Goal: Task Accomplishment & Management: Complete application form

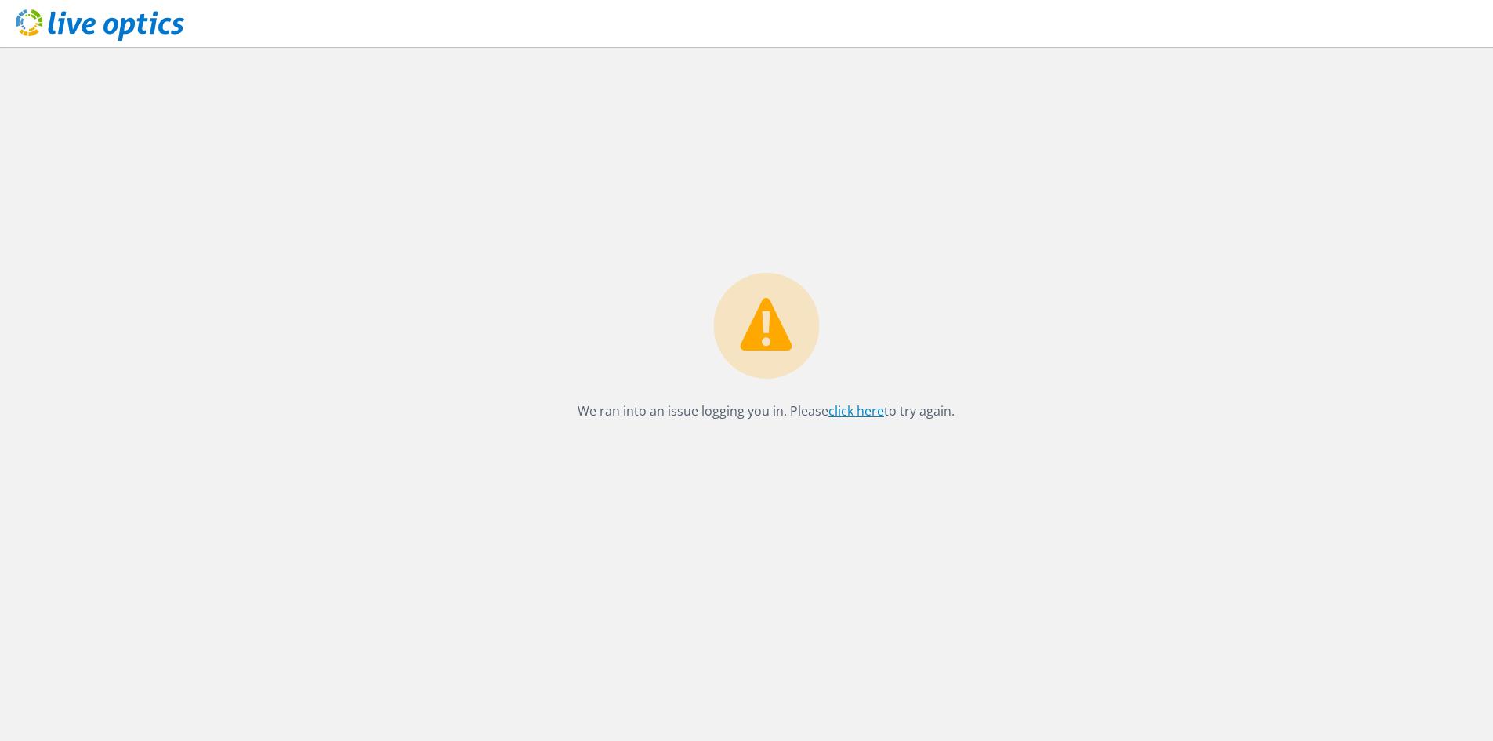
click at [763, 353] on link "click here" at bounding box center [856, 410] width 56 height 17
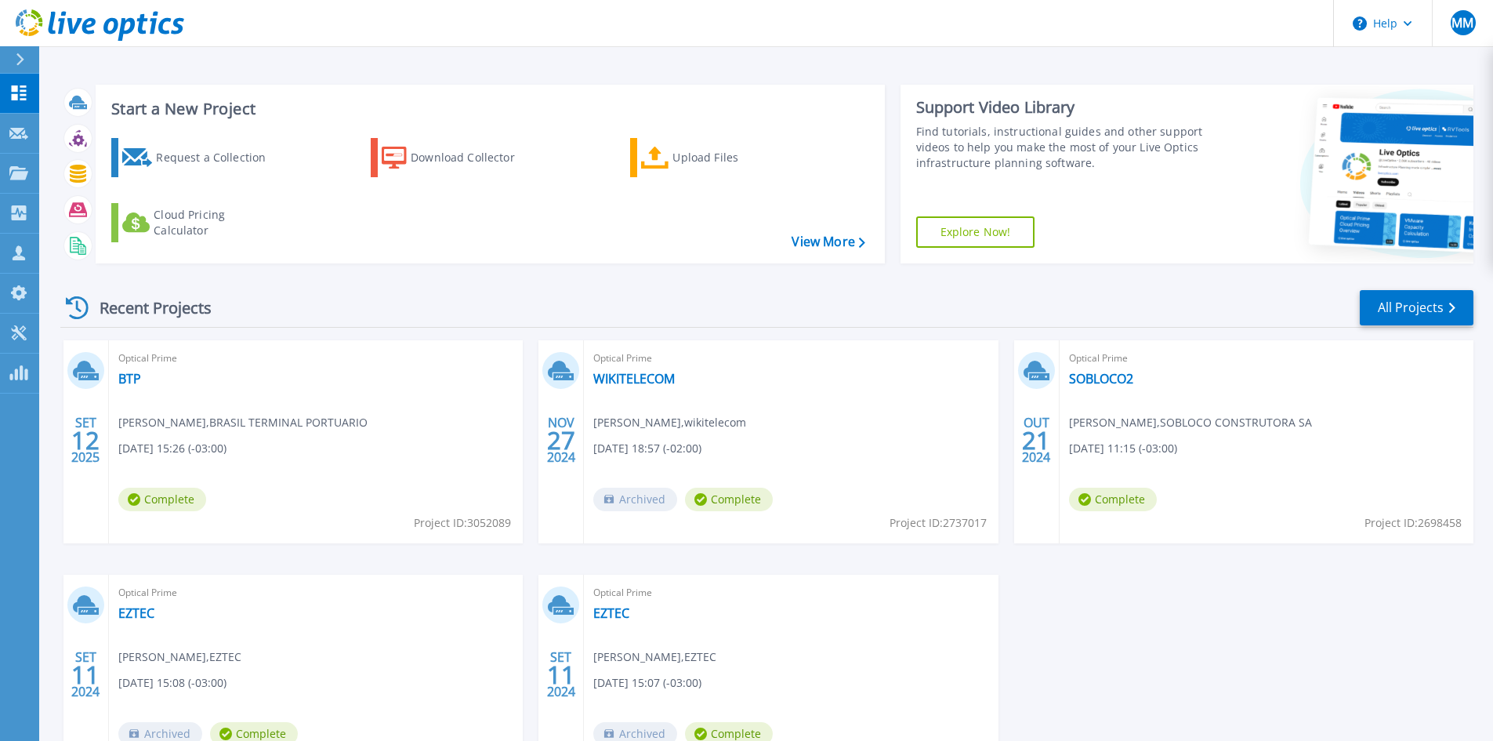
click at [383, 315] on div "Recent Projects All Projects" at bounding box center [766, 307] width 1413 height 39
click at [222, 161] on div "Request a Collection" at bounding box center [218, 157] width 125 height 31
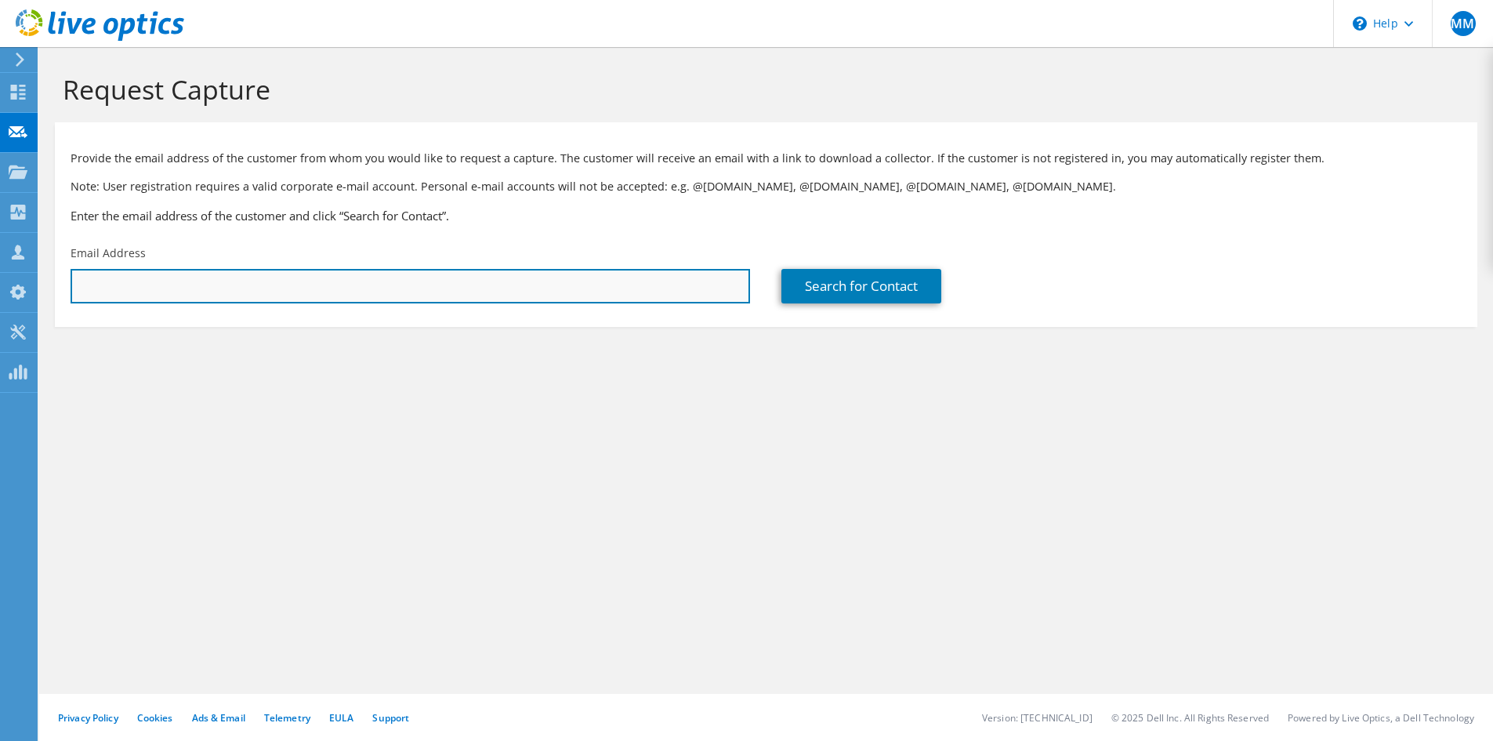
click at [158, 287] on input "text" at bounding box center [410, 286] width 679 height 34
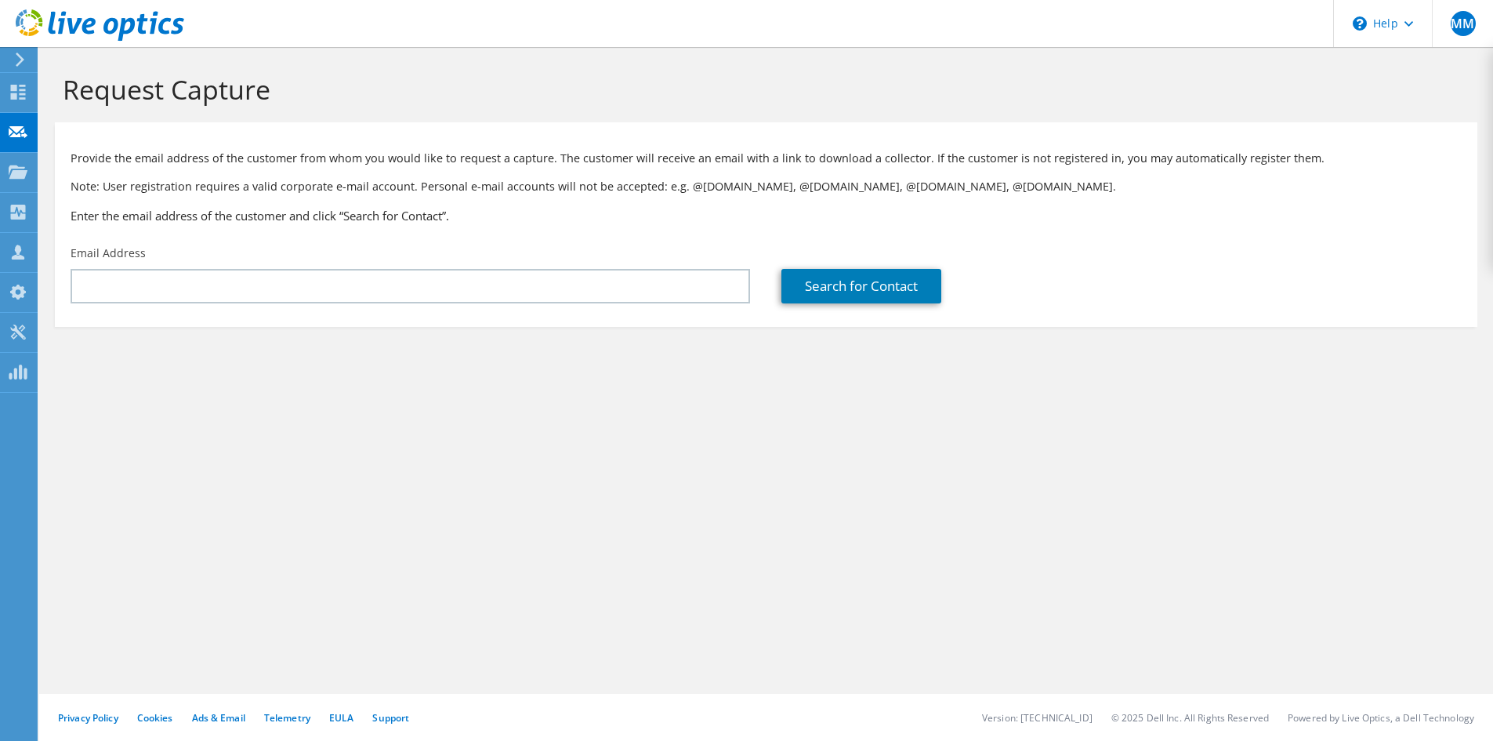
drag, startPoint x: 788, startPoint y: 440, endPoint x: 1166, endPoint y: 438, distance: 377.8
click at [795, 433] on div "Request Capture Provide the email address of the customer from whom you would l…" at bounding box center [766, 394] width 1454 height 694
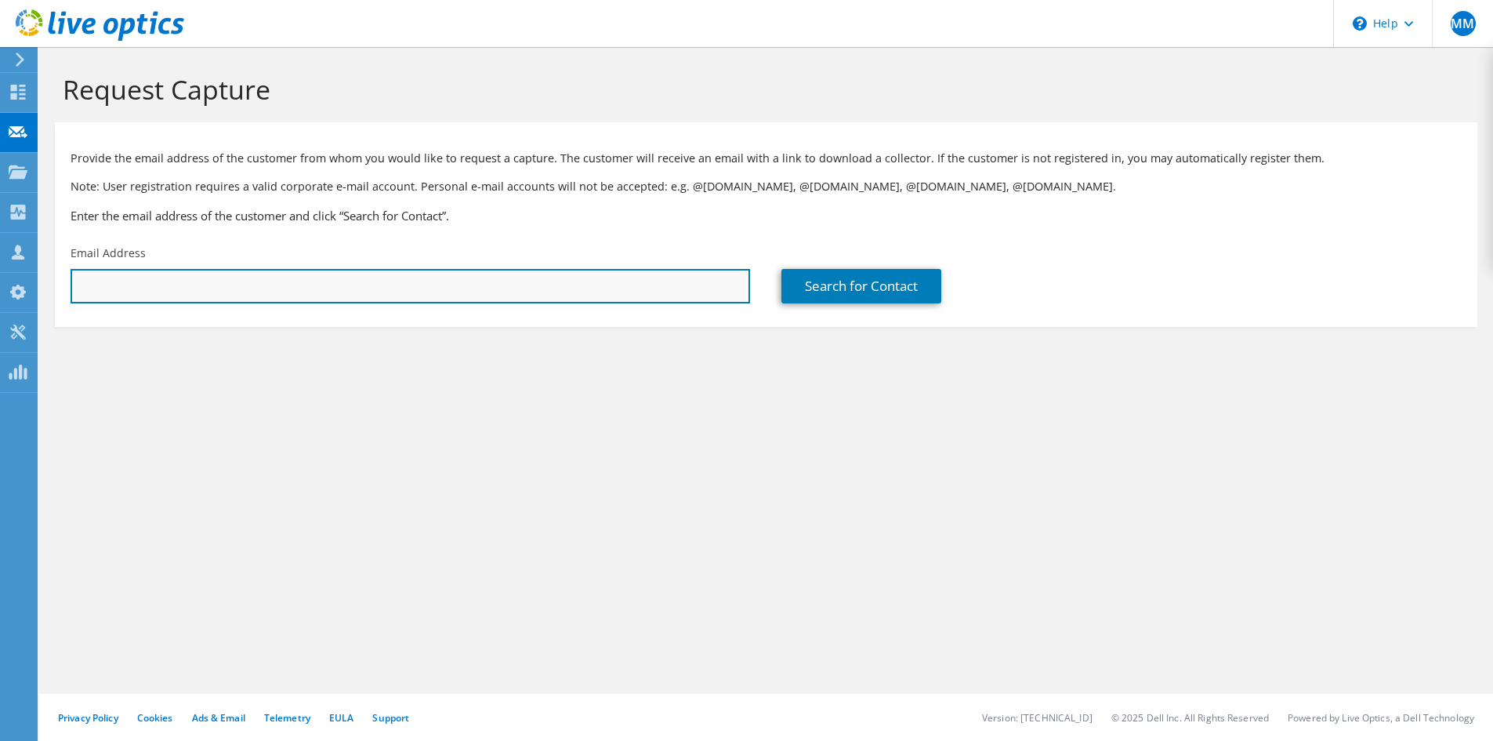
click at [264, 290] on input "text" at bounding box center [410, 286] width 679 height 34
paste input "masouza@credicitrus.com.br"
type input "masouza@credicitrus.com.br"
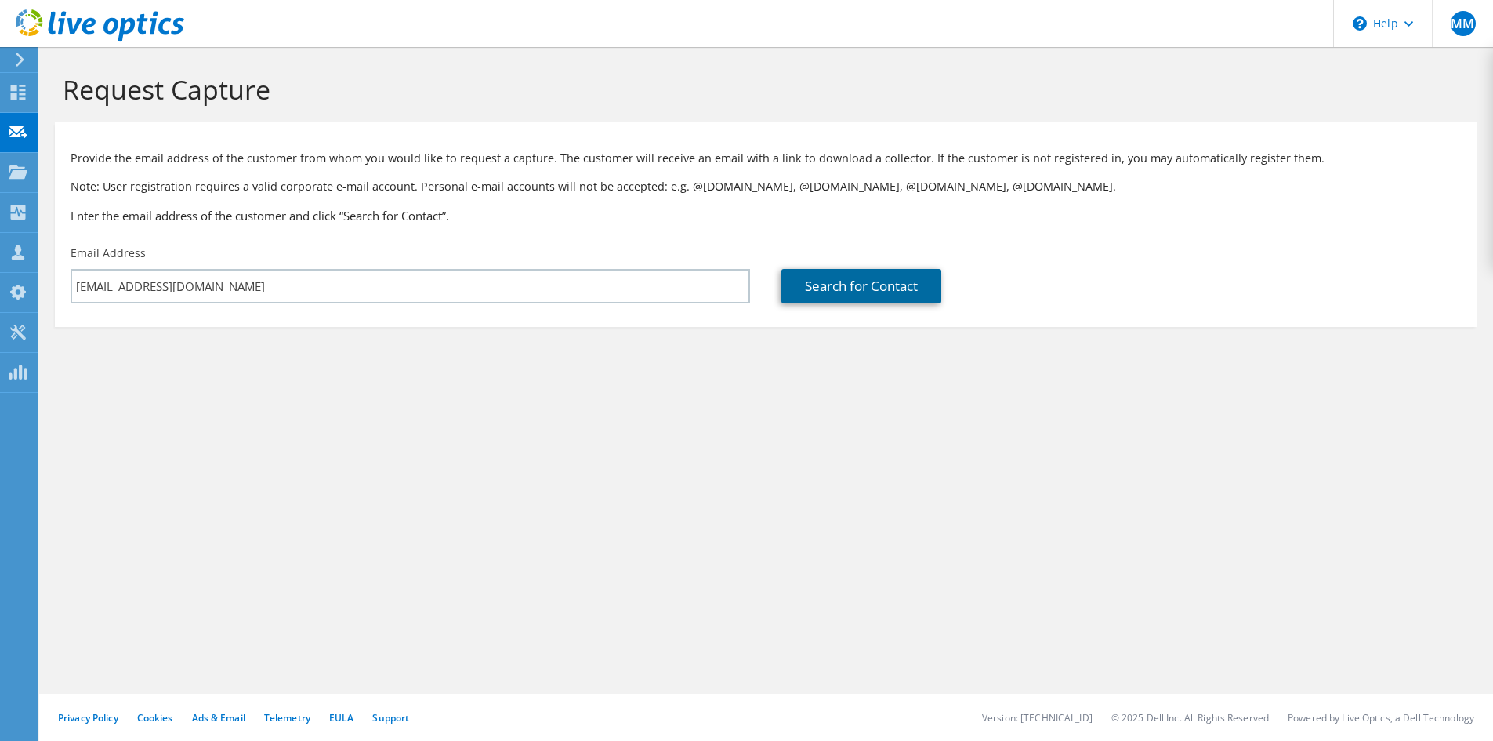
click at [884, 296] on link "Search for Contact" at bounding box center [861, 286] width 160 height 34
type input "COOPERATIVA DE CREDITO CREDICITRUS"
type input "Marcel"
type input "Alexandre de Souza"
type input "Brazil"
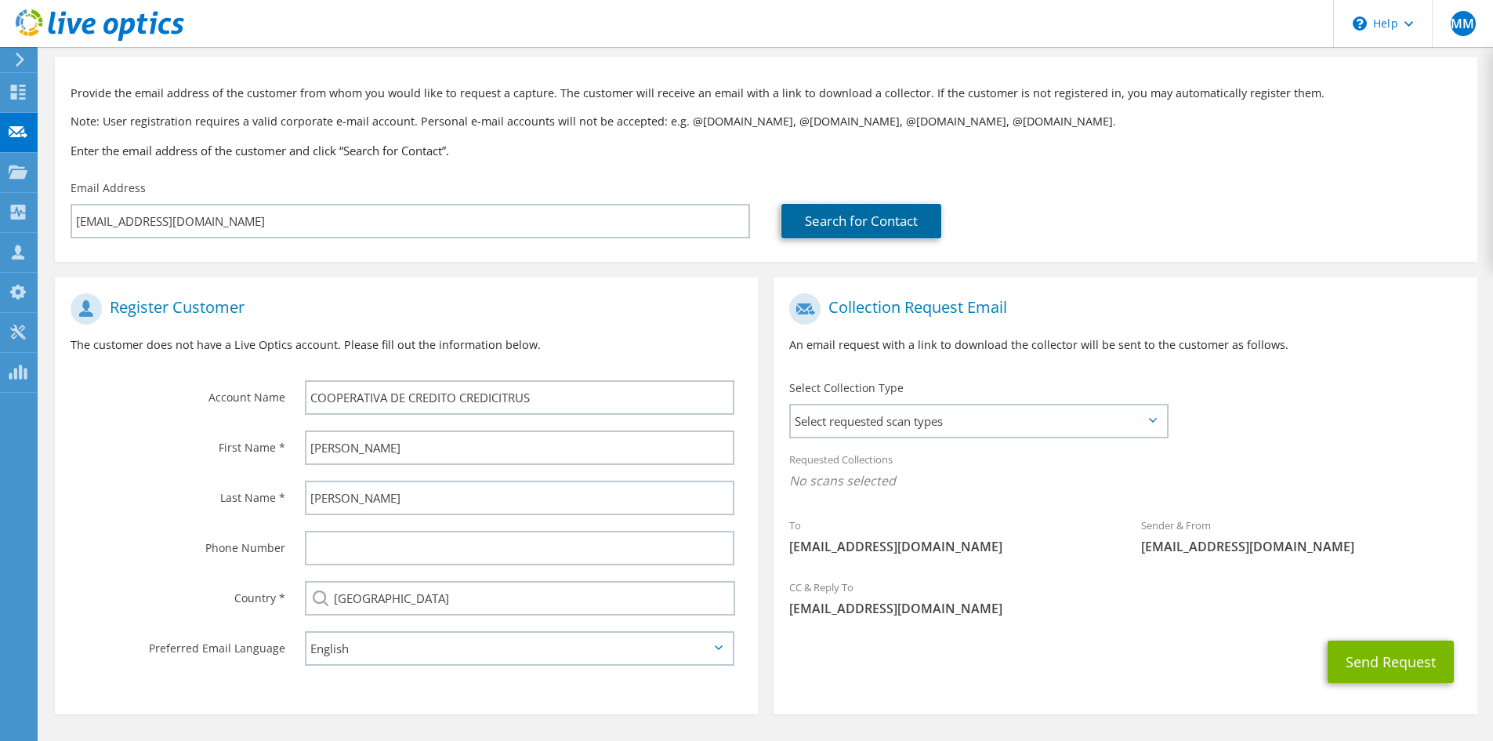
scroll to position [117, 0]
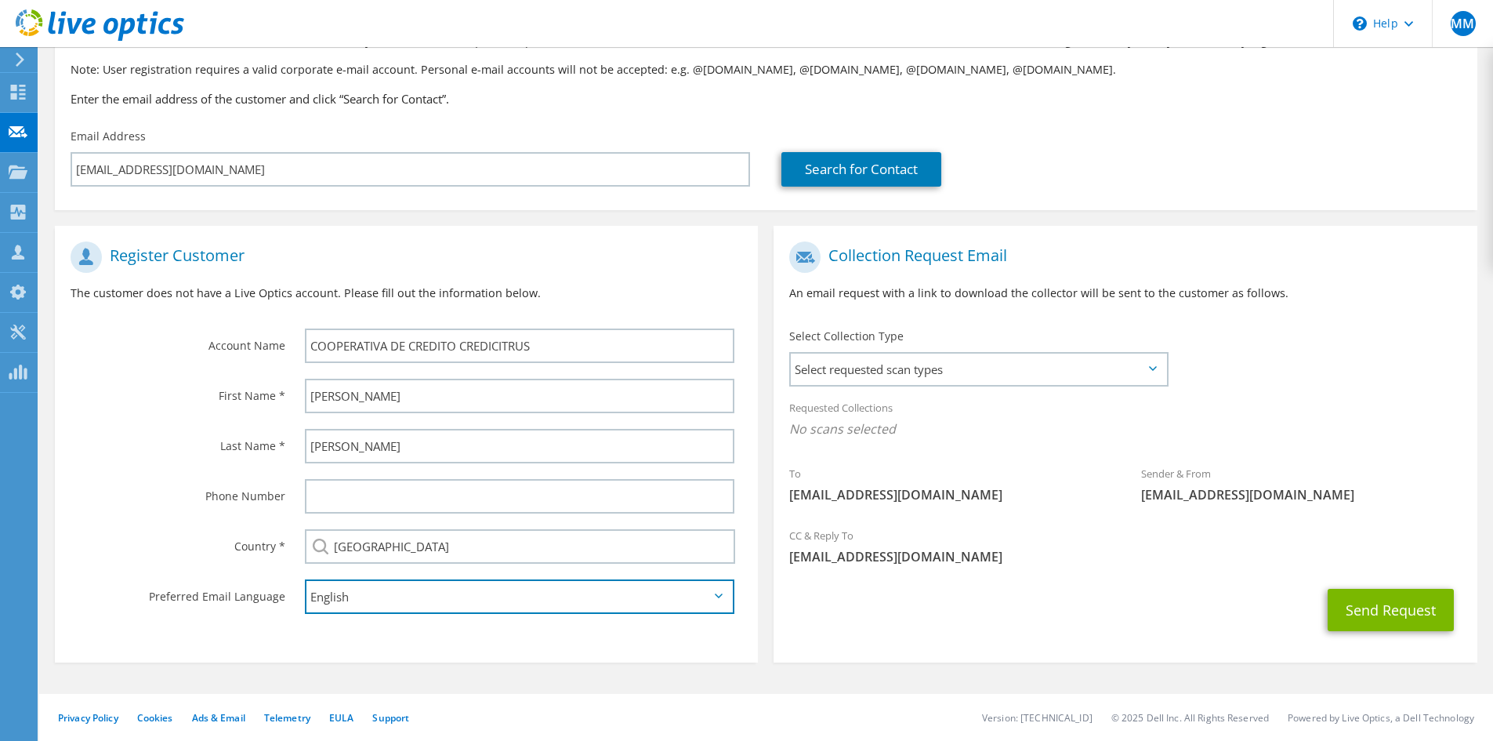
click at [632, 600] on select "English Deutsch Español Français Italiano Polski Português Русский 한국어 中文 日本語" at bounding box center [519, 596] width 429 height 34
select select "pt-BR"
click at [305, 579] on select "English Deutsch Español Français Italiano Polski Português Русский 한국어 中文 日本語" at bounding box center [519, 596] width 429 height 34
click at [937, 375] on span "Select requested scan types" at bounding box center [978, 368] width 375 height 31
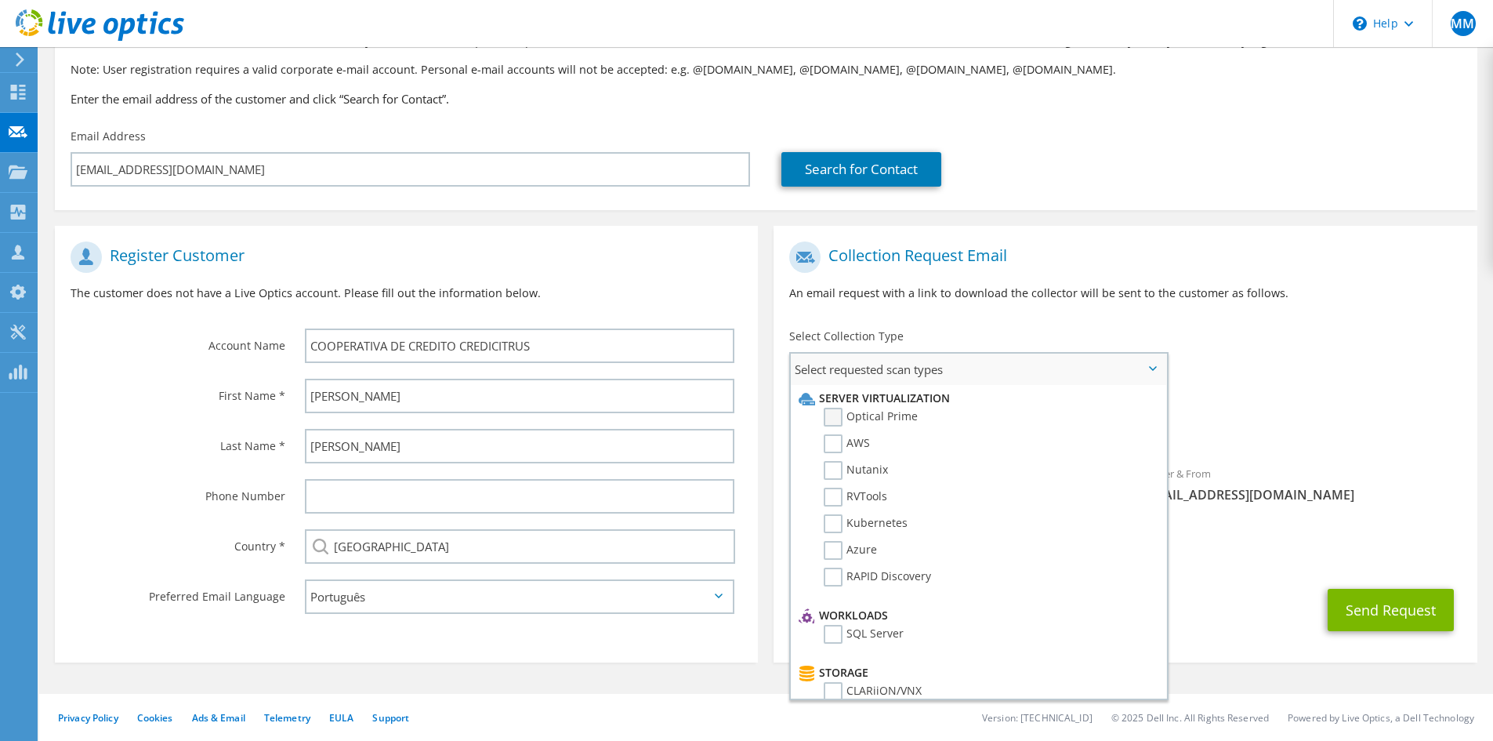
click at [837, 412] on label "Optical Prime" at bounding box center [871, 417] width 94 height 19
click at [0, 0] on input "Optical Prime" at bounding box center [0, 0] width 0 height 0
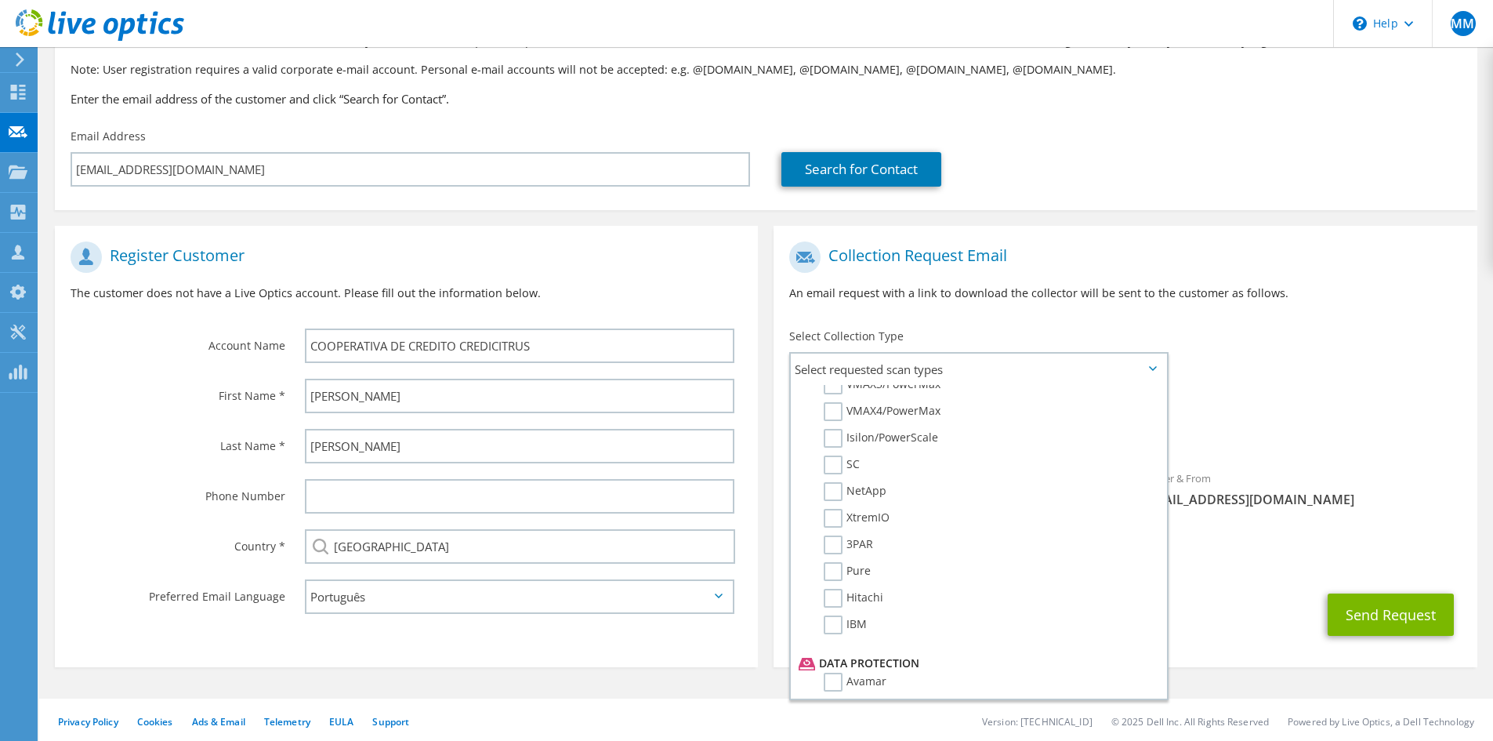
scroll to position [437, 0]
click at [1348, 397] on div "Requested Collections No scans selected Optical Prime" at bounding box center [1125, 422] width 703 height 63
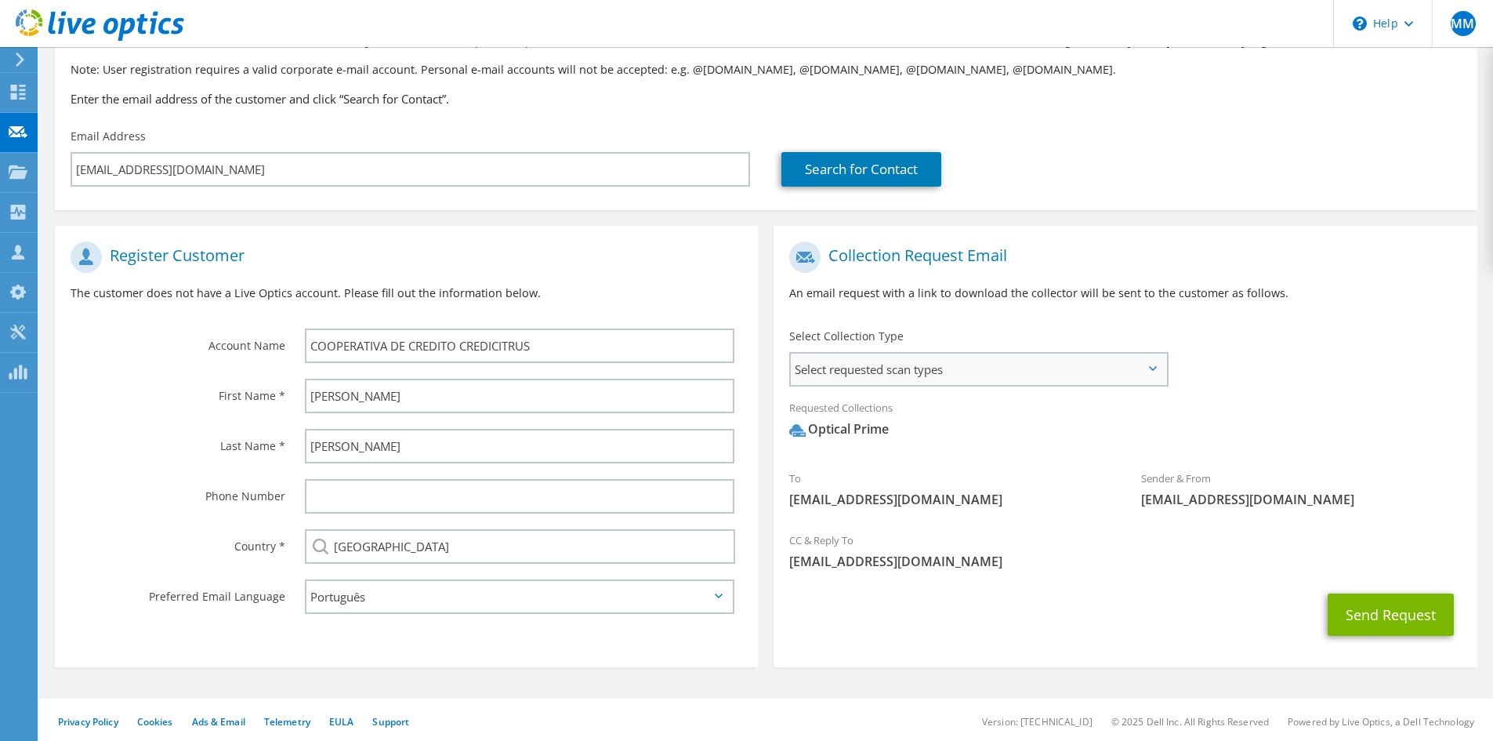
click at [1012, 370] on span "Select requested scan types" at bounding box center [978, 368] width 375 height 31
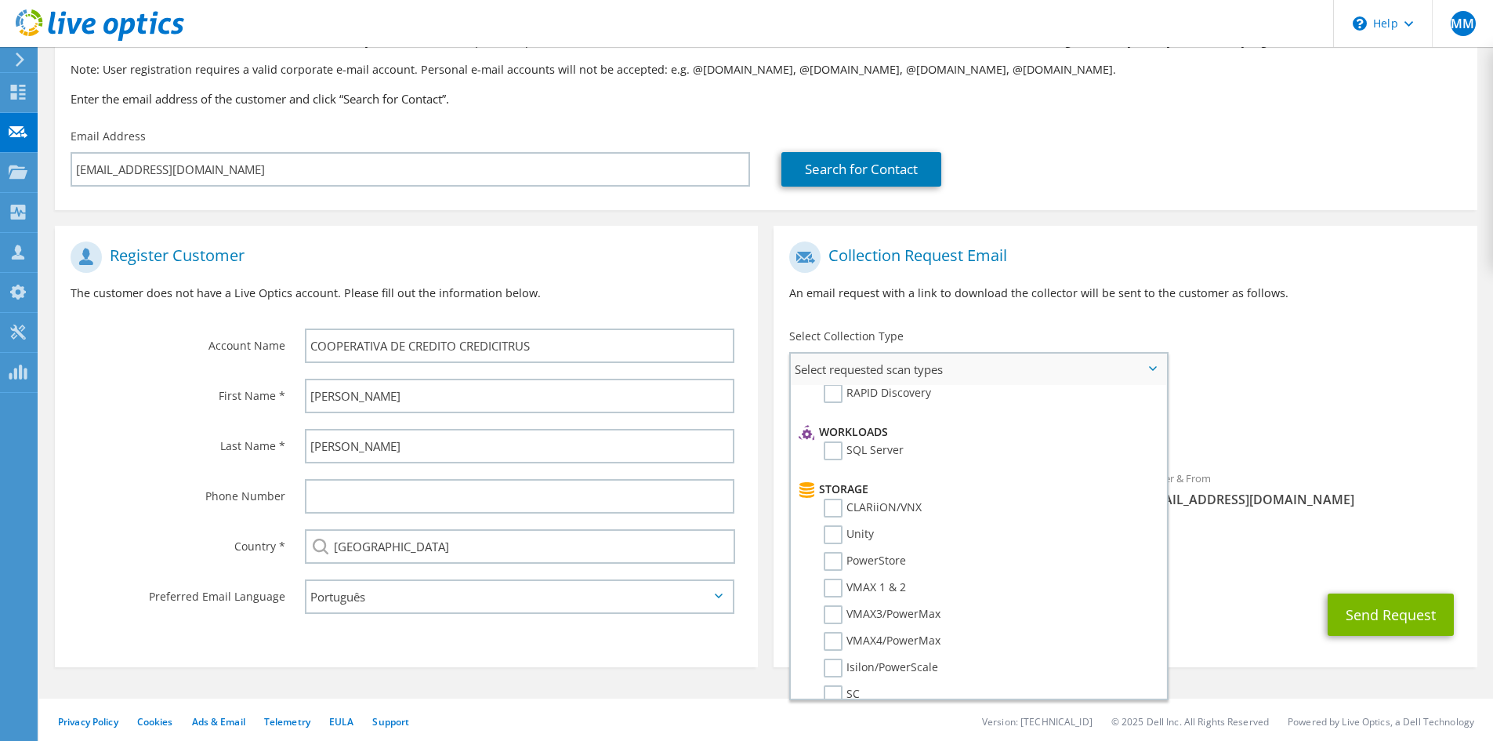
scroll to position [0, 0]
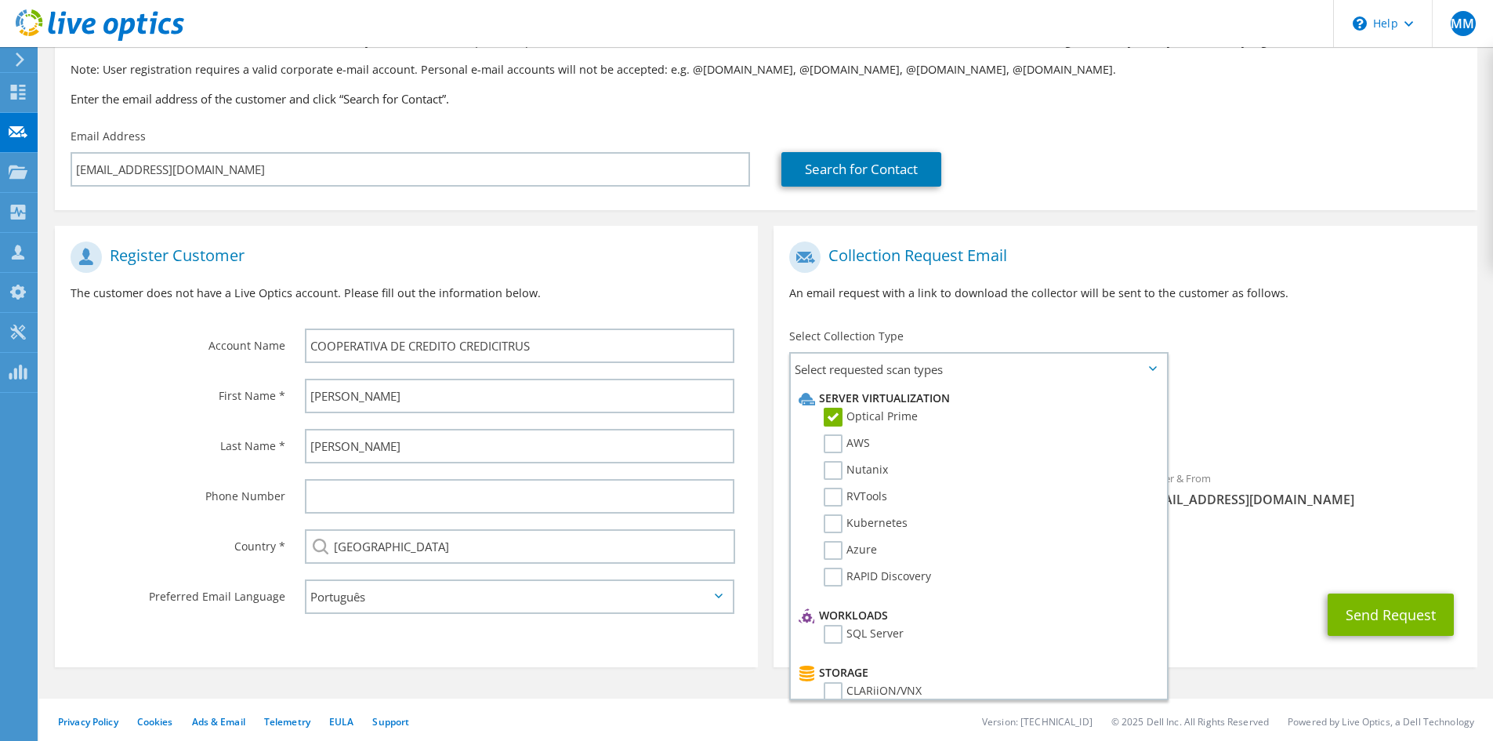
drag, startPoint x: 1328, startPoint y: 361, endPoint x: 1461, endPoint y: 344, distance: 134.3
click at [1331, 361] on div "To masouza@credicitrus.com.br Sender & From liveoptics@liveoptics.com" at bounding box center [1125, 379] width 703 height 290
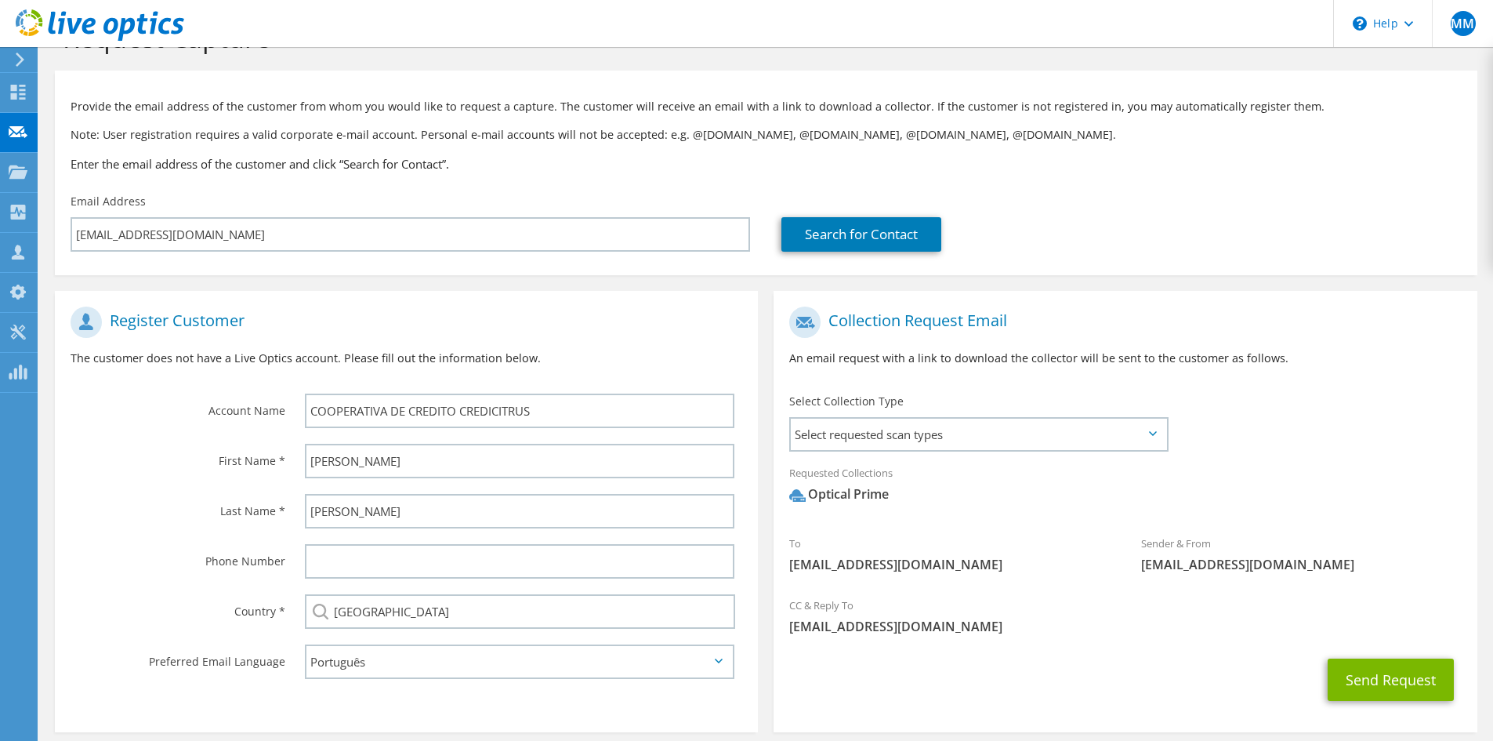
scroll to position [78, 0]
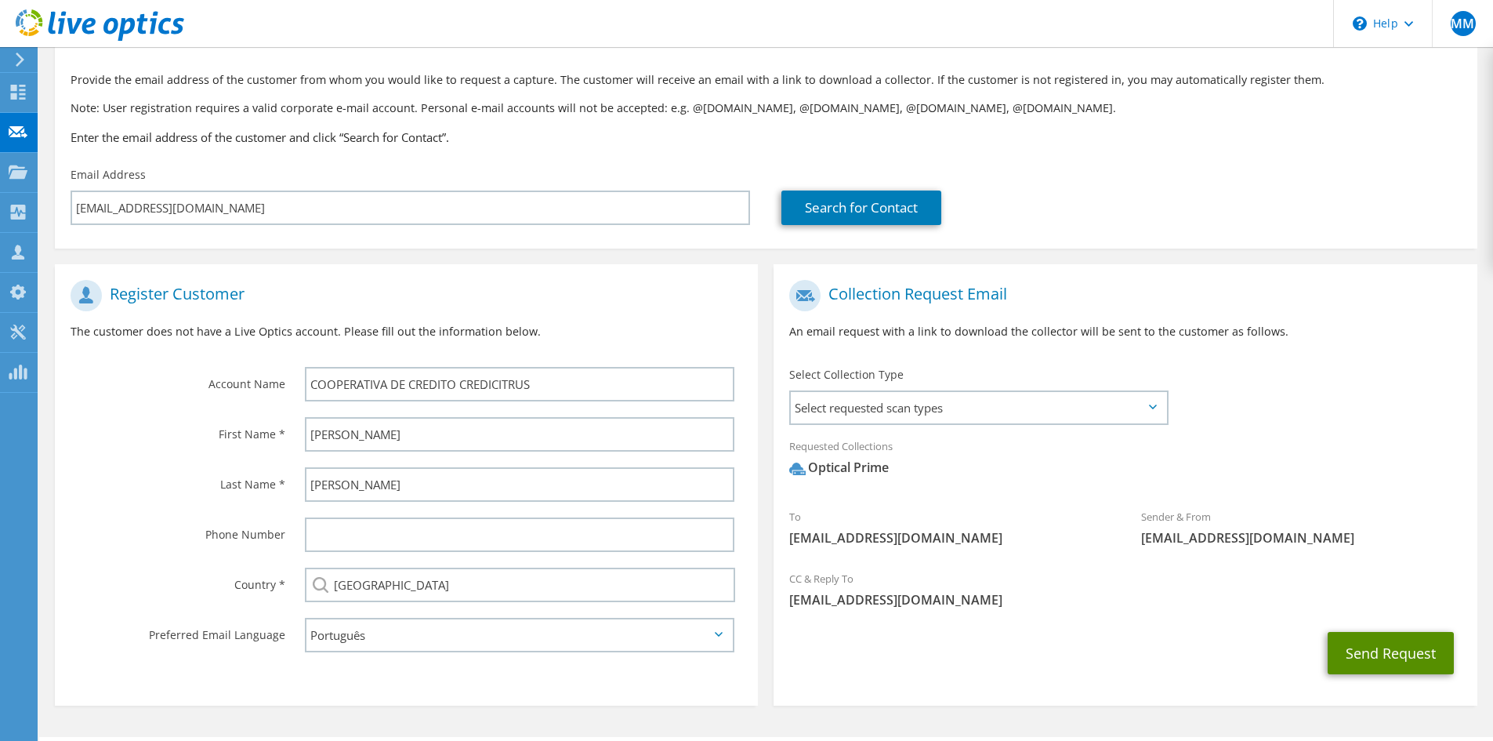
click at [1375, 666] on button "Send Request" at bounding box center [1391, 653] width 126 height 42
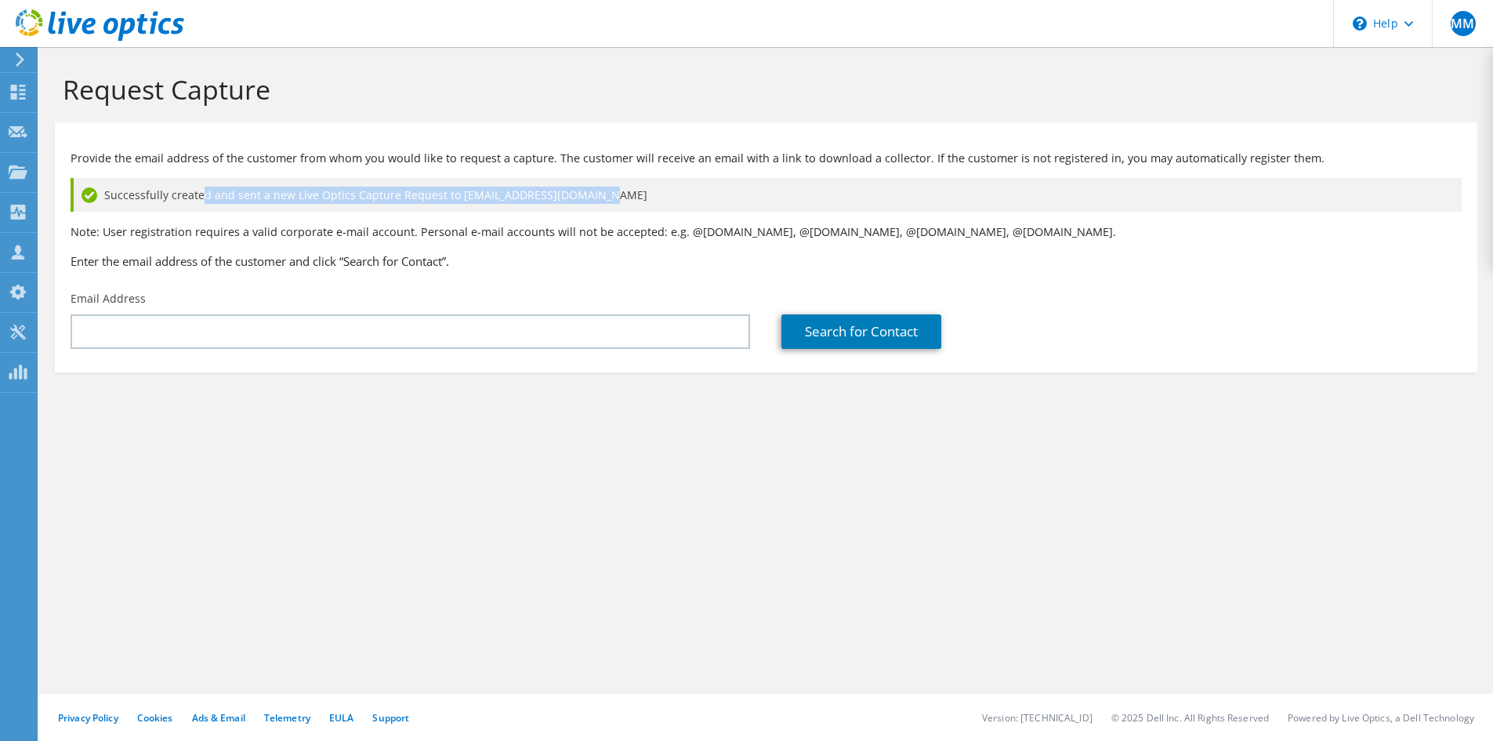
drag, startPoint x: 198, startPoint y: 197, endPoint x: 588, endPoint y: 190, distance: 389.6
click at [588, 190] on span "Successfully created and sent a new Live Optics Capture Request to masouza@cred…" at bounding box center [375, 195] width 543 height 17
click at [610, 198] on div "Successfully created and sent a new Live Optics Capture Request to masouza@cred…" at bounding box center [766, 195] width 1391 height 34
click at [16, 129] on use at bounding box center [18, 131] width 19 height 12
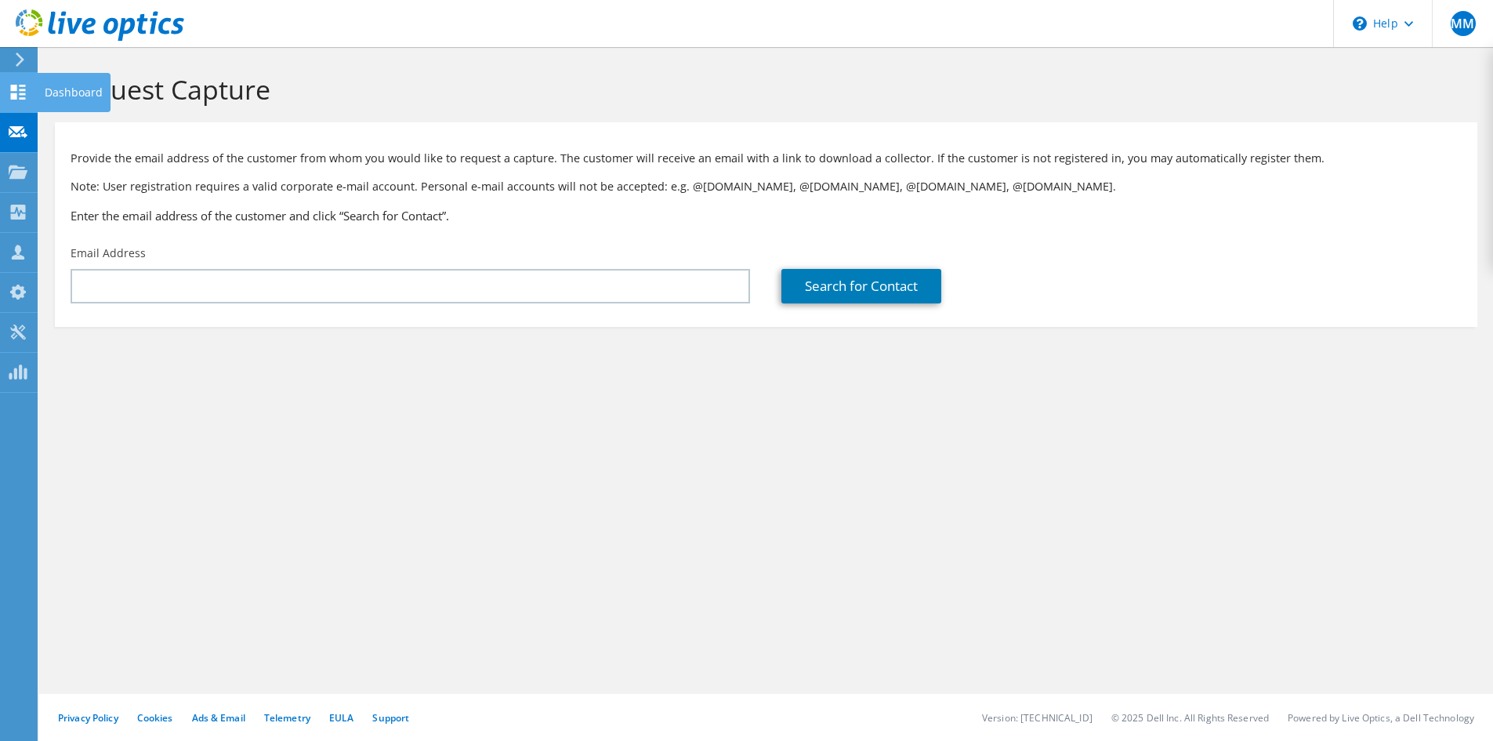
click at [14, 94] on use at bounding box center [18, 92] width 15 height 15
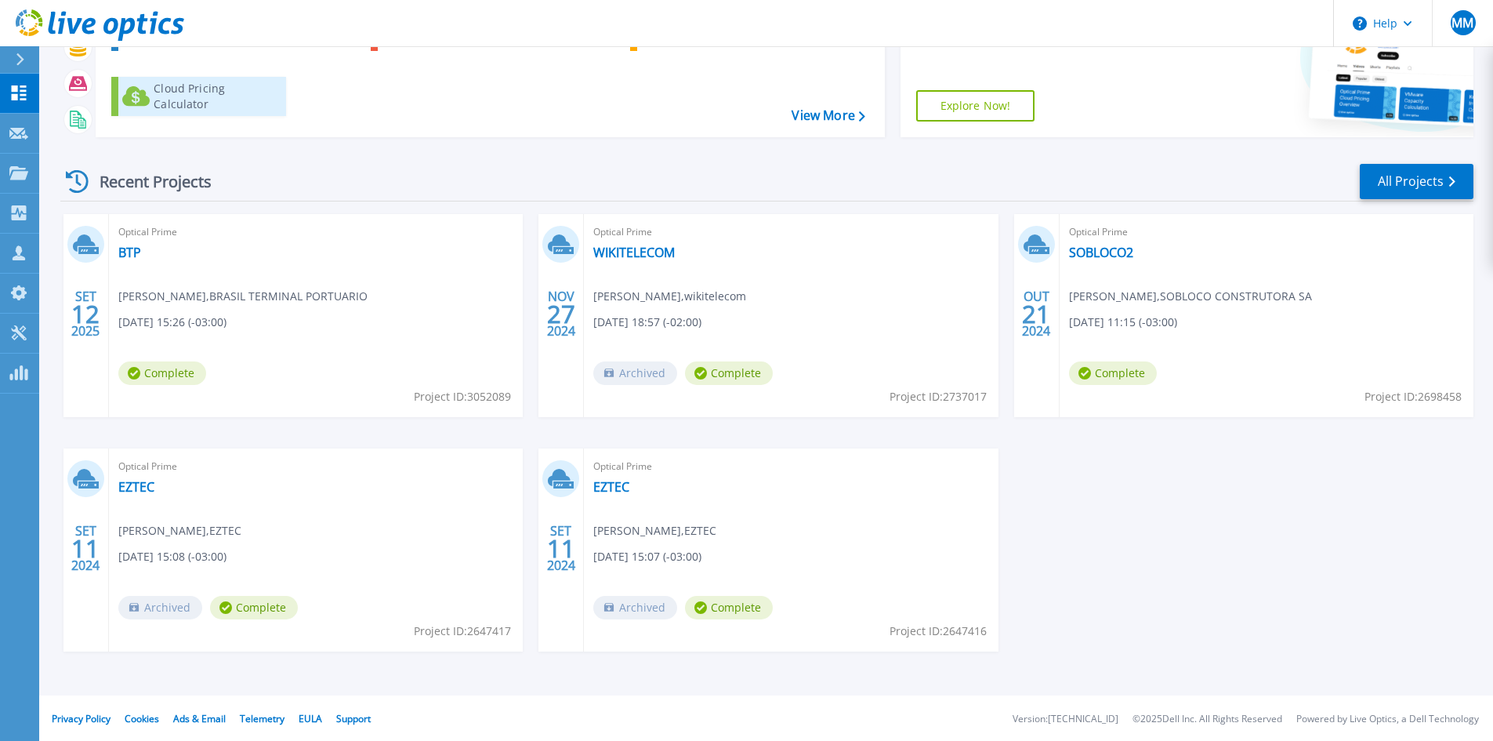
scroll to position [128, 0]
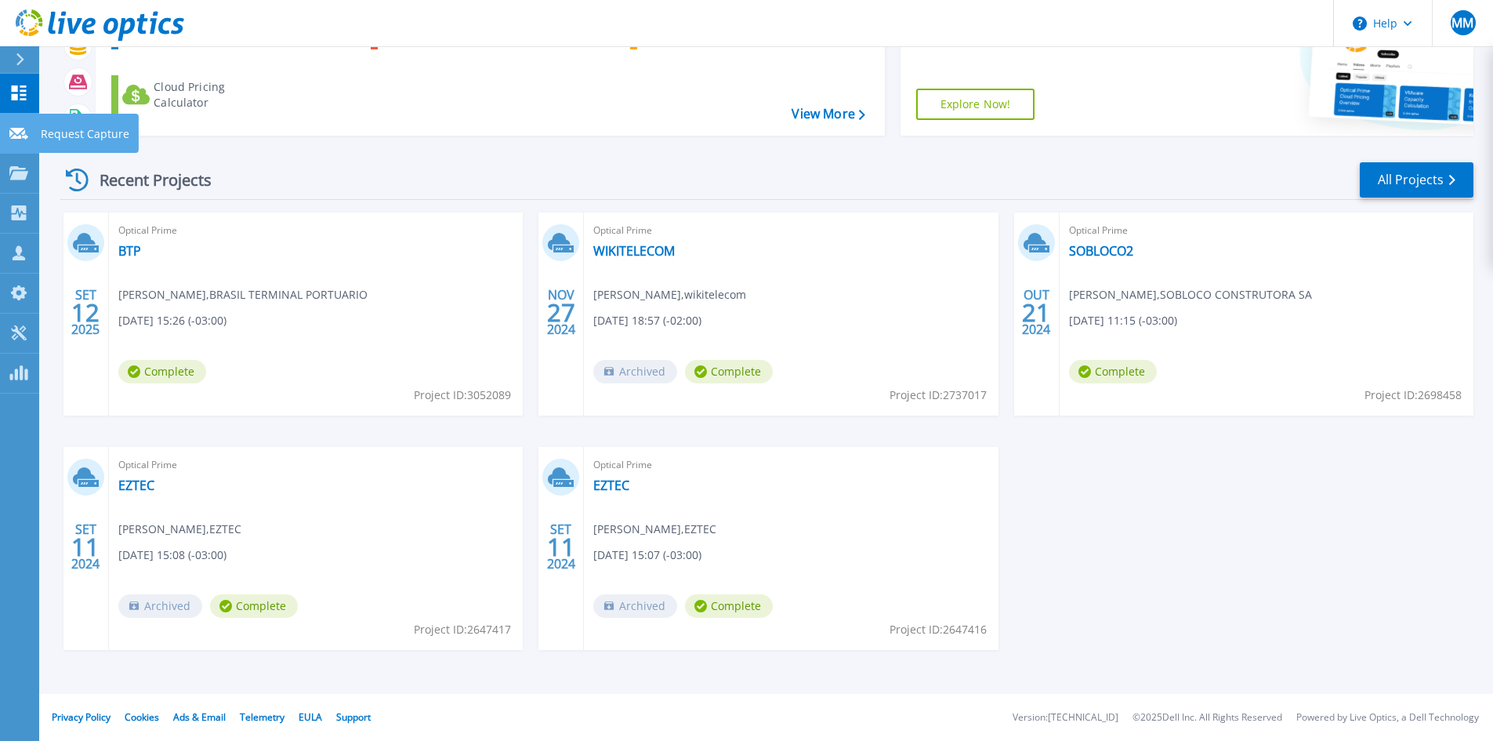
click at [6, 143] on link "Request Capture Request Capture" at bounding box center [19, 134] width 39 height 40
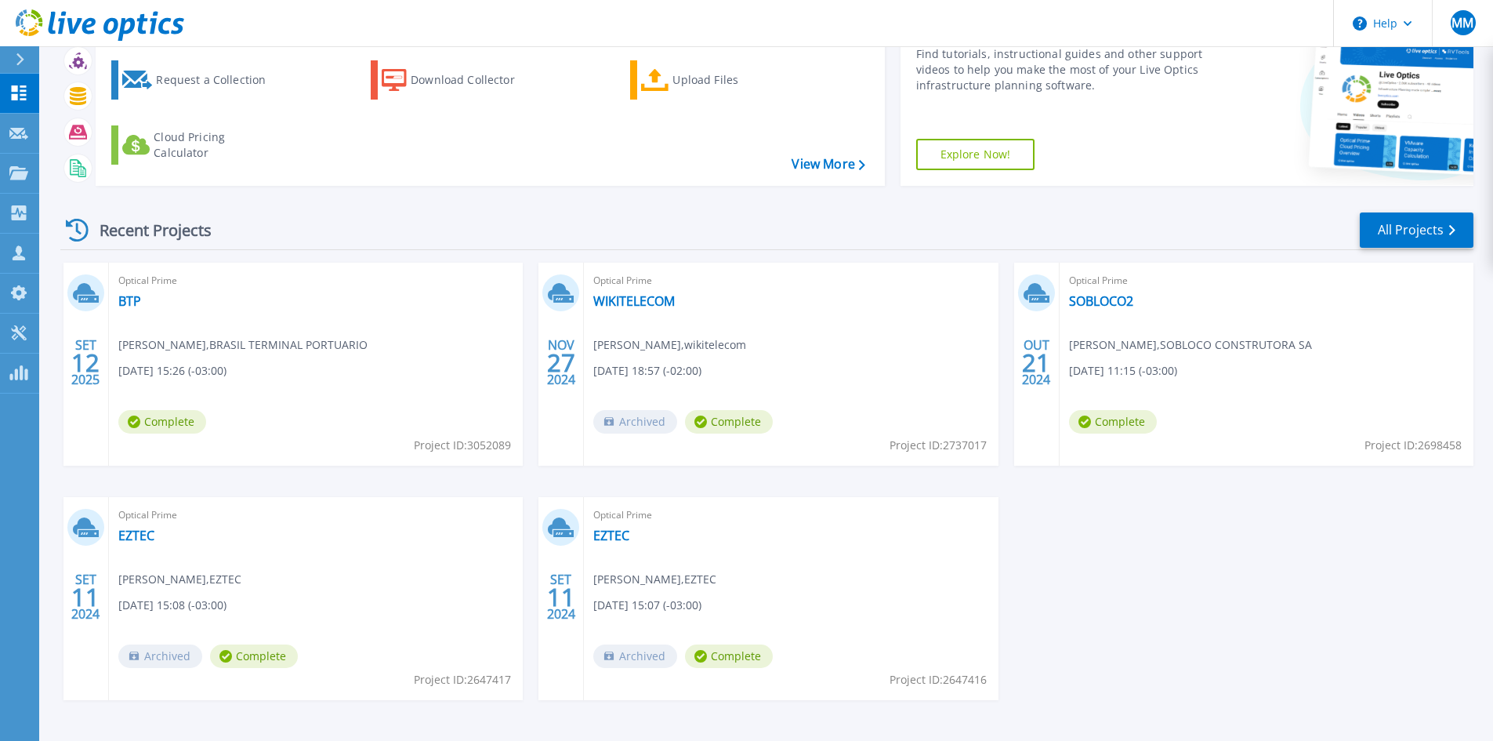
scroll to position [78, 0]
click at [387, 219] on div "Recent Projects All Projects" at bounding box center [766, 229] width 1413 height 39
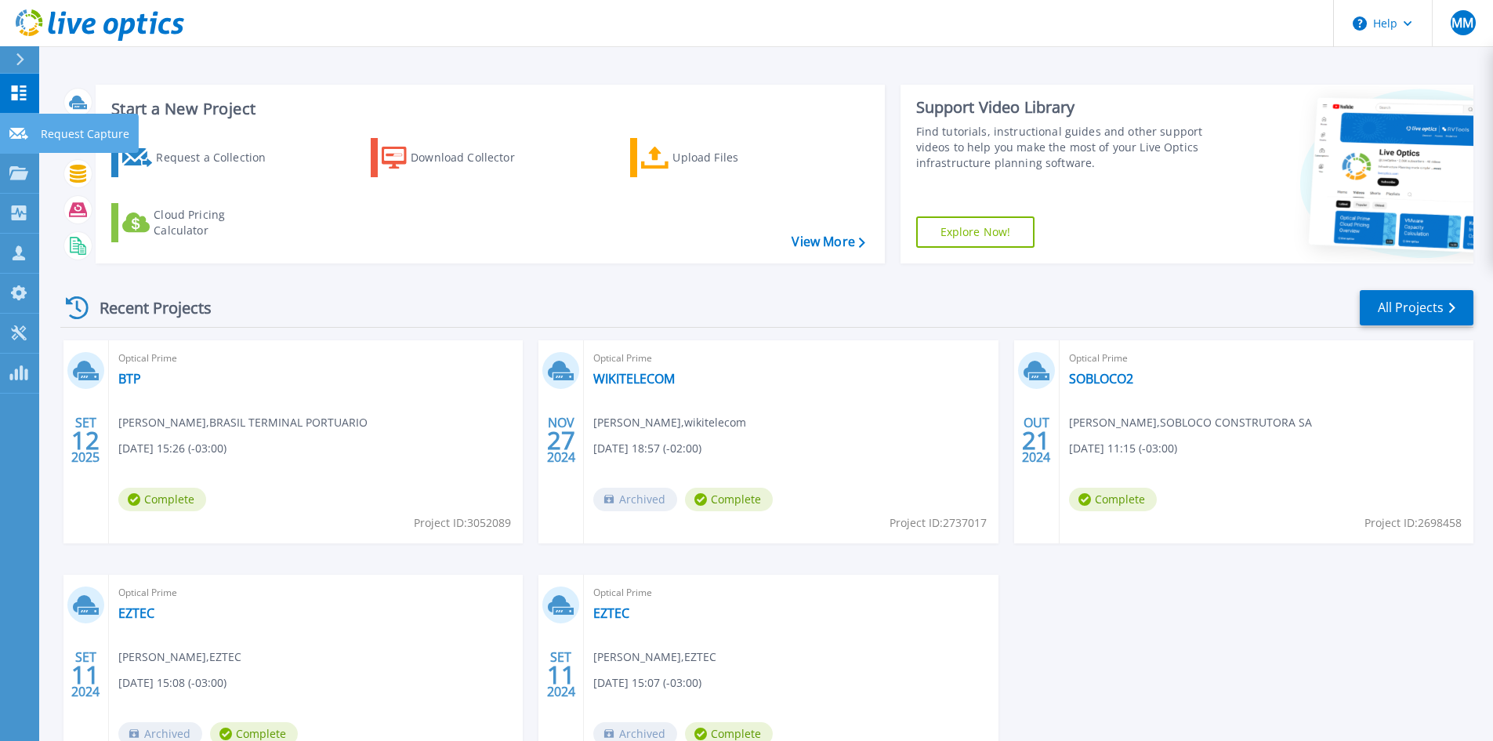
click at [7, 130] on link "Request Capture Request Capture" at bounding box center [19, 134] width 39 height 40
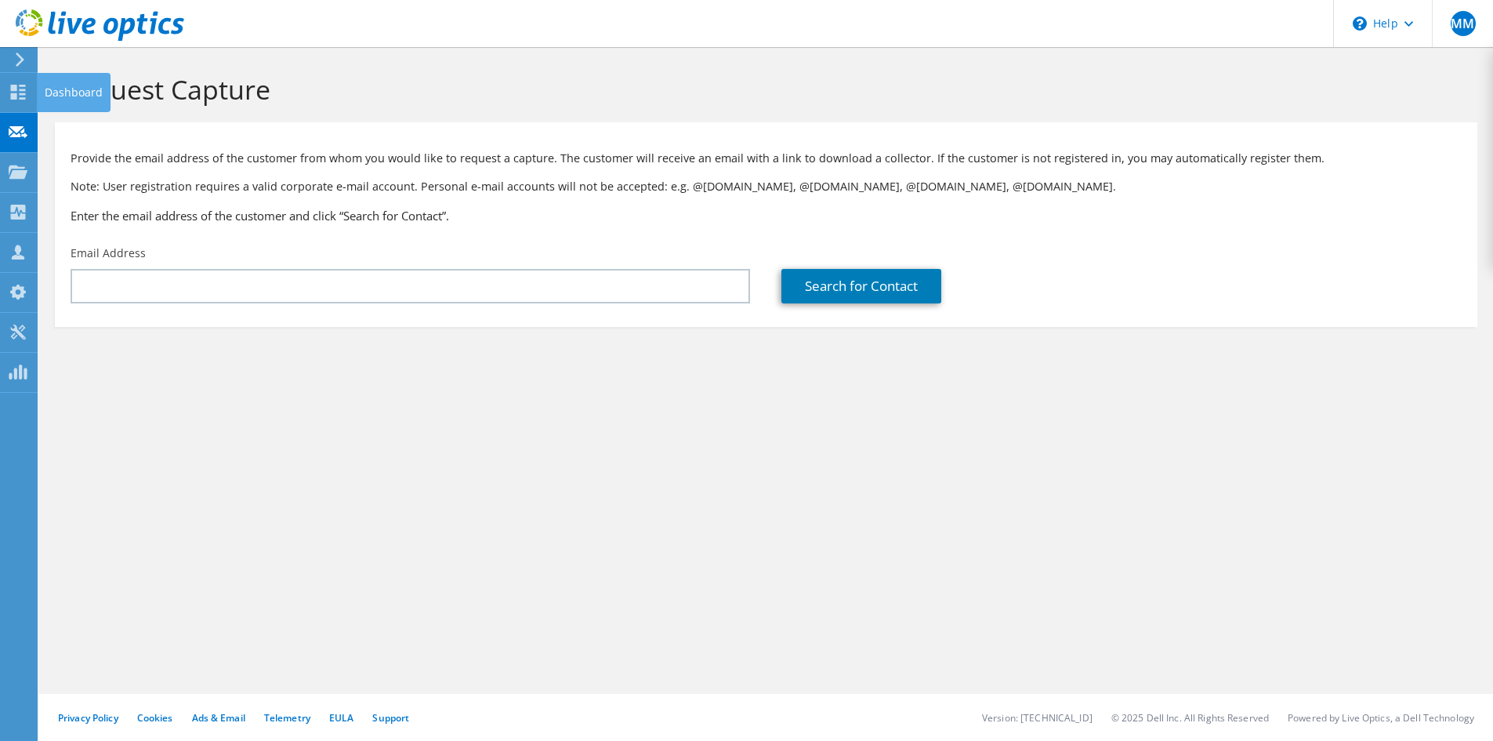
click at [18, 90] on icon at bounding box center [18, 92] width 19 height 15
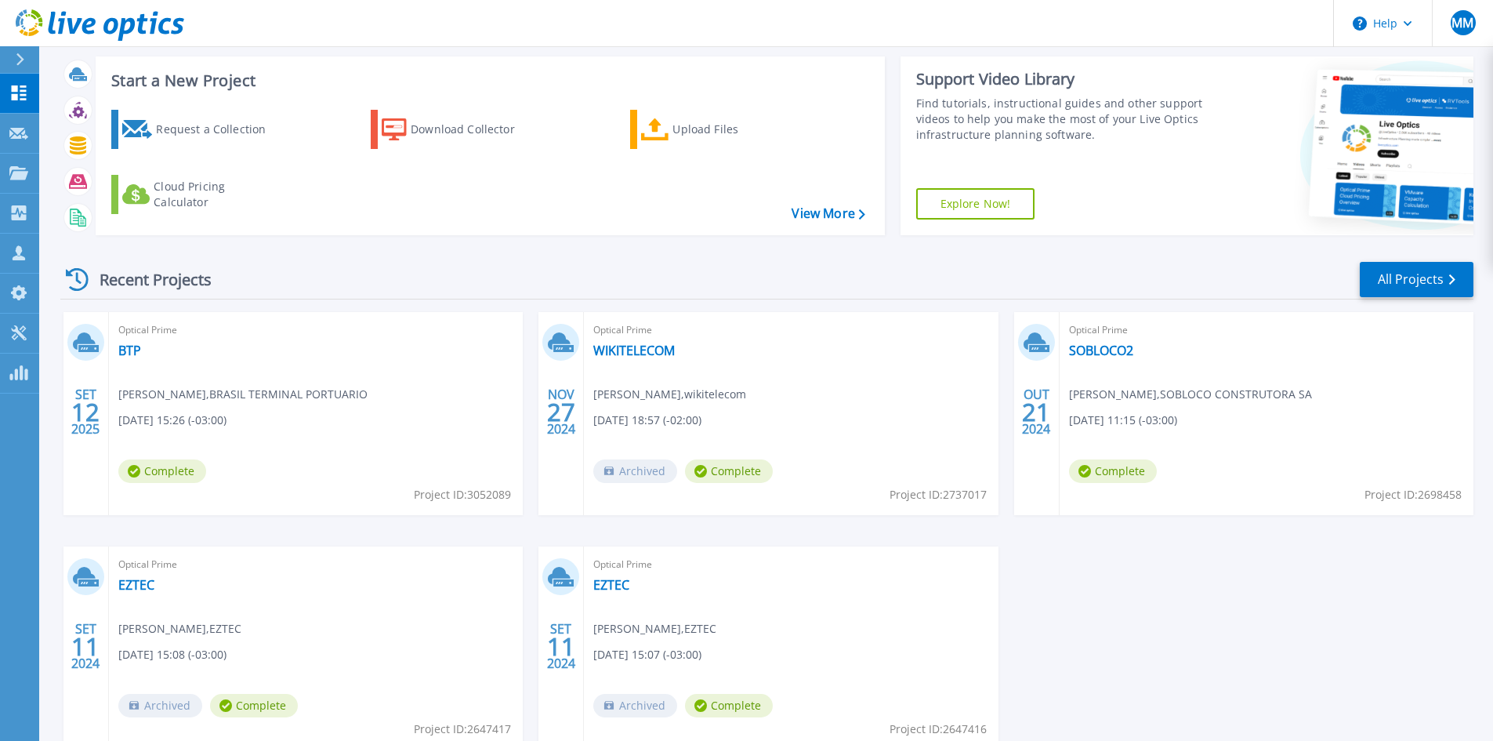
scroll to position [78, 0]
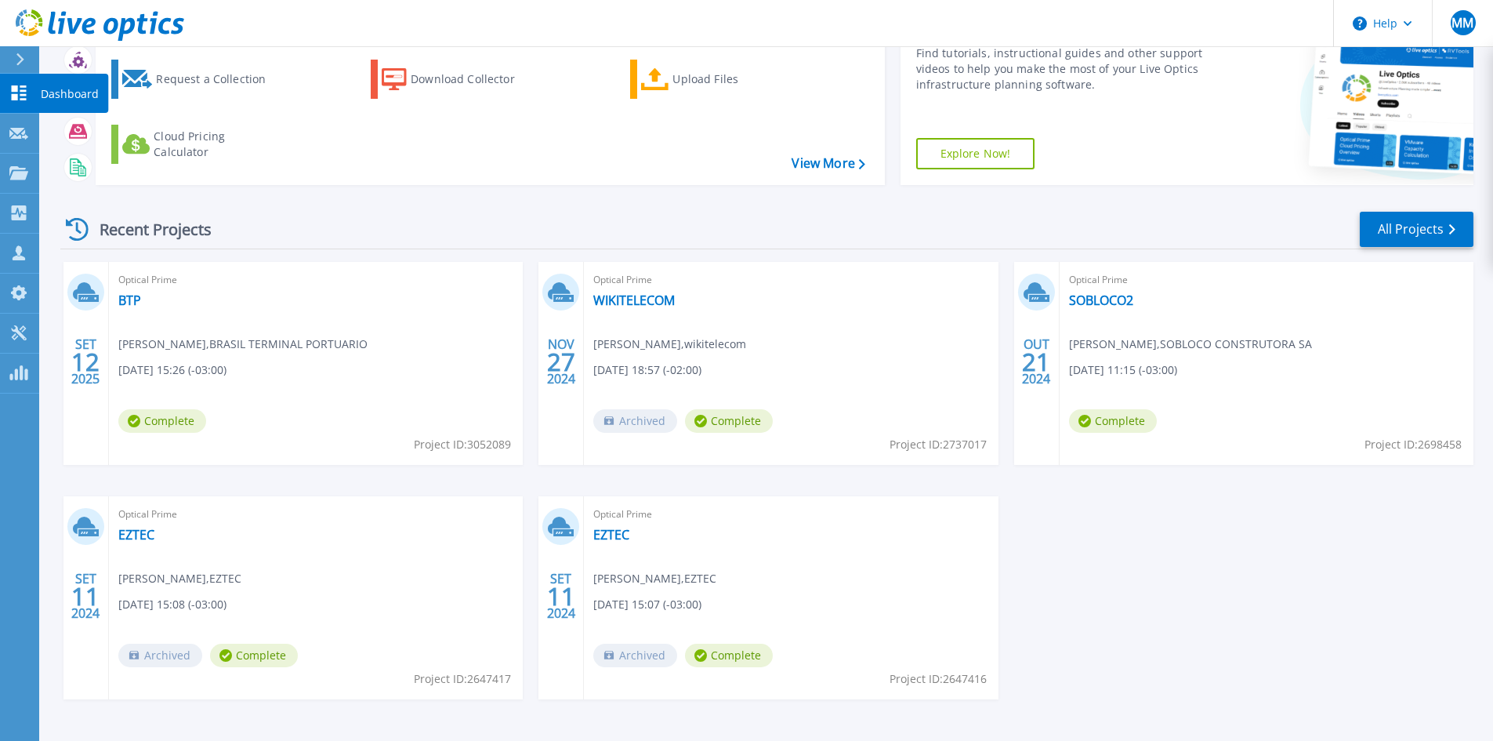
click at [64, 94] on p "Dashboard" at bounding box center [70, 94] width 58 height 41
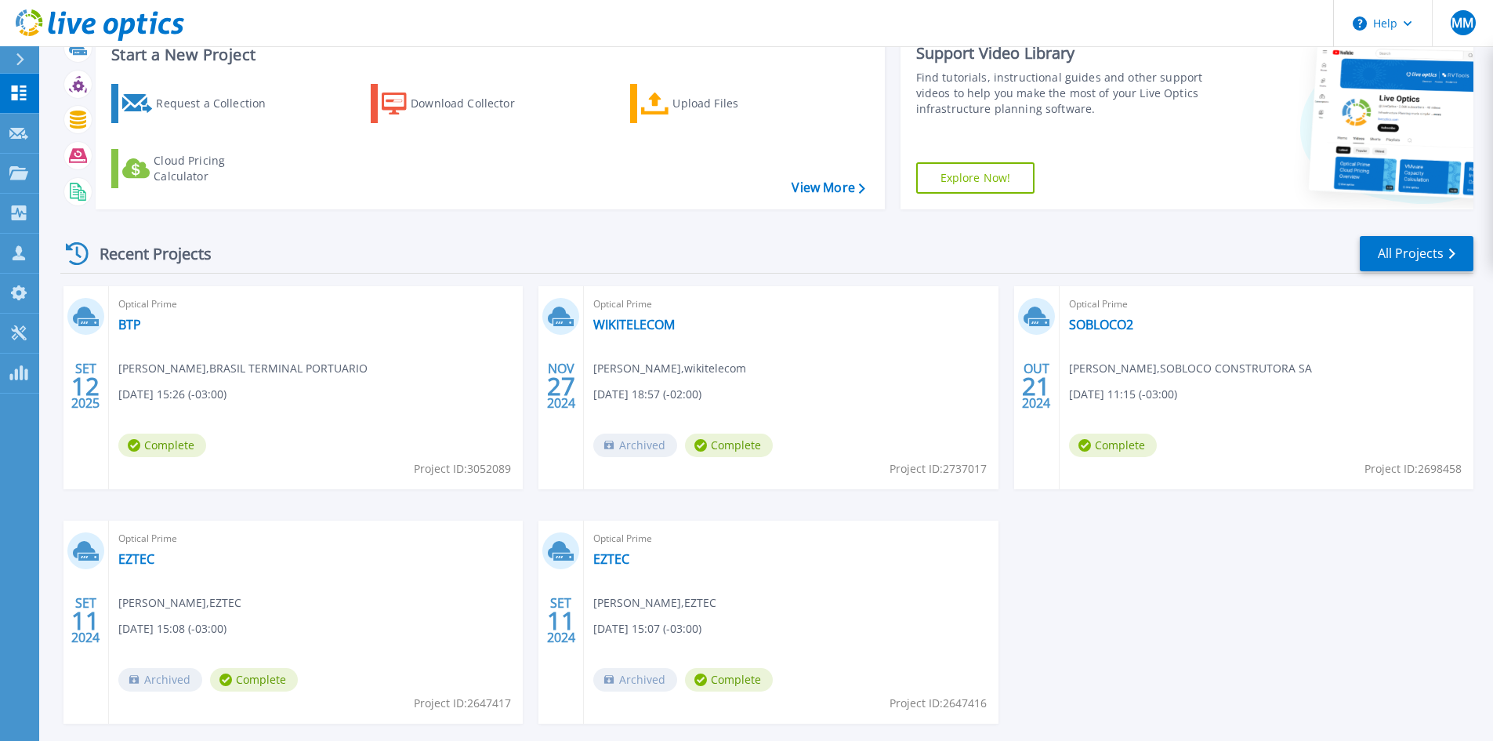
scroll to position [78, 0]
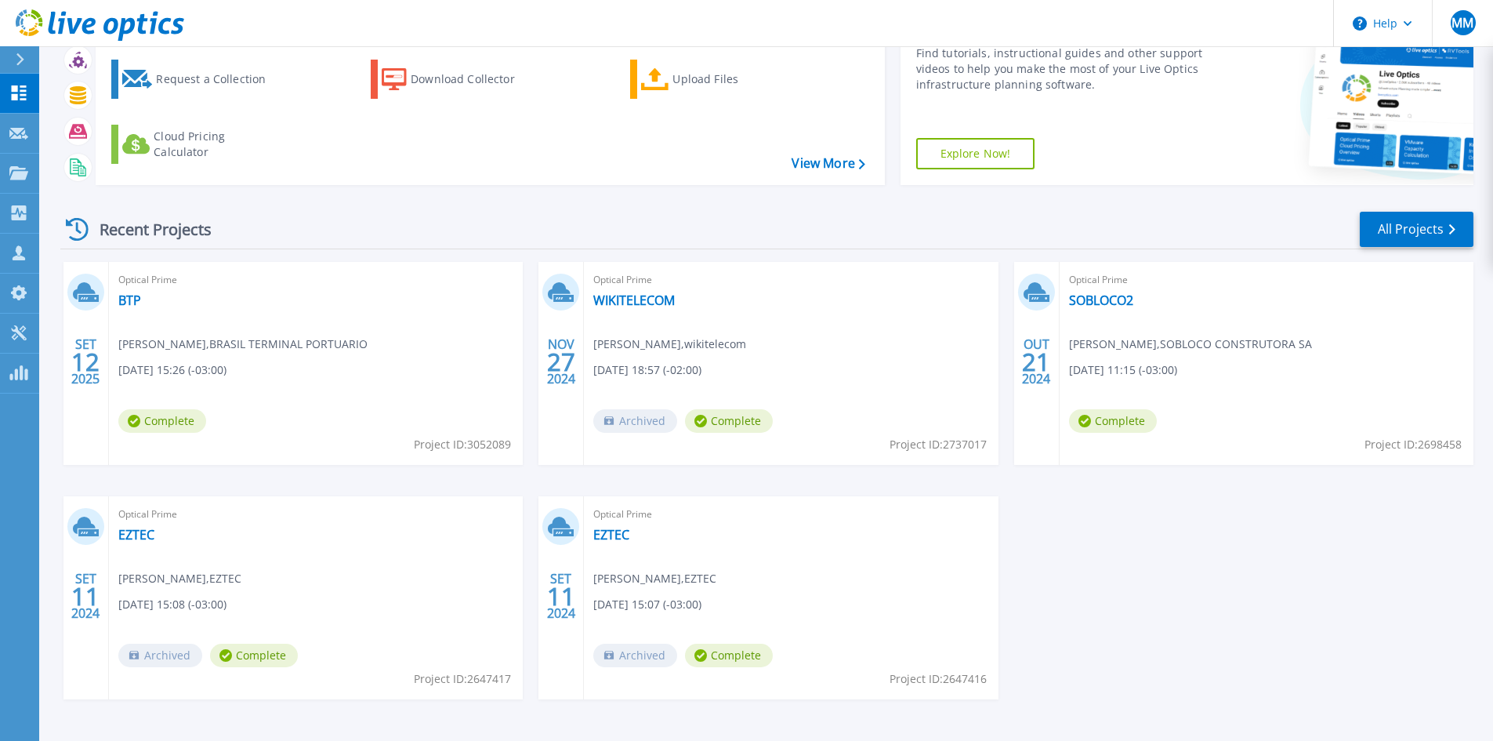
click at [1397, 307] on div "Optical Prime SOBLOCO2 [PERSON_NAME] , SOBLOCO CONSTRUTORA [DATE] 11:15 (-03:00…" at bounding box center [1267, 363] width 414 height 203
click at [1413, 226] on link "All Projects" at bounding box center [1417, 229] width 114 height 35
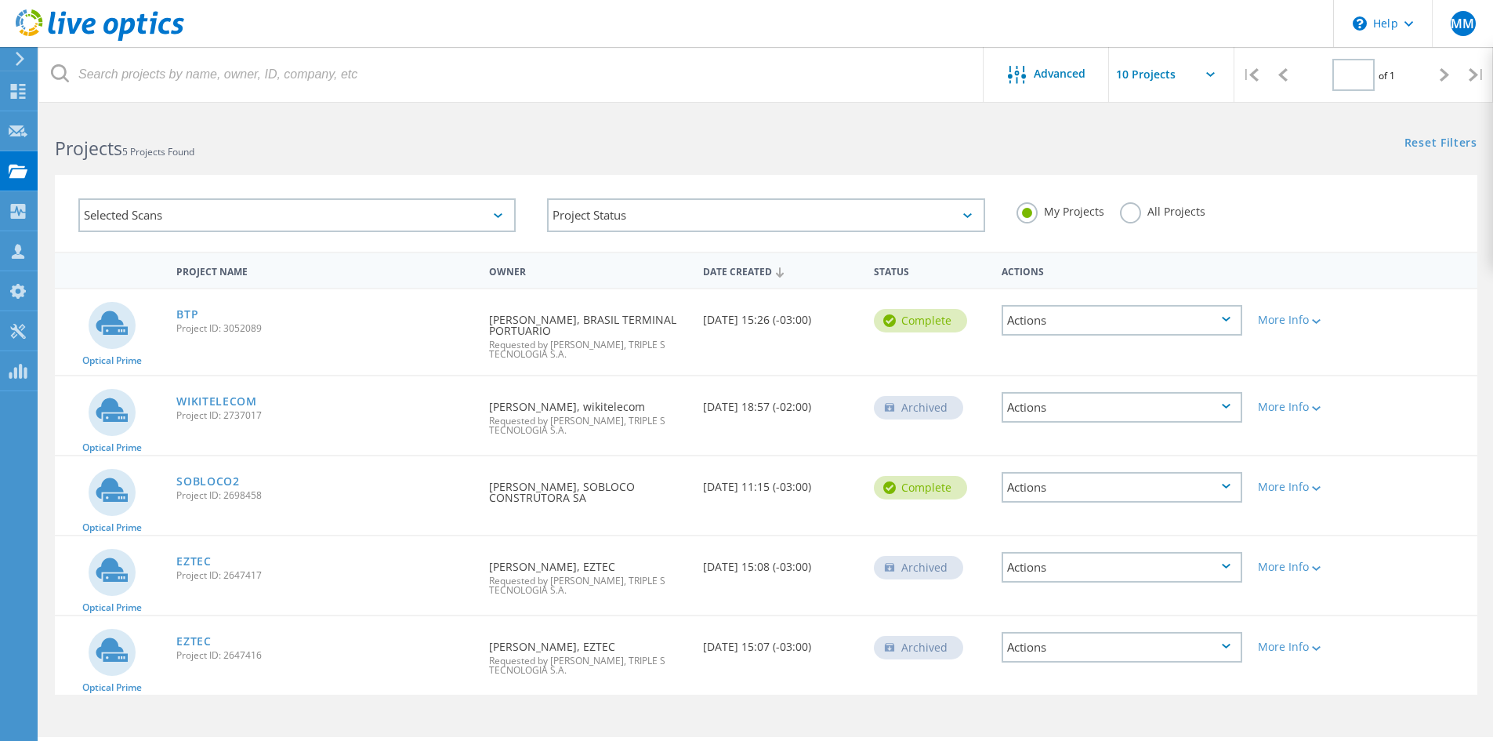
type input "1"
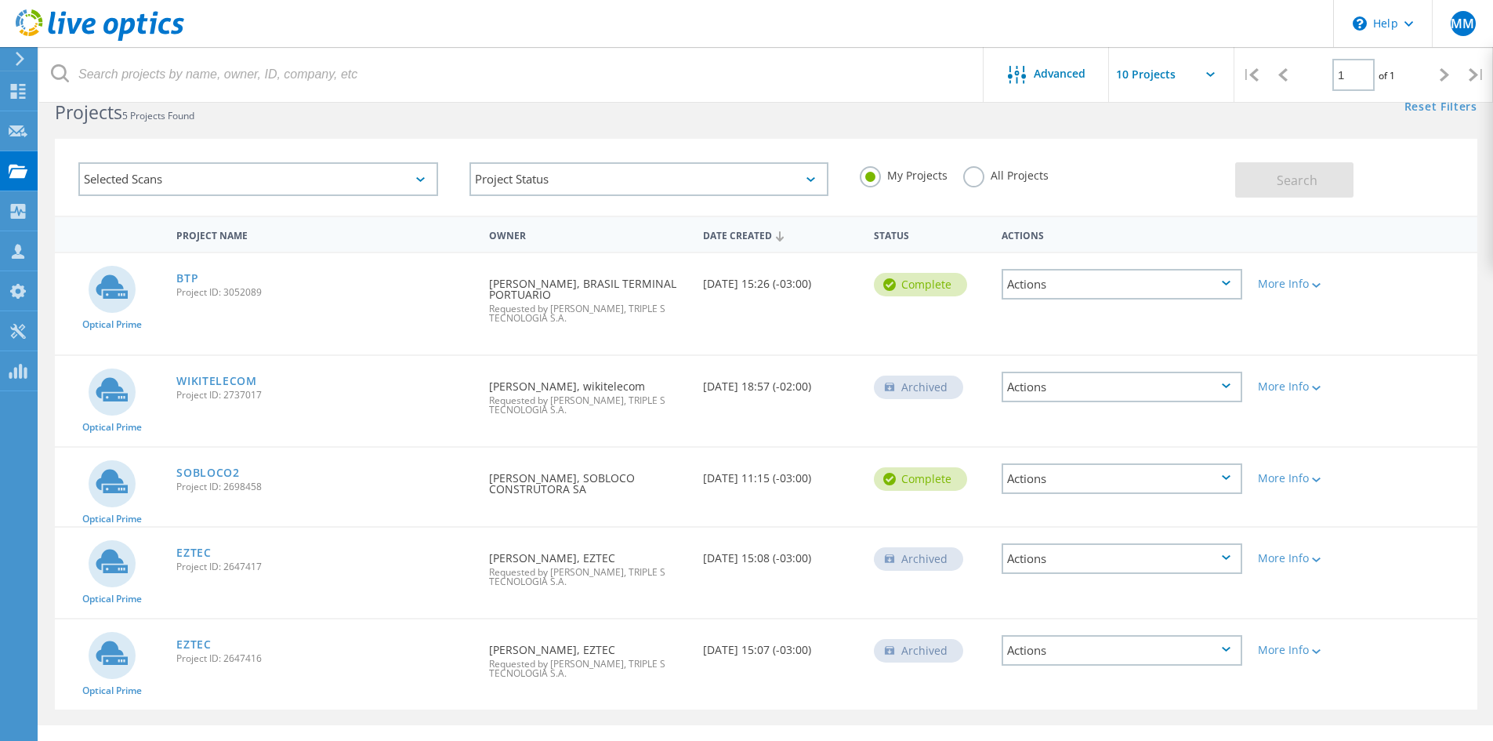
scroll to position [67, 0]
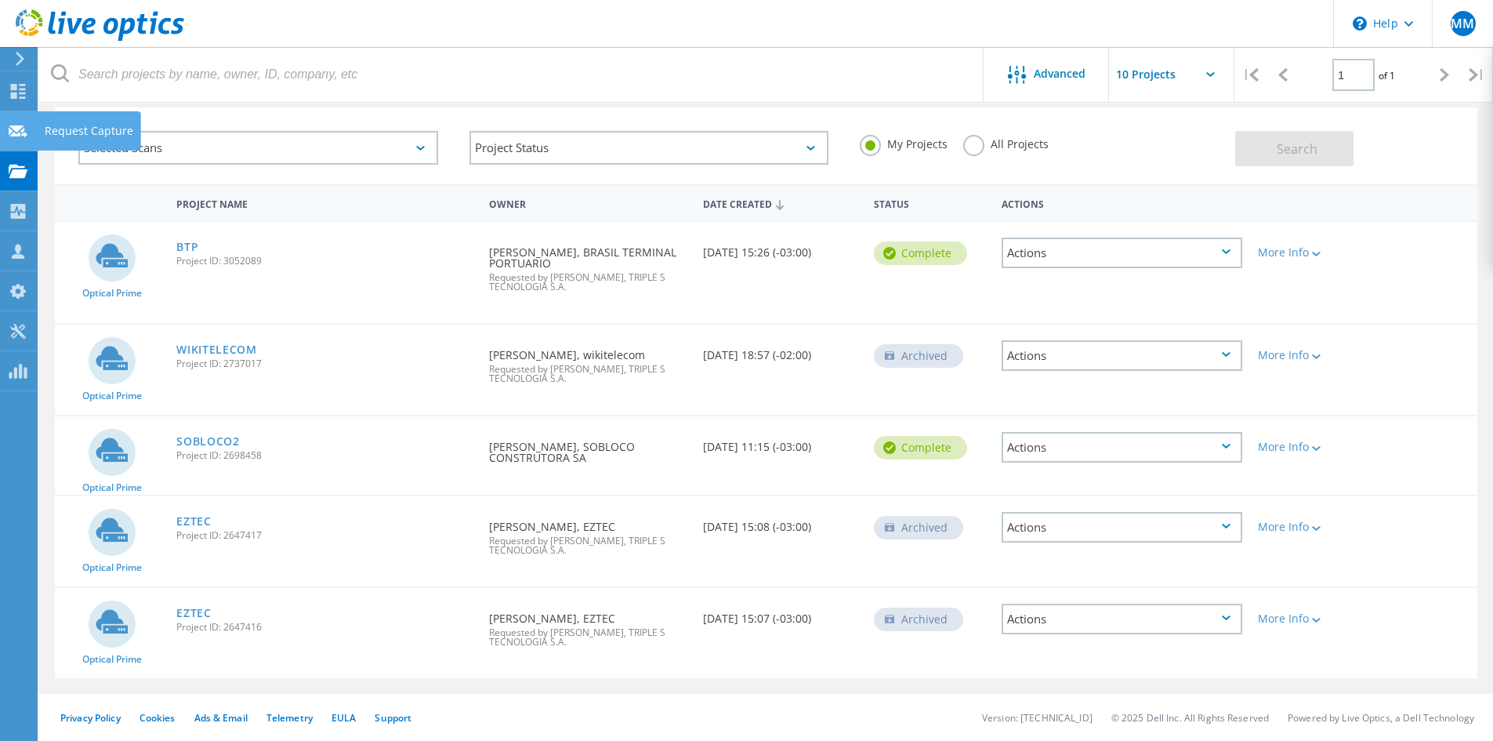
click at [24, 136] on use at bounding box center [18, 131] width 19 height 12
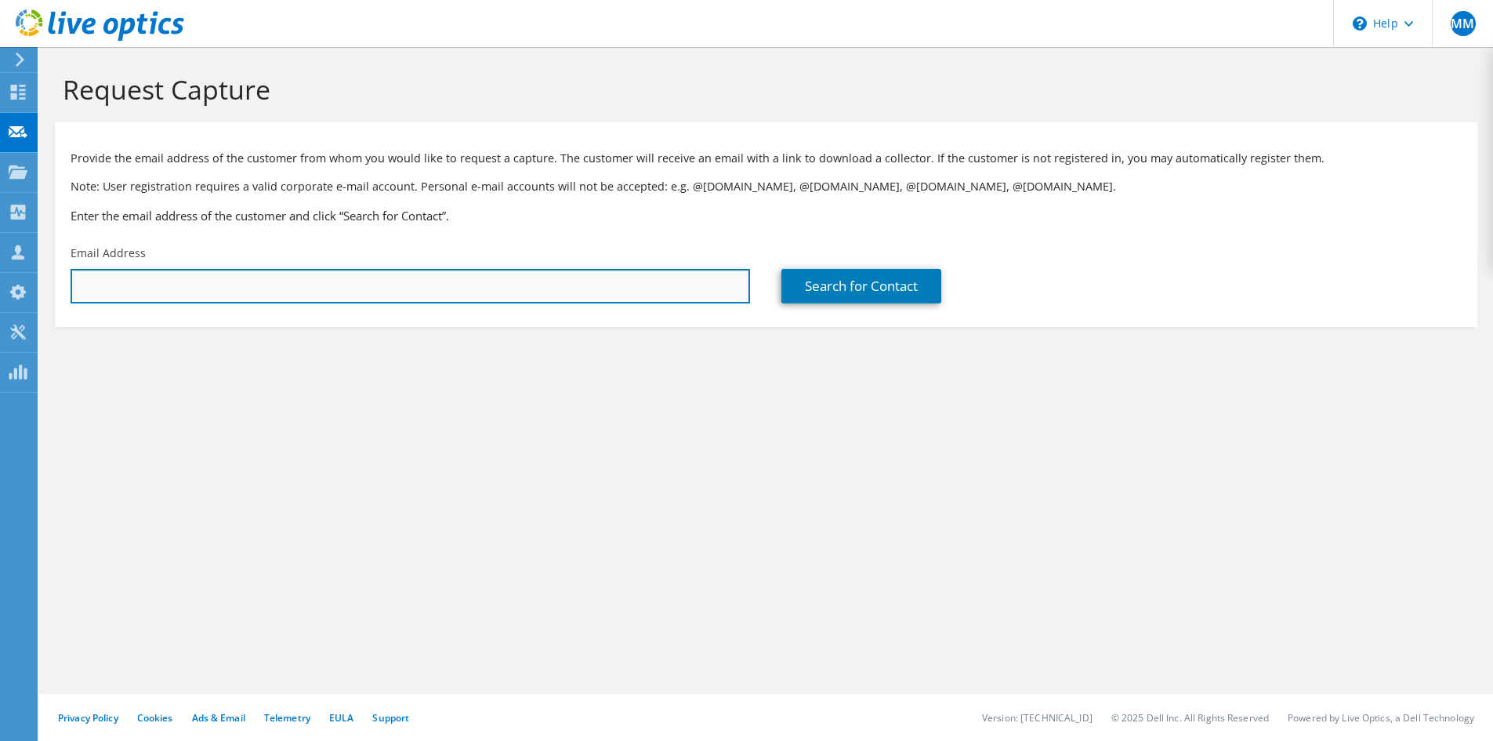
click at [567, 284] on input "text" at bounding box center [410, 286] width 679 height 34
type input "[PERSON_NAME][EMAIL_ADDRESS][PERSON_NAME][DOMAIN_NAME]"
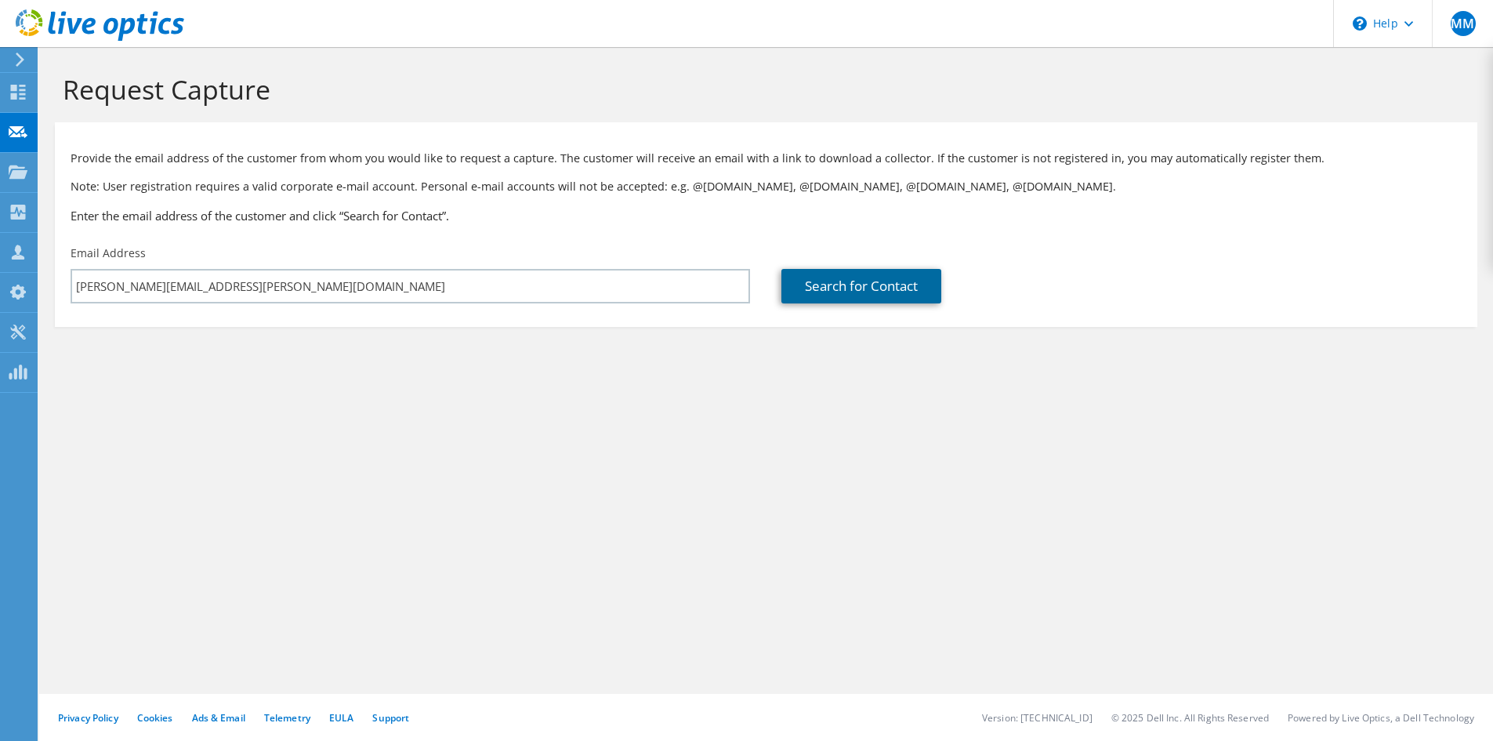
click at [806, 288] on link "Search for Contact" at bounding box center [861, 286] width 160 height 34
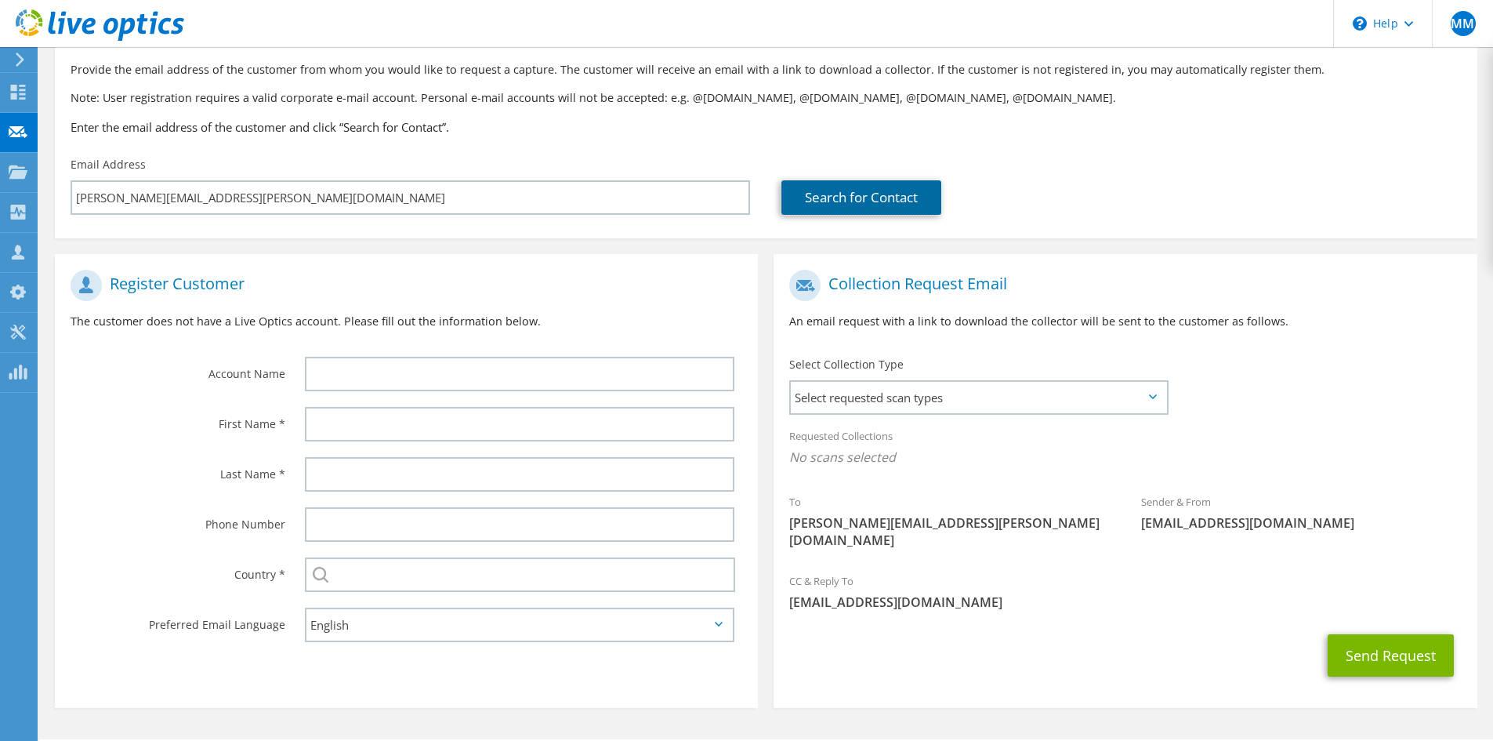
scroll to position [38, 0]
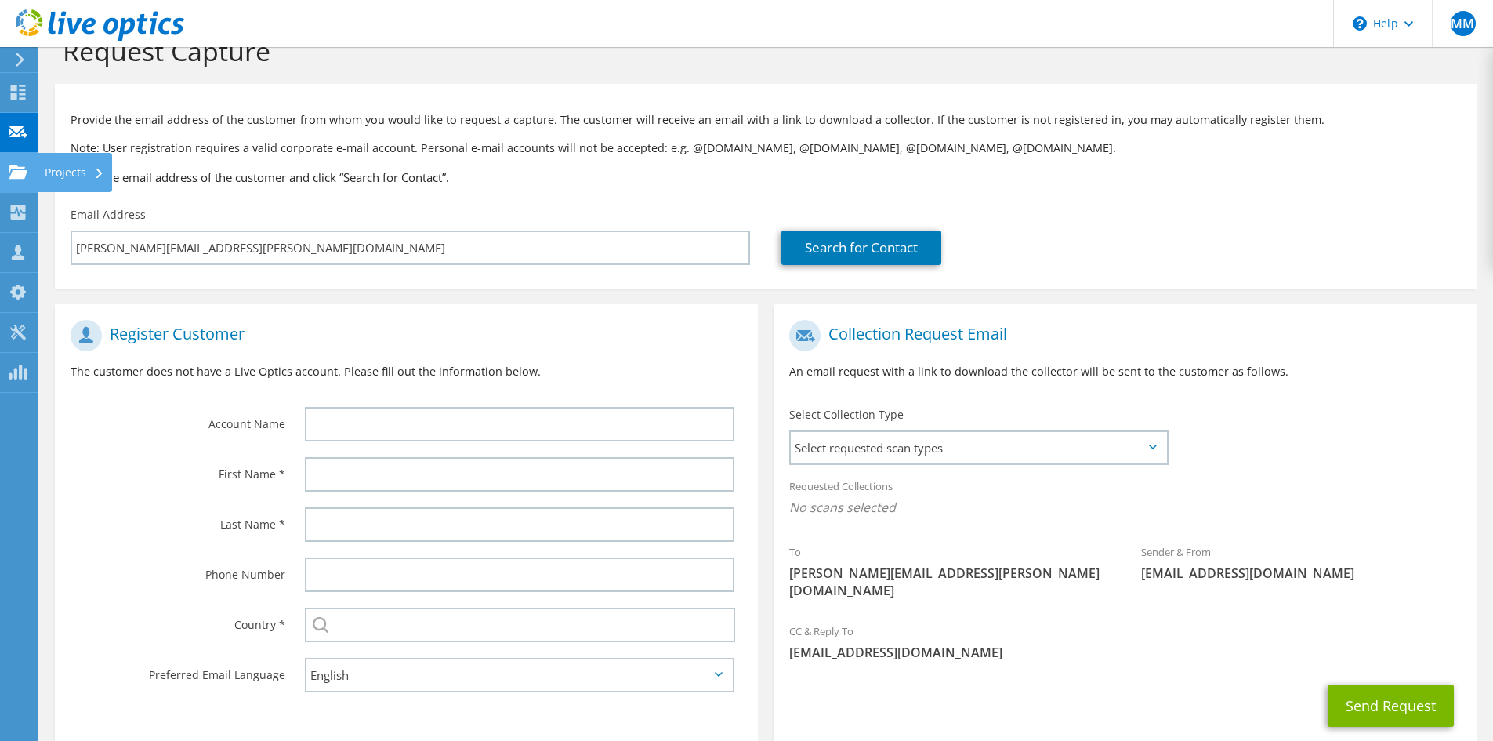
click at [17, 172] on use at bounding box center [18, 171] width 19 height 13
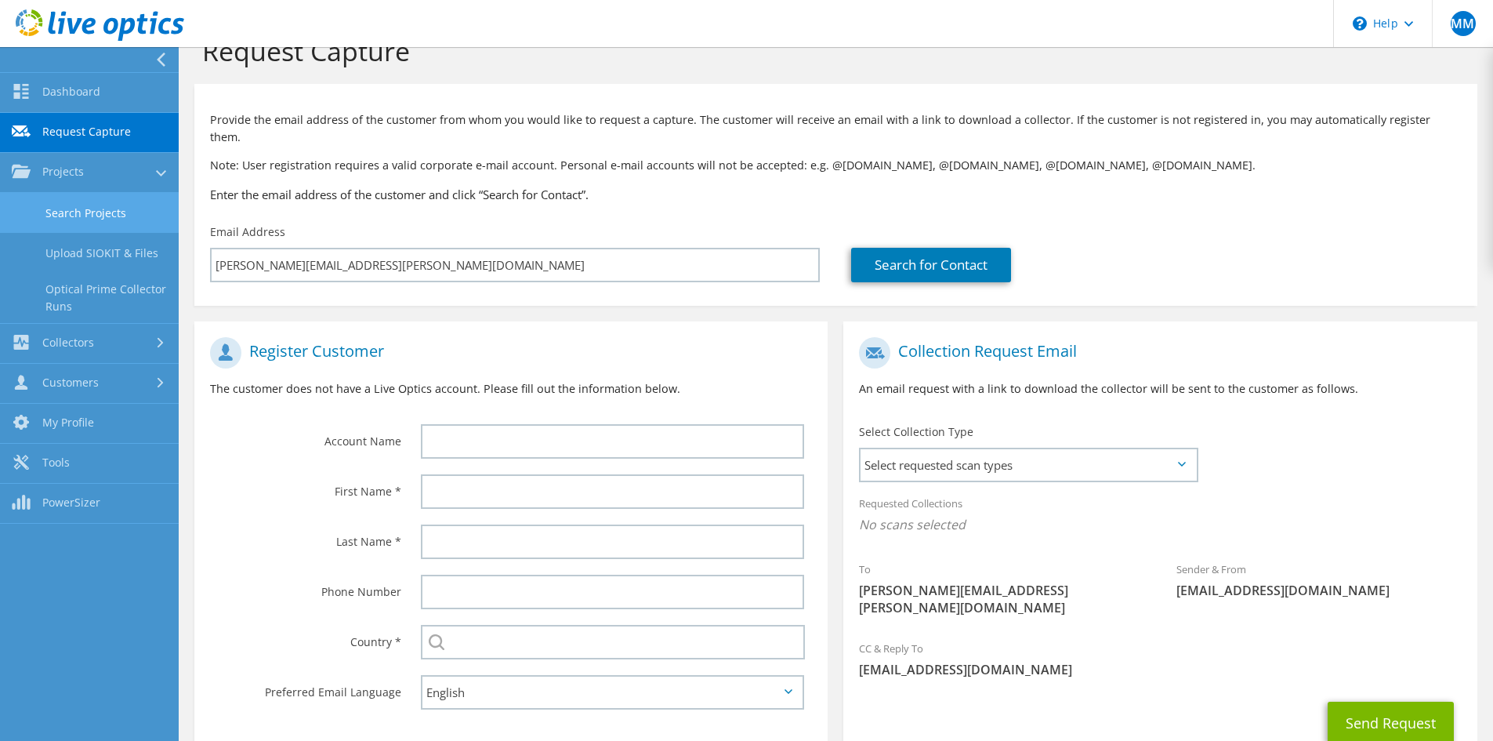
click at [95, 212] on link "Search Projects" at bounding box center [89, 213] width 179 height 40
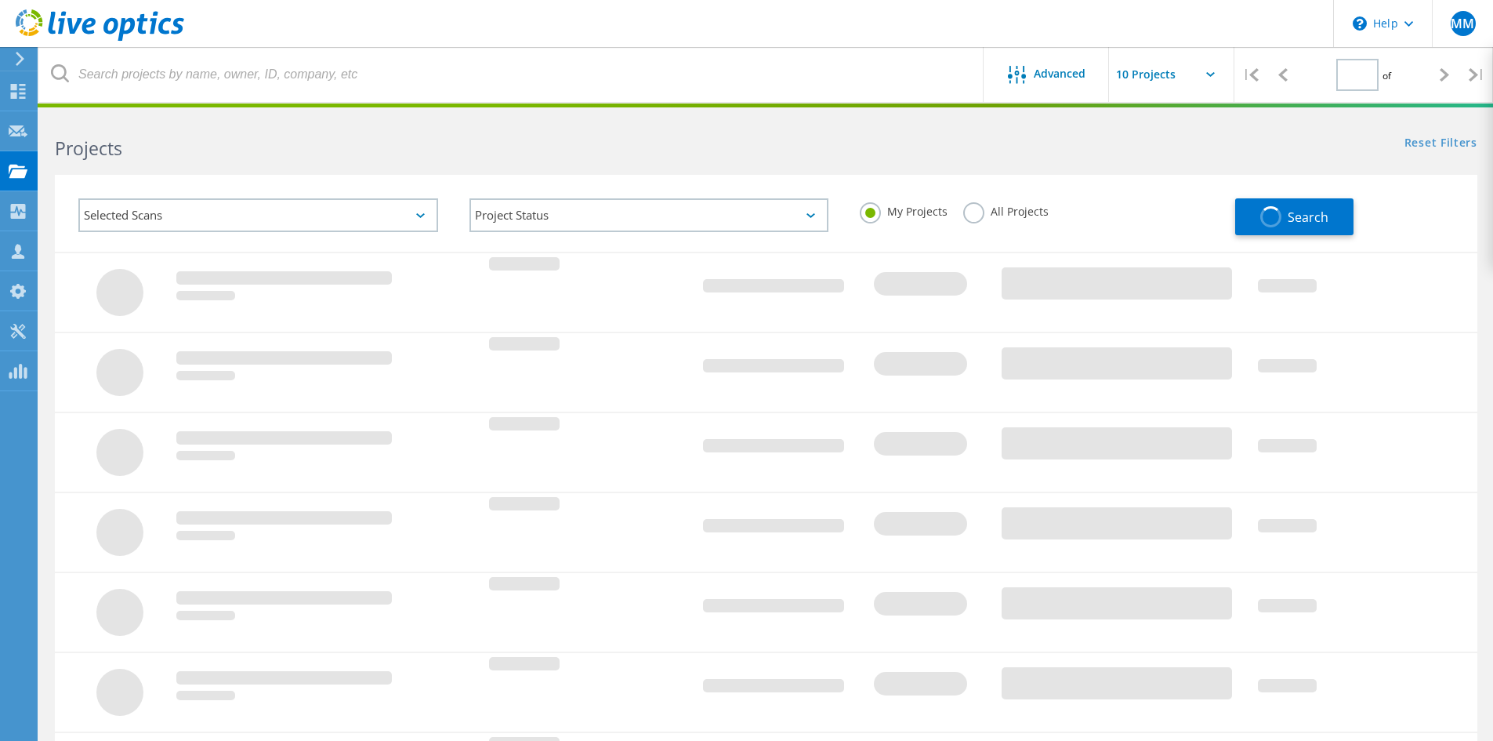
type input "1"
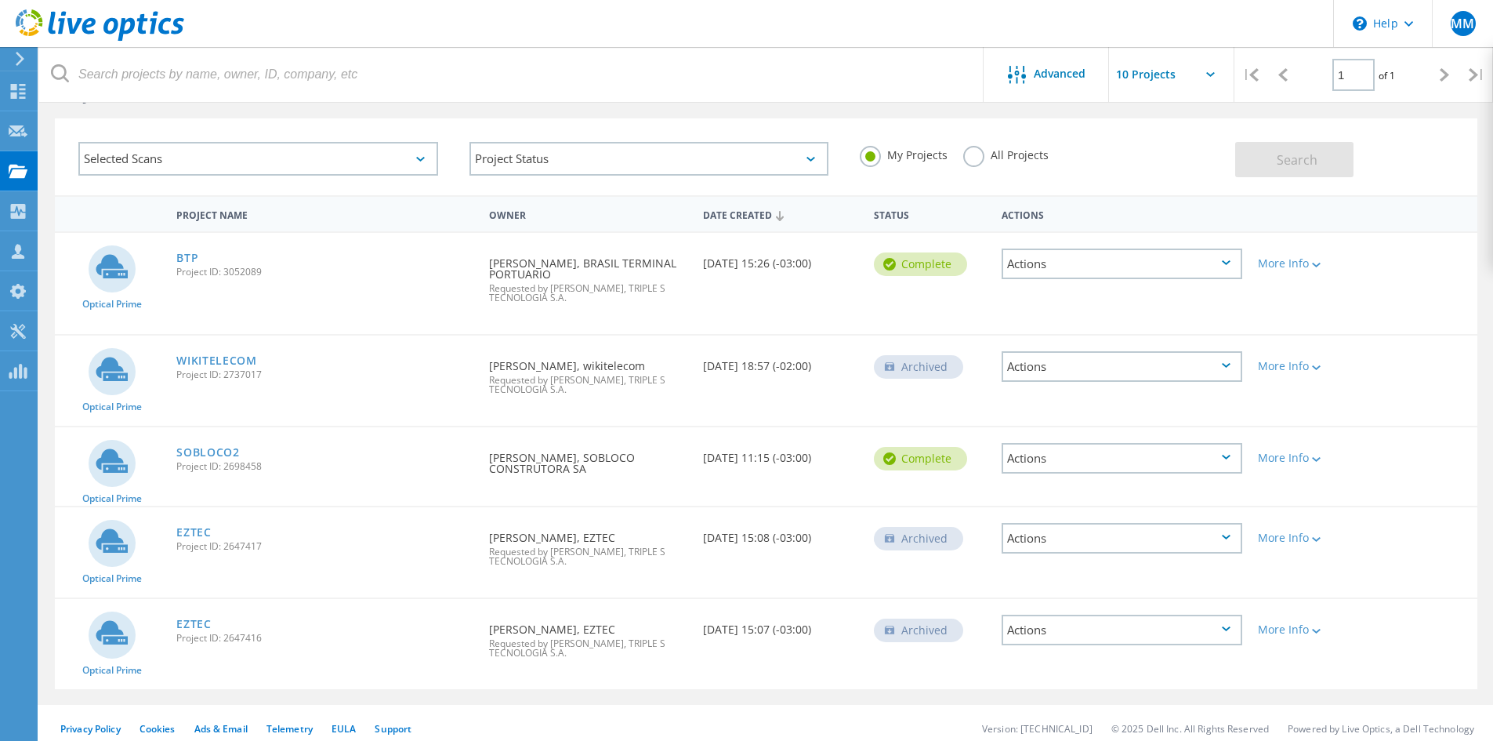
scroll to position [67, 0]
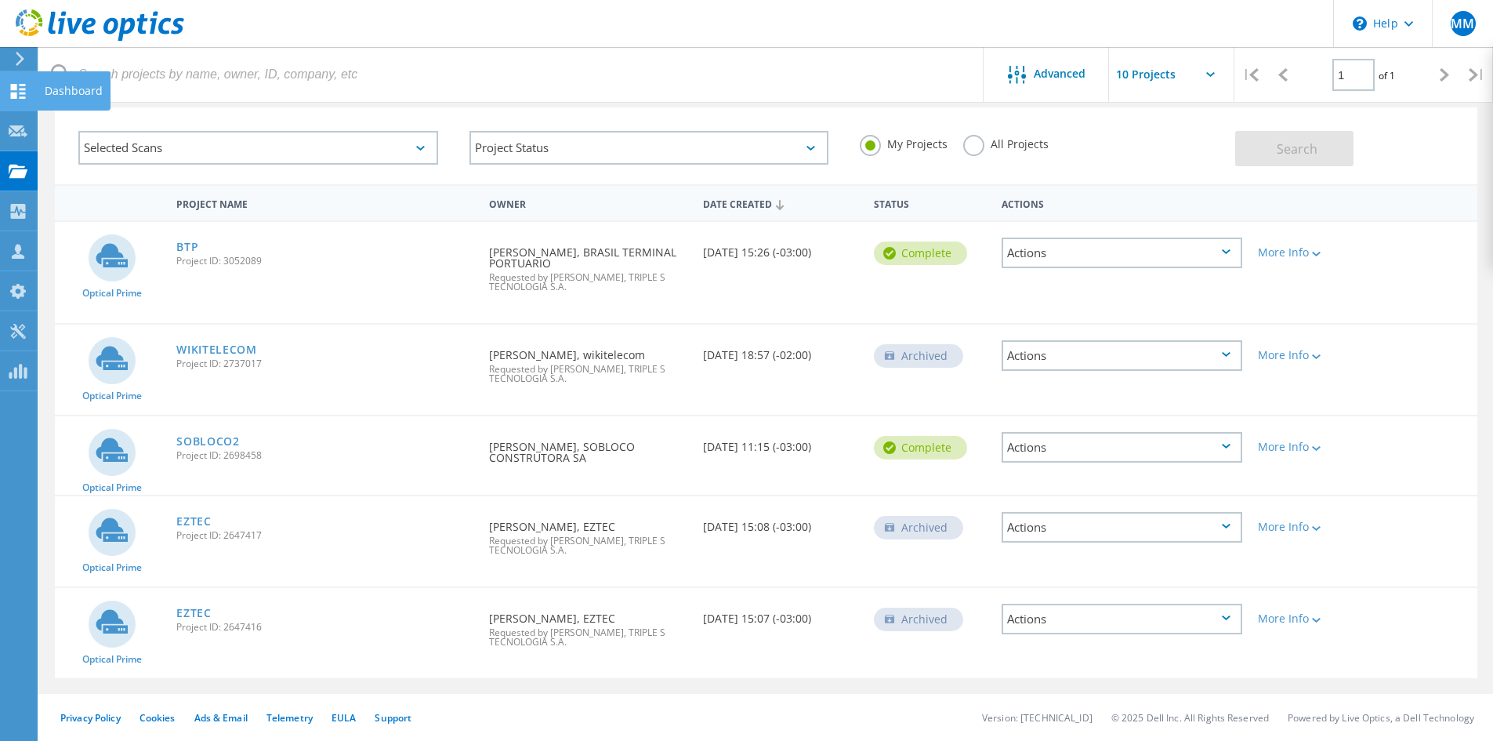
click at [27, 90] on icon at bounding box center [18, 91] width 19 height 15
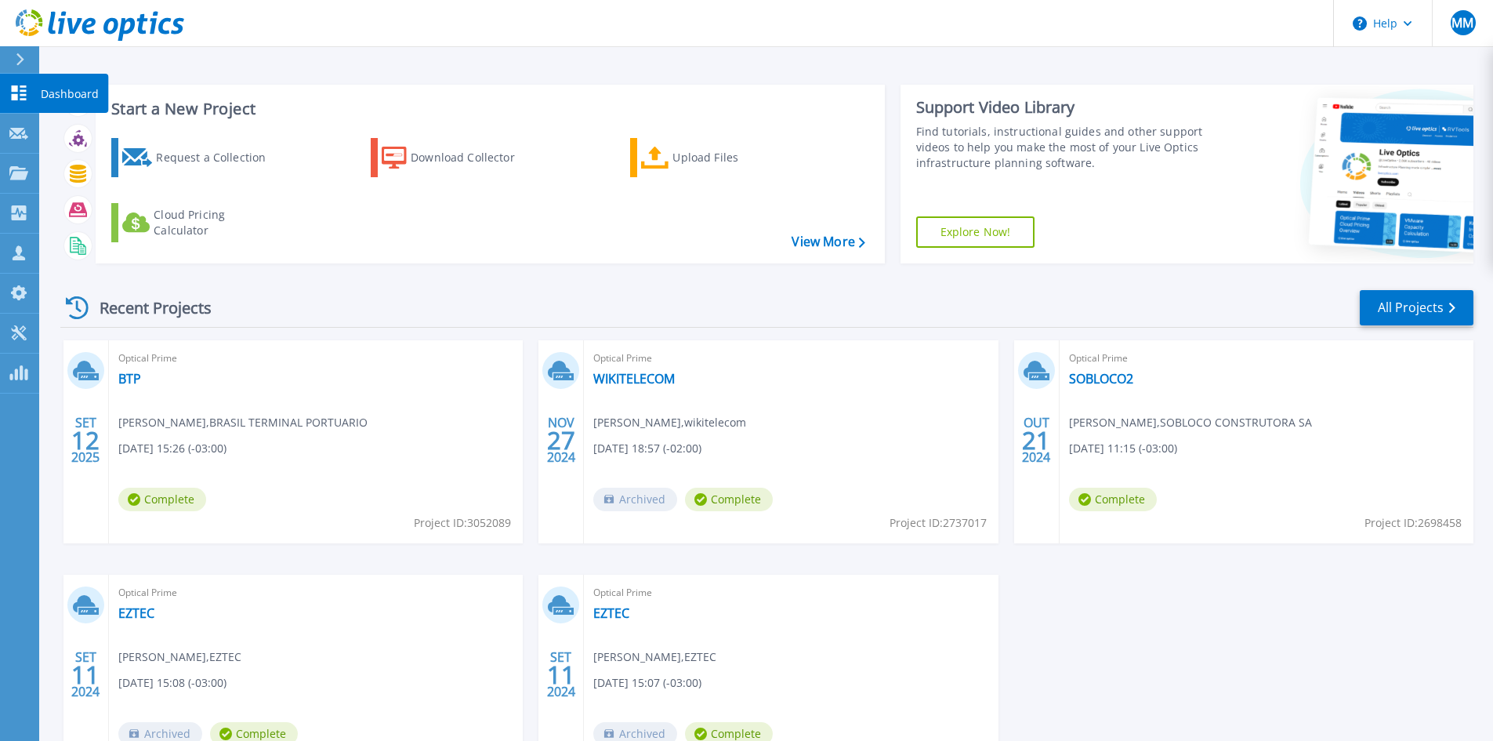
click at [67, 90] on p "Dashboard" at bounding box center [70, 94] width 58 height 41
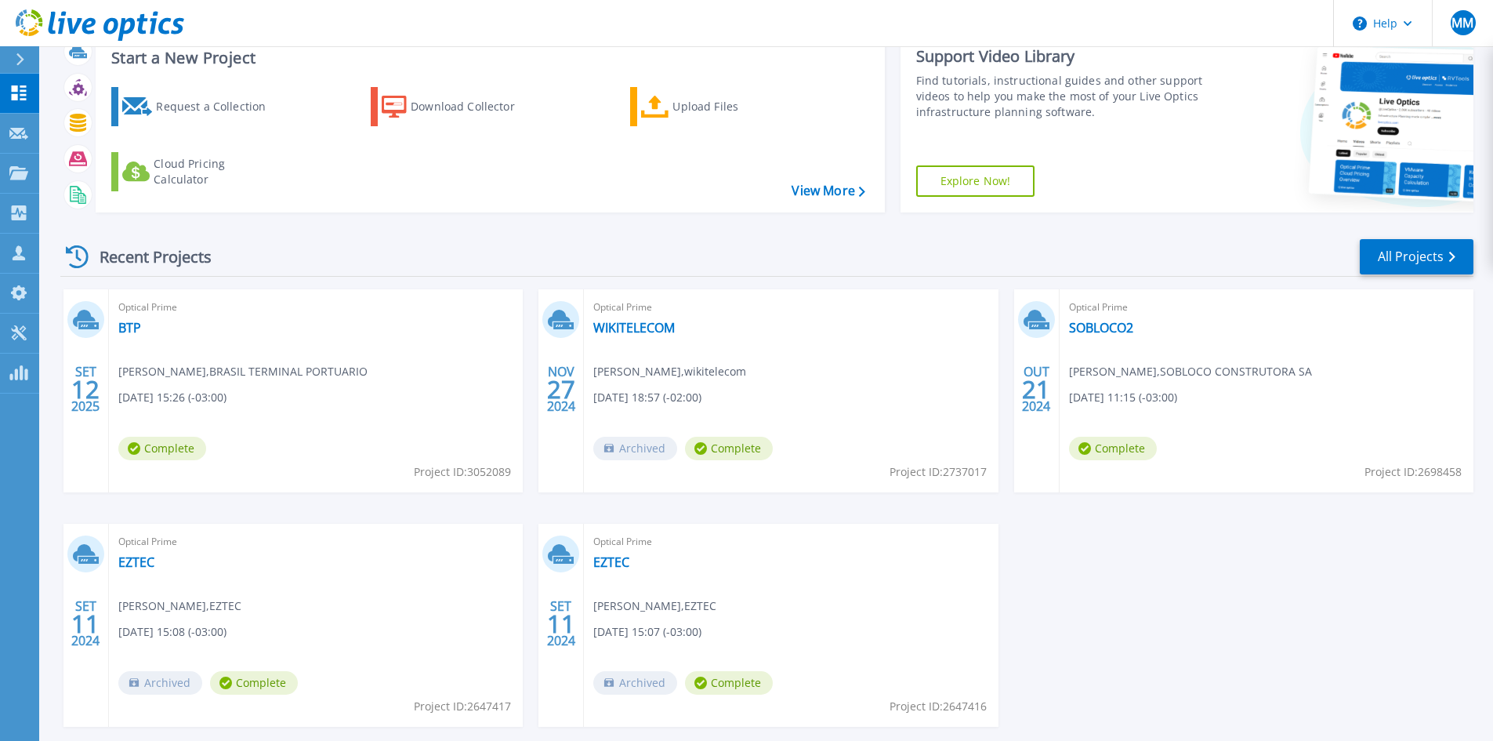
scroll to position [78, 0]
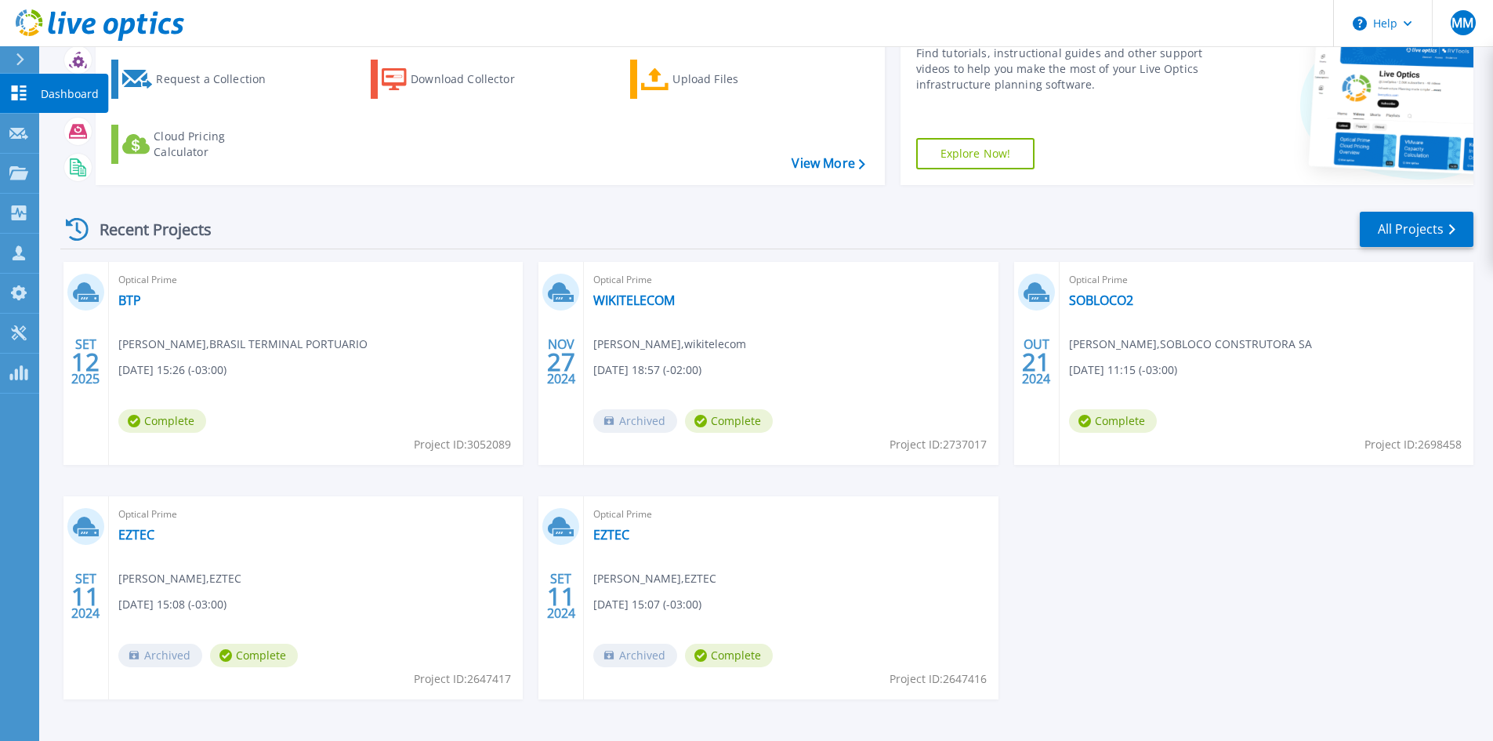
click at [5, 82] on link "Dashboard Dashboard" at bounding box center [19, 94] width 39 height 40
click at [51, 91] on p "Dashboard" at bounding box center [70, 94] width 58 height 41
click at [63, 100] on p "Dashboard" at bounding box center [70, 94] width 58 height 41
click at [573, 215] on div "Recent Projects All Projects" at bounding box center [766, 229] width 1413 height 39
click at [25, 101] on link "Dashboard Dashboard" at bounding box center [19, 94] width 39 height 40
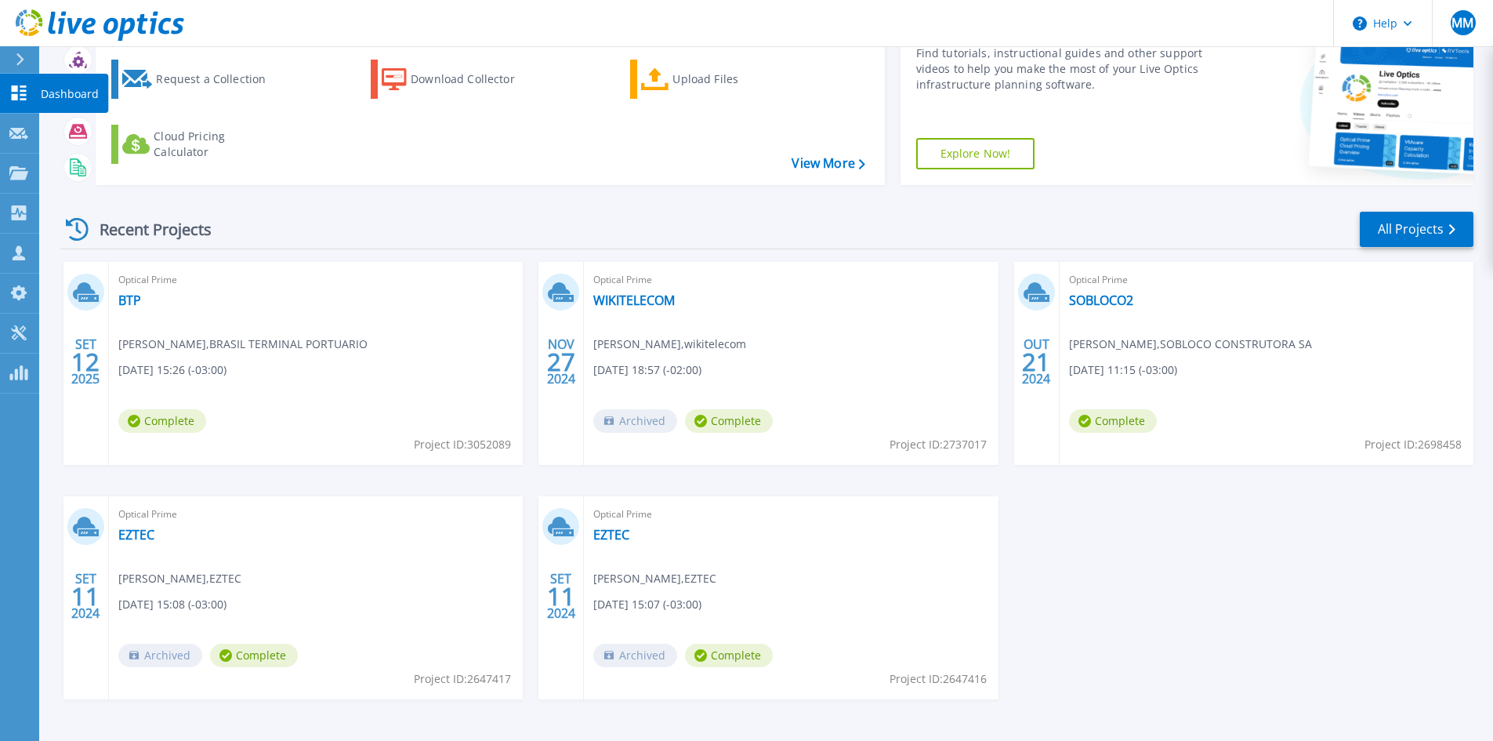
click at [63, 100] on p "Dashboard" at bounding box center [70, 94] width 58 height 41
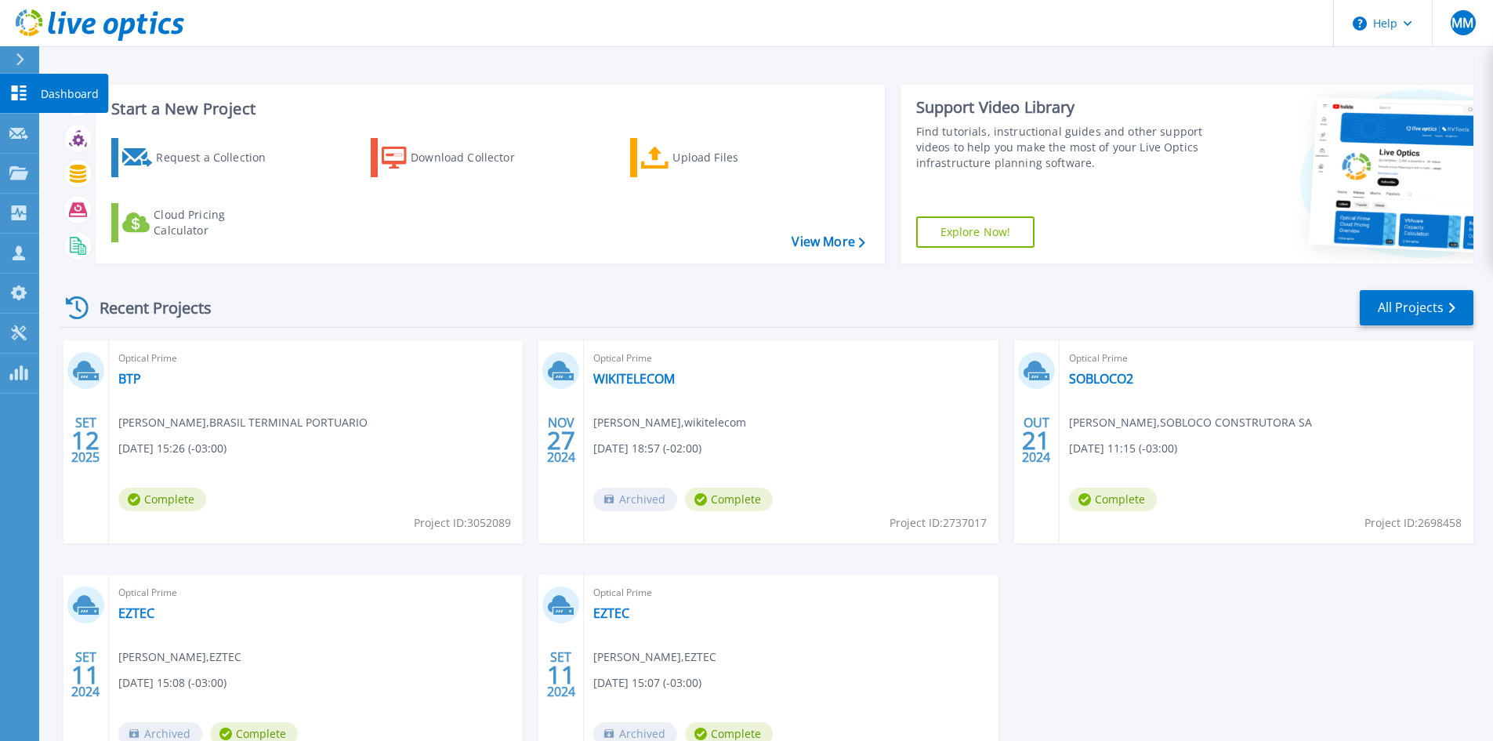
click at [71, 94] on p "Dashboard" at bounding box center [70, 94] width 58 height 41
click at [536, 304] on div "Recent Projects All Projects" at bounding box center [766, 307] width 1413 height 39
click at [66, 95] on p "Dashboard" at bounding box center [70, 94] width 58 height 41
click at [17, 96] on icon at bounding box center [19, 92] width 15 height 15
click at [78, 89] on p "Dashboard" at bounding box center [70, 94] width 58 height 41
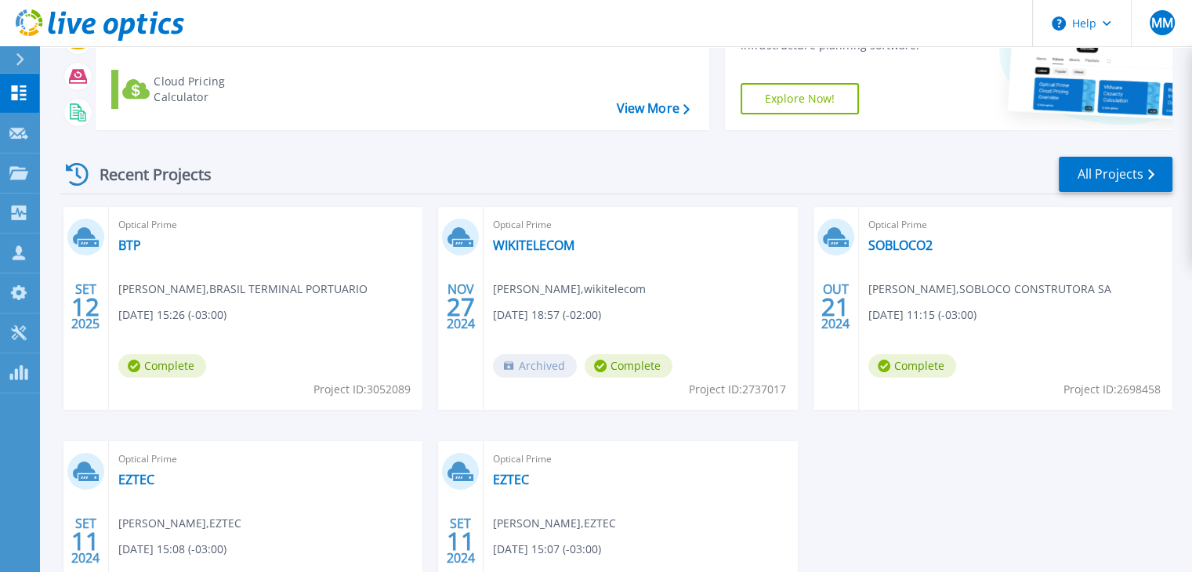
scroll to position [157, 0]
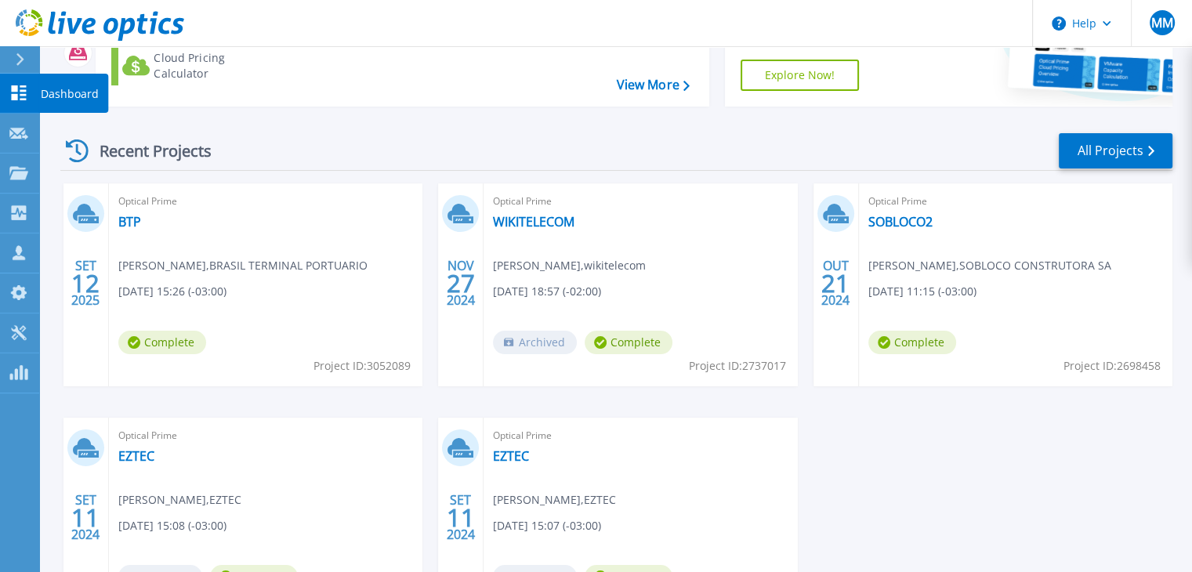
click at [75, 98] on p "Dashboard" at bounding box center [70, 94] width 58 height 41
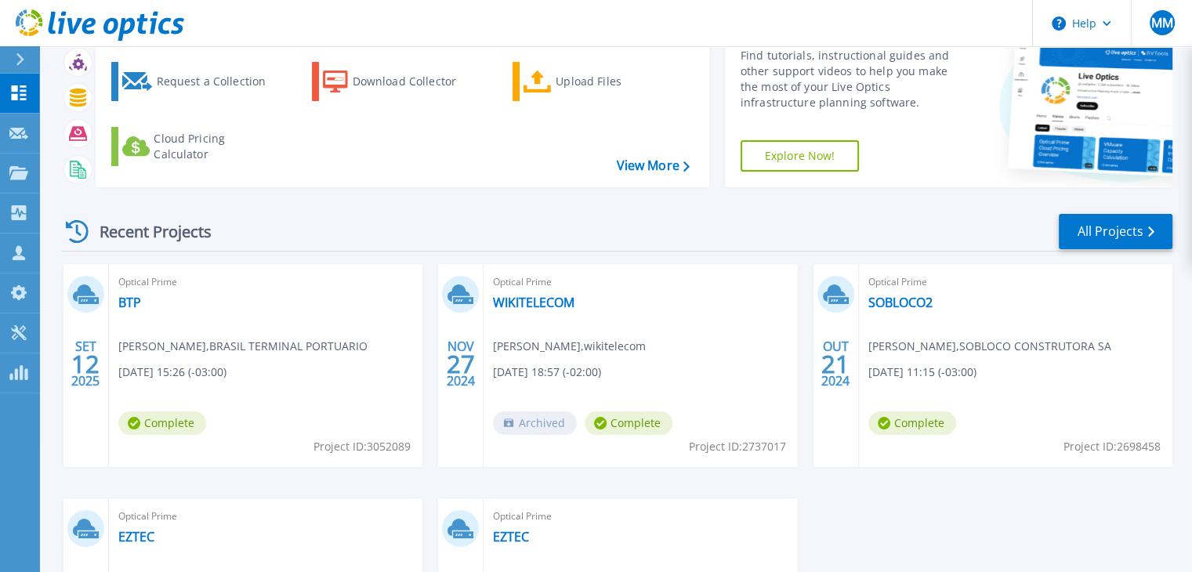
scroll to position [78, 0]
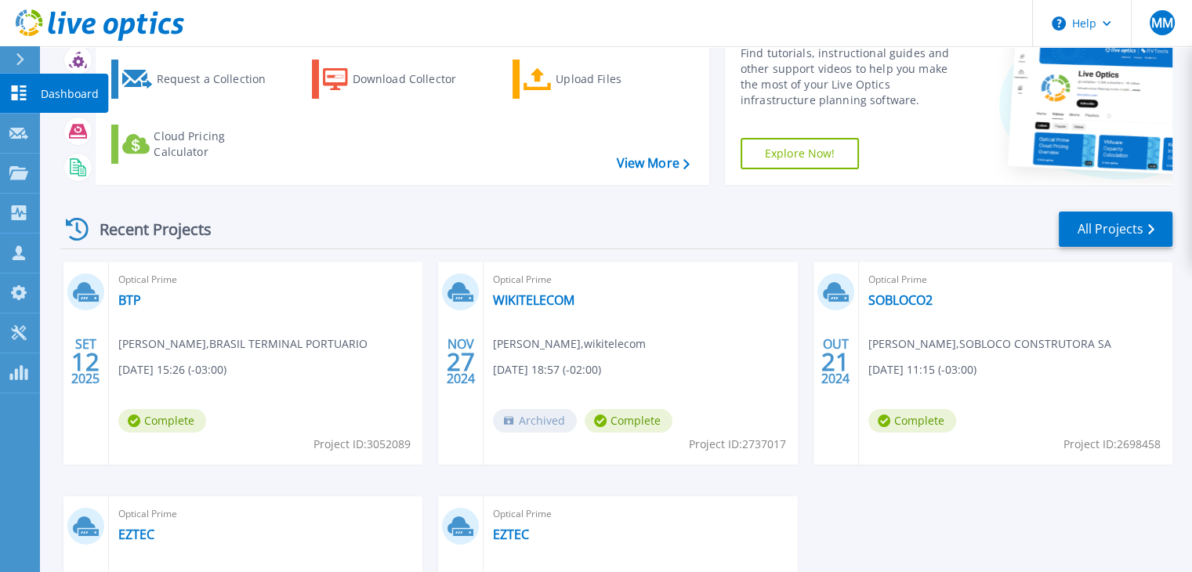
click at [66, 90] on p "Dashboard" at bounding box center [70, 94] width 58 height 41
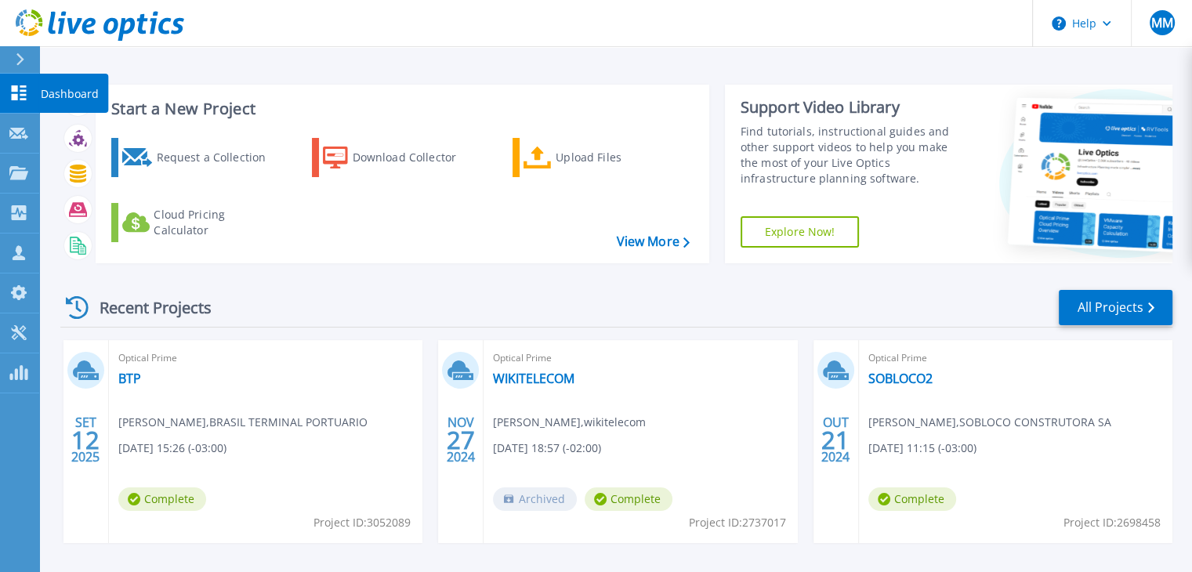
click at [62, 96] on p "Dashboard" at bounding box center [70, 94] width 58 height 41
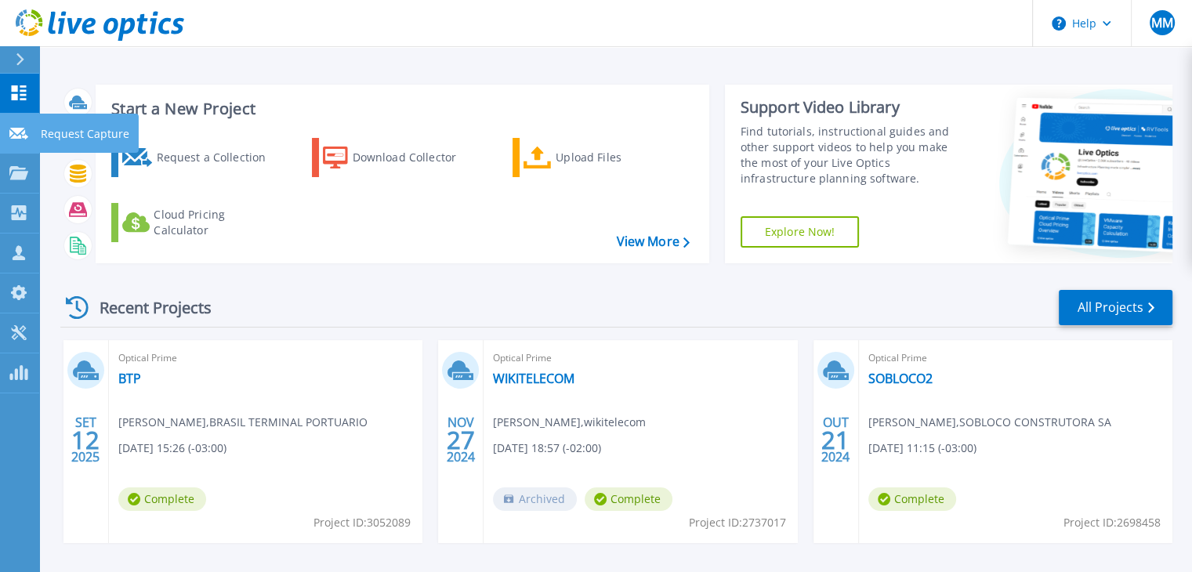
click at [20, 134] on icon at bounding box center [18, 134] width 19 height 12
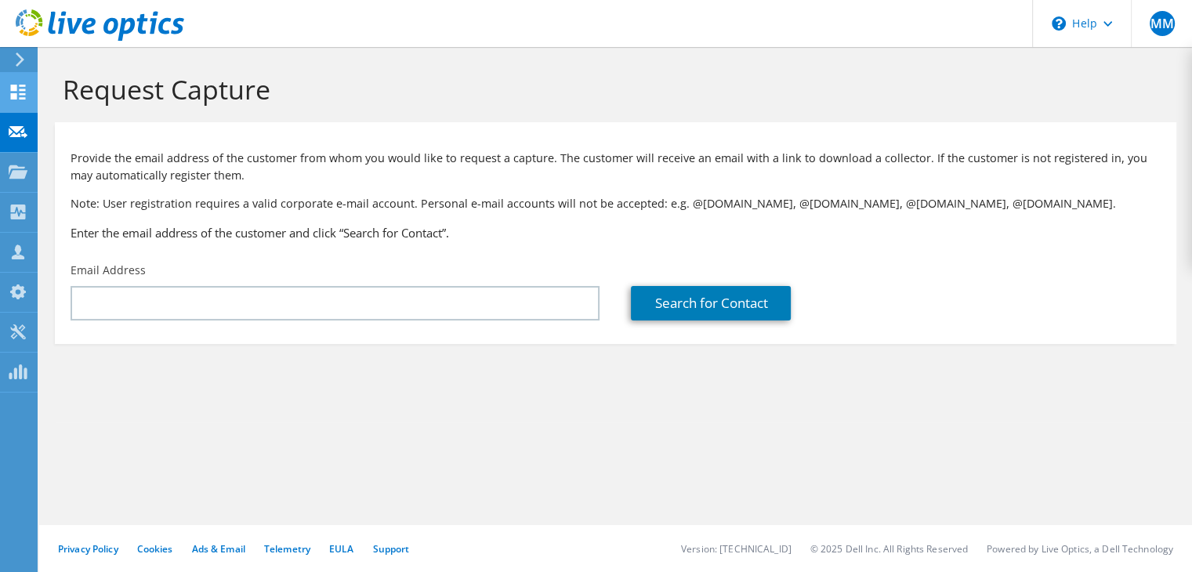
click at [20, 92] on icon at bounding box center [18, 92] width 19 height 15
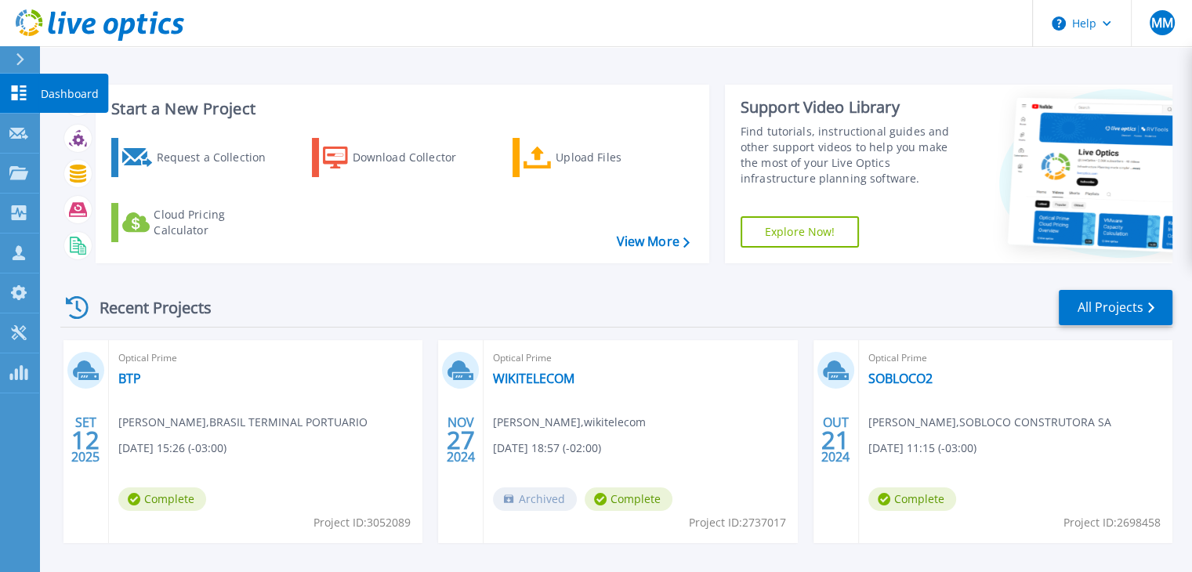
click at [19, 98] on icon at bounding box center [18, 92] width 19 height 15
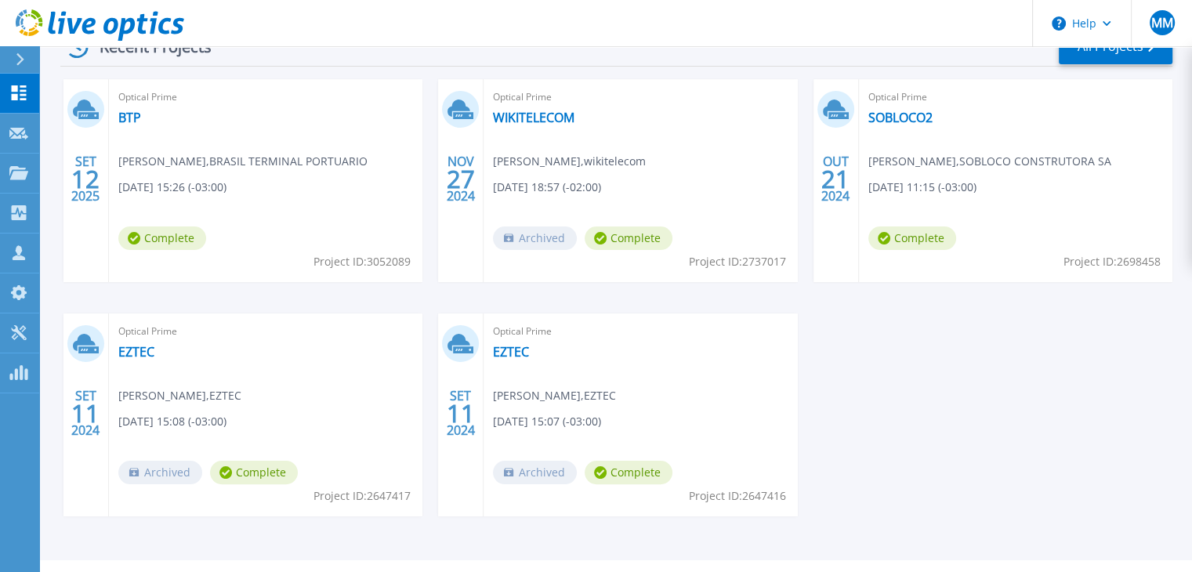
scroll to position [296, 0]
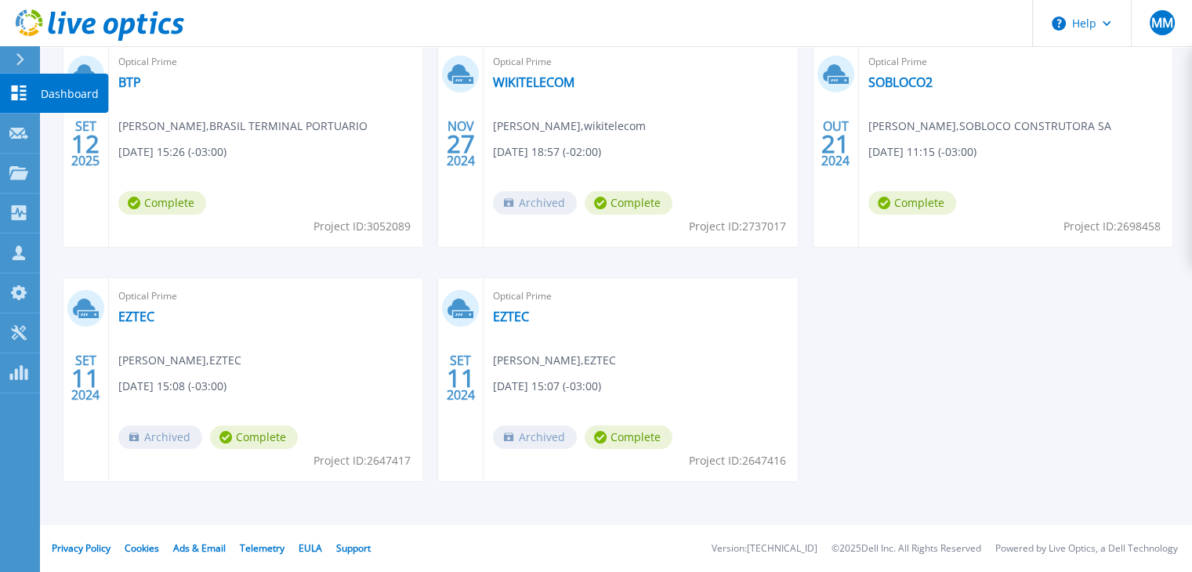
click at [69, 89] on p "Dashboard" at bounding box center [70, 94] width 58 height 41
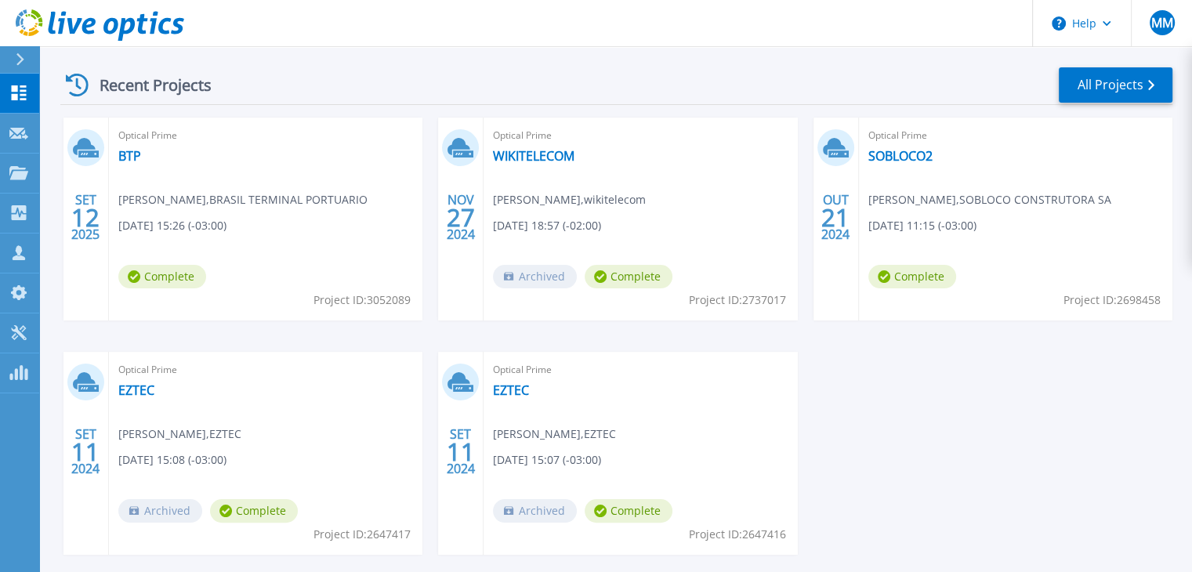
scroll to position [245, 0]
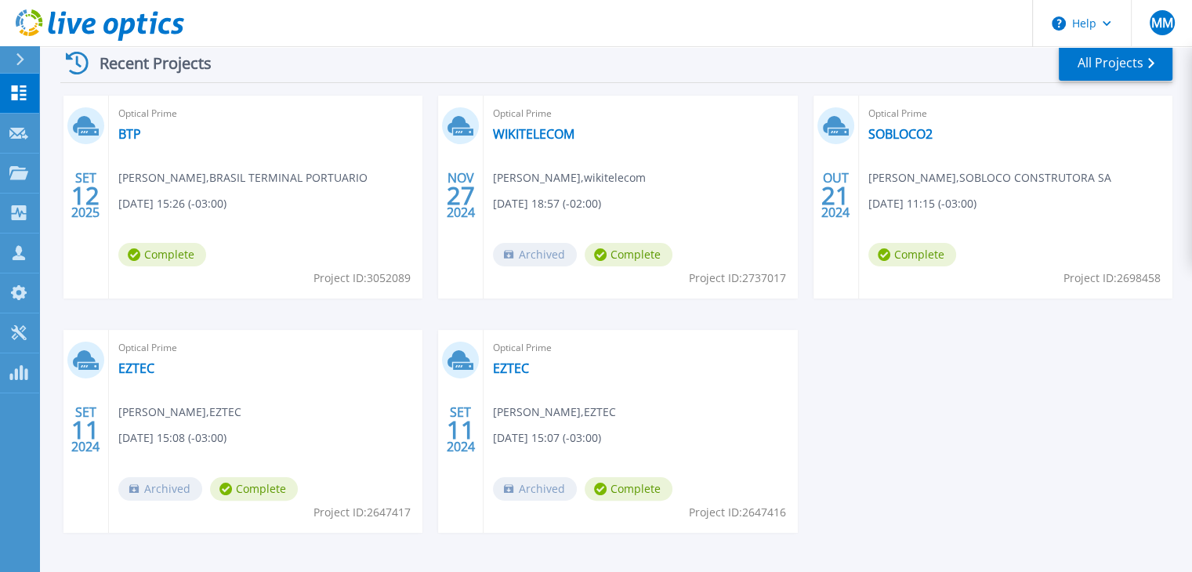
click at [486, 82] on div "Recent Projects All Projects SET 12 2025 Optical Prime BTP [PERSON_NAME] , [GEO…" at bounding box center [616, 303] width 1112 height 545
click at [69, 96] on p "Dashboard" at bounding box center [70, 94] width 58 height 41
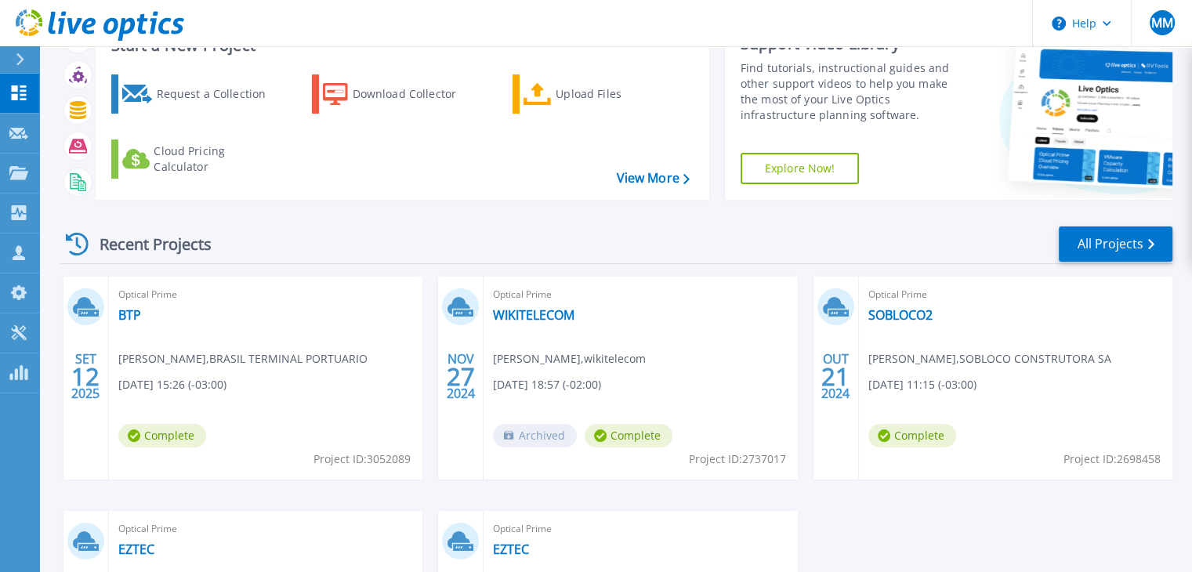
scroll to position [63, 0]
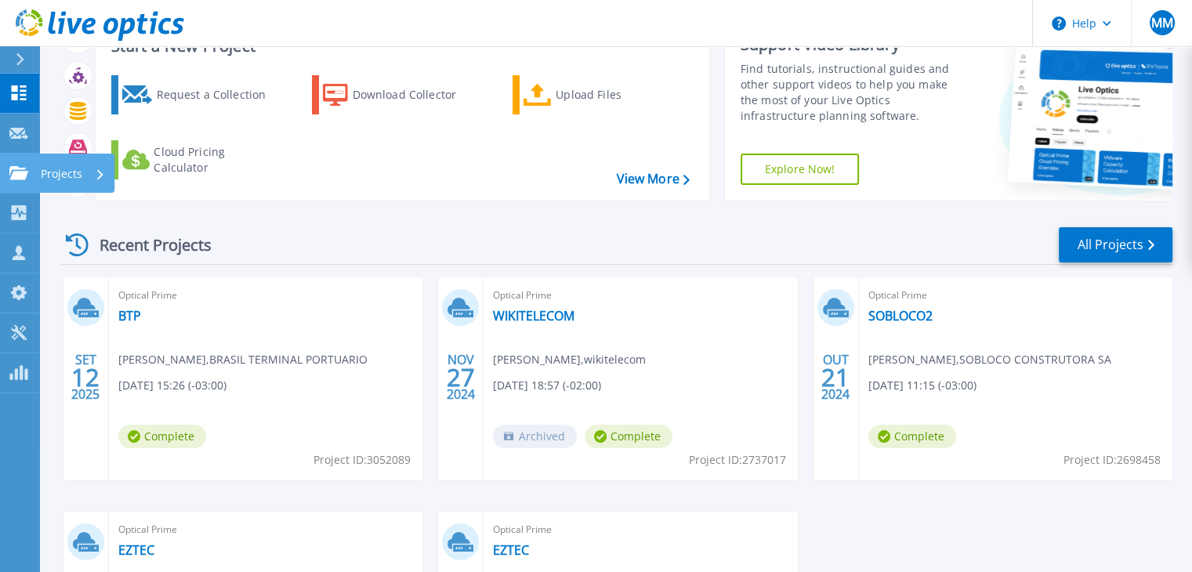
click at [13, 174] on icon at bounding box center [18, 172] width 19 height 13
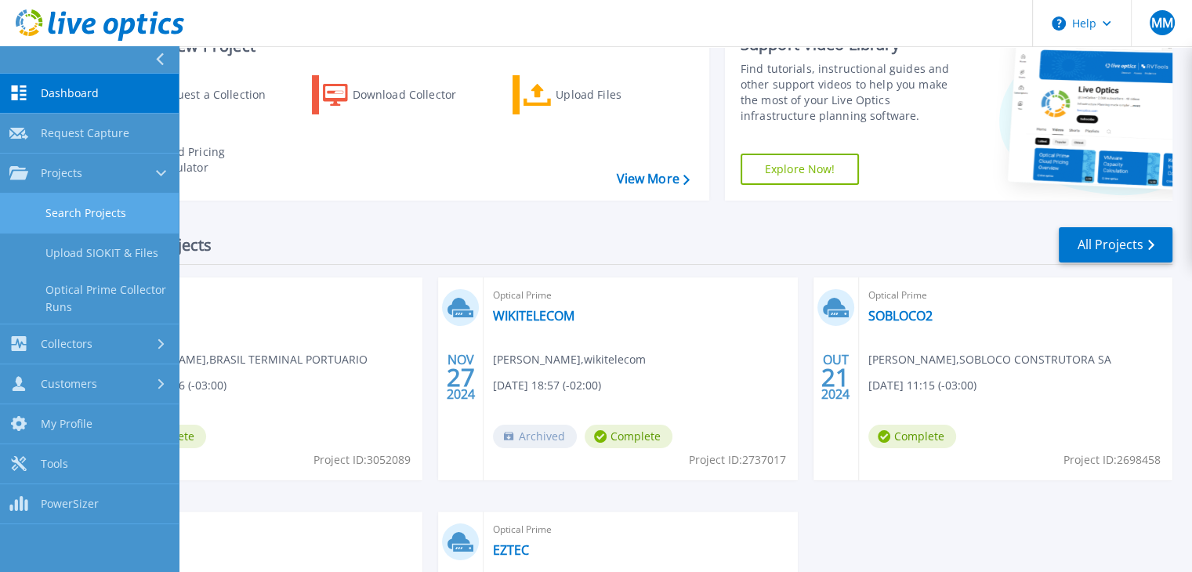
click at [71, 212] on link "Search Projects" at bounding box center [89, 214] width 179 height 40
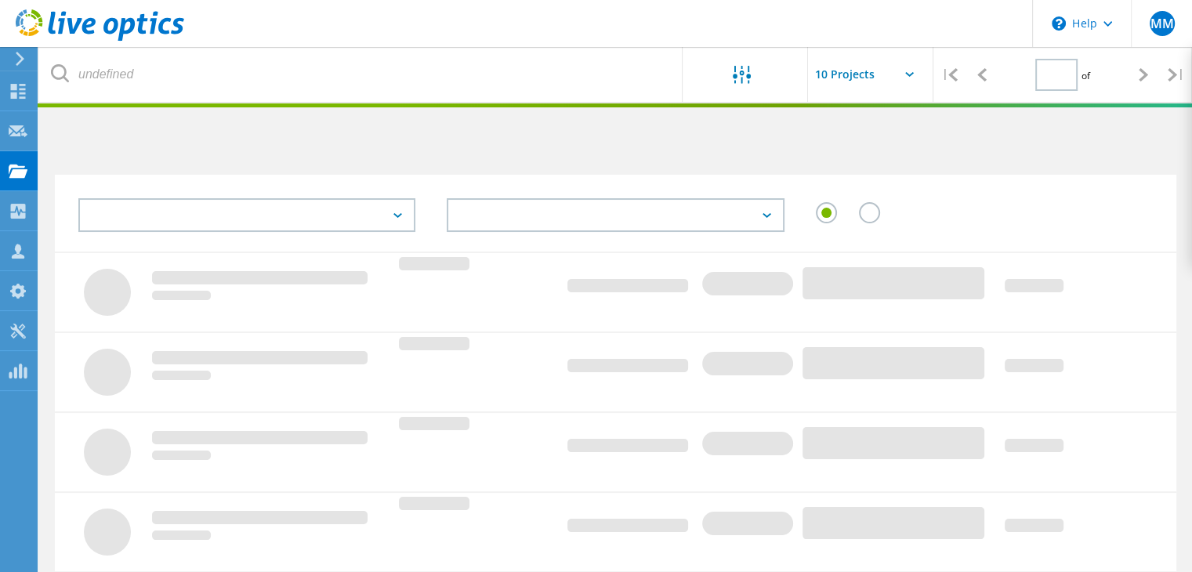
type input "1"
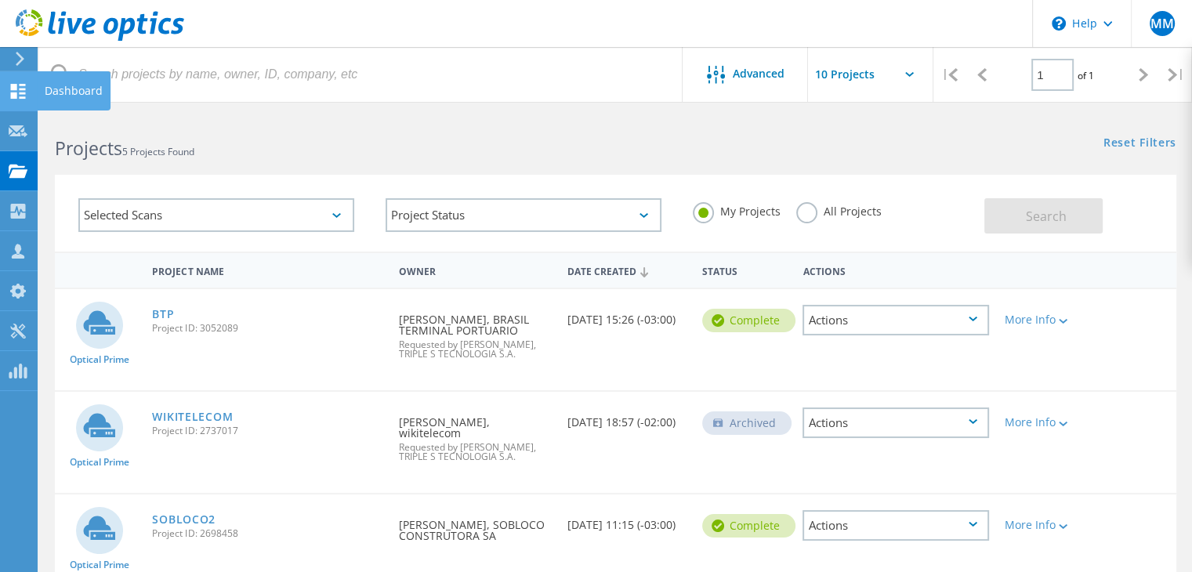
click at [57, 92] on div "Dashboard" at bounding box center [74, 90] width 58 height 11
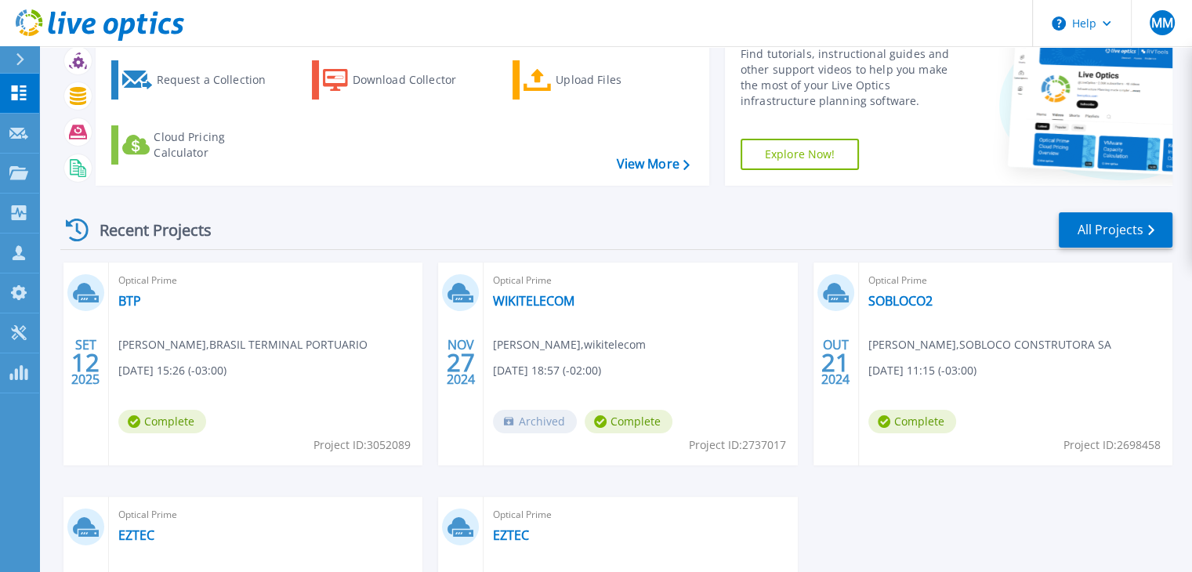
scroll to position [78, 0]
click at [16, 95] on icon at bounding box center [19, 92] width 15 height 15
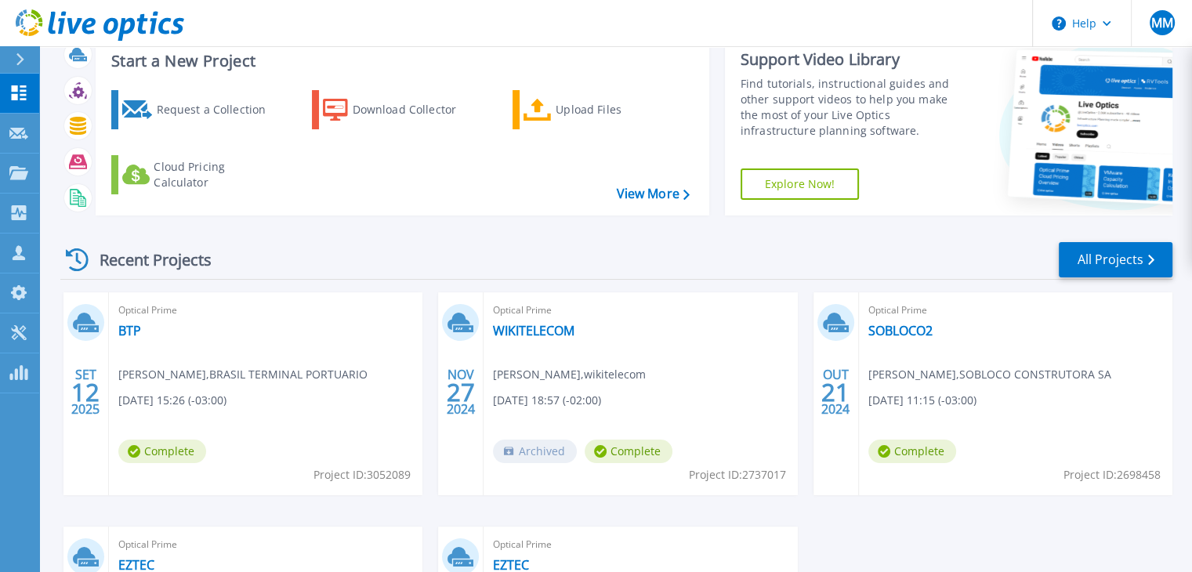
scroll to position [78, 0]
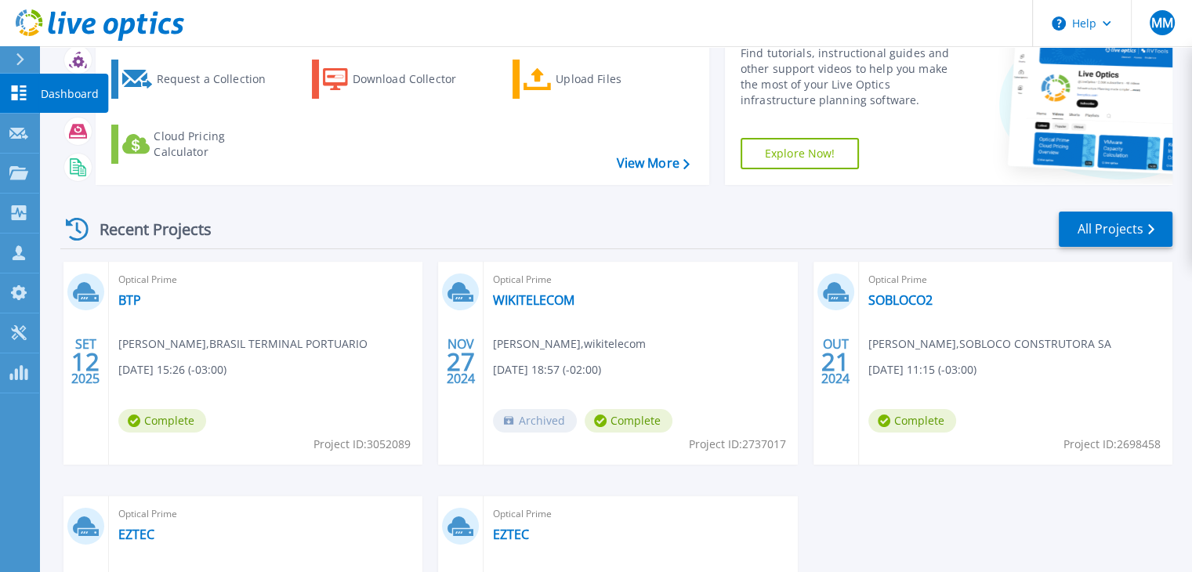
click at [58, 92] on p "Dashboard" at bounding box center [70, 94] width 58 height 41
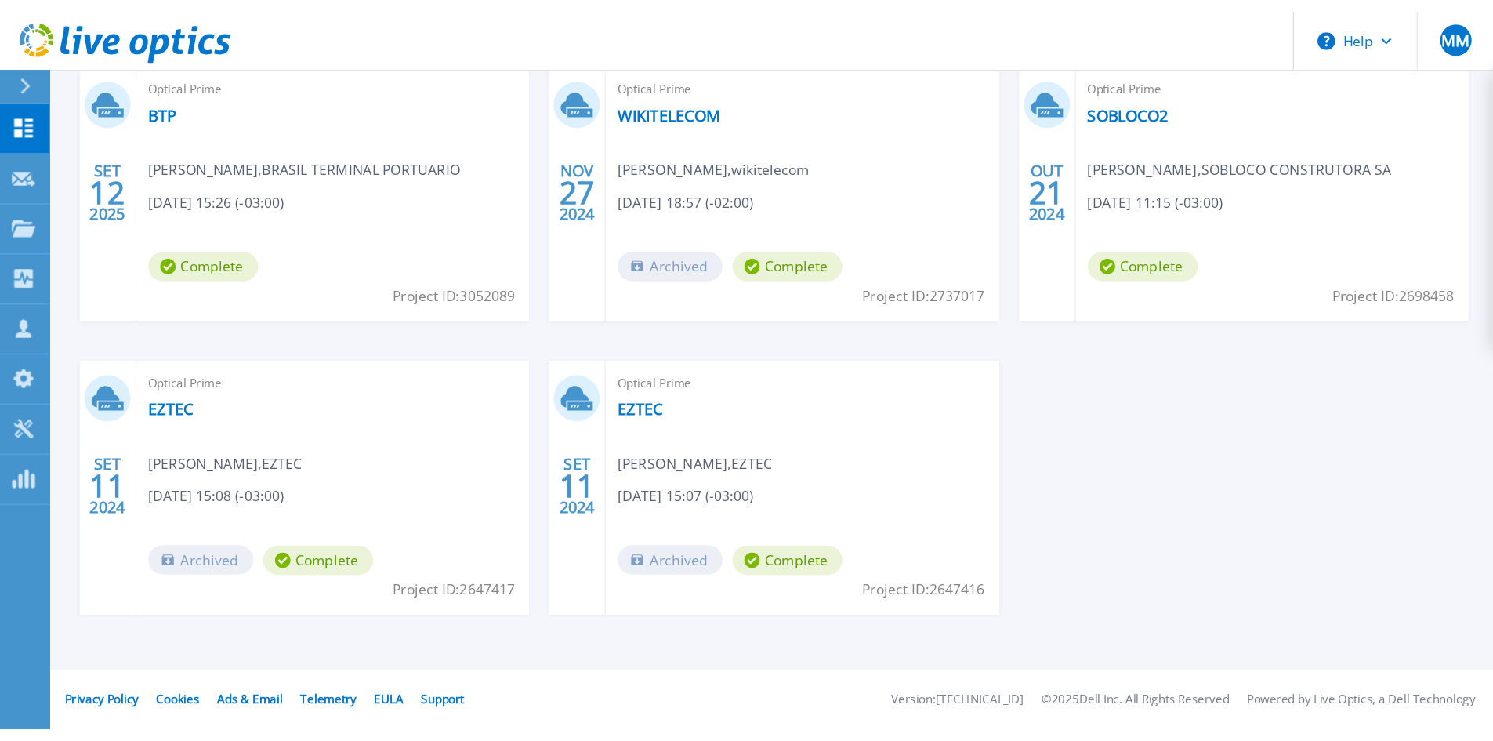
scroll to position [128, 0]
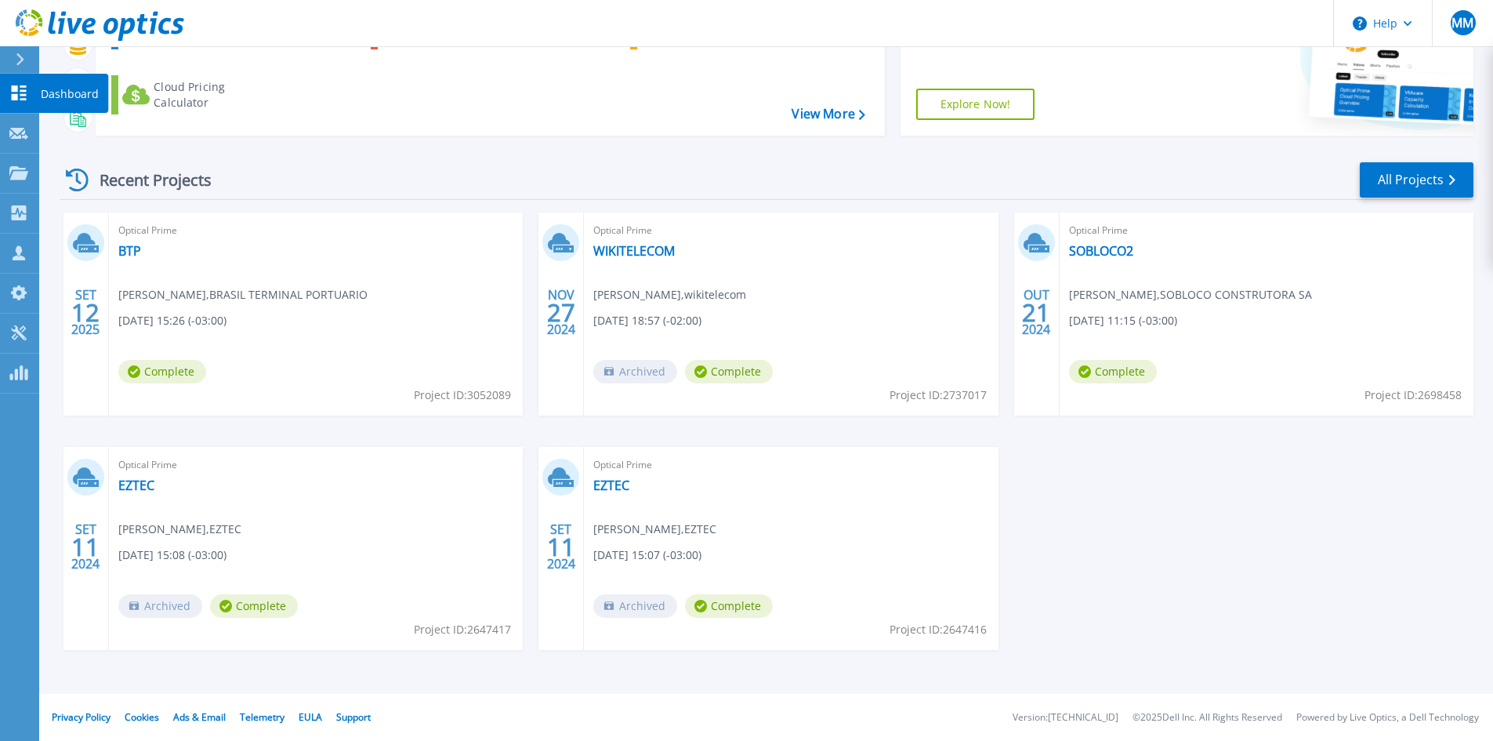
click at [53, 93] on p "Dashboard" at bounding box center [70, 94] width 58 height 41
click at [78, 93] on p "Dashboard" at bounding box center [70, 94] width 58 height 41
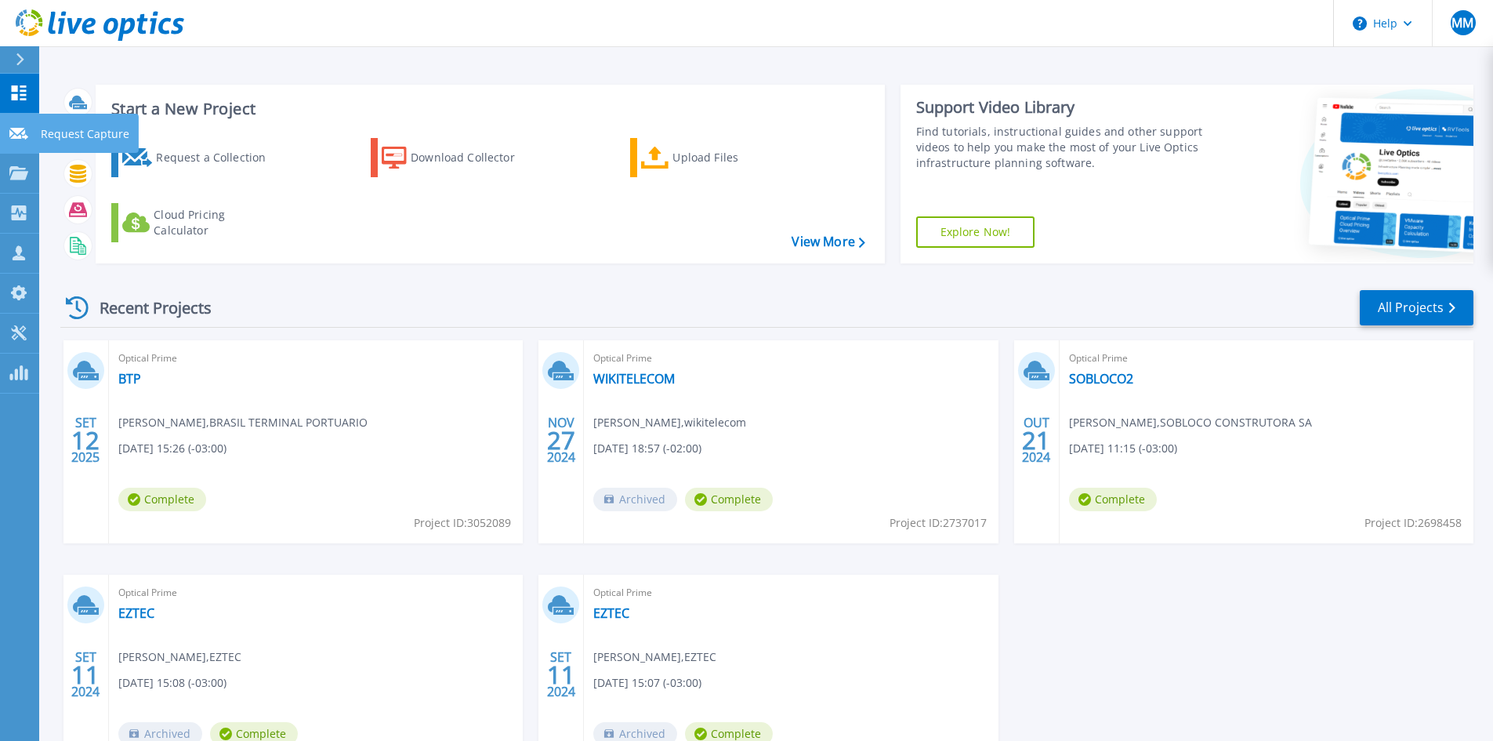
click at [93, 132] on p "Request Capture" at bounding box center [85, 134] width 89 height 41
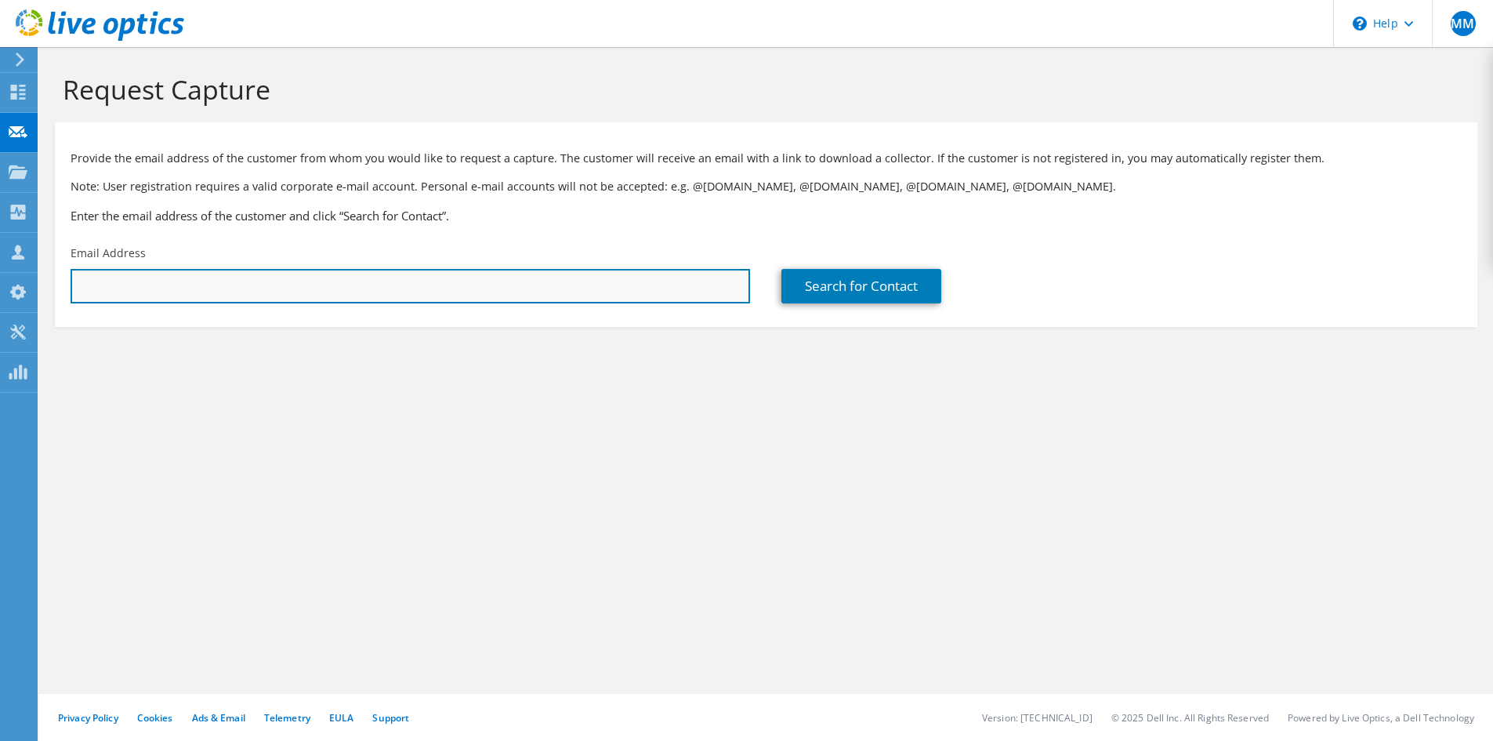
click at [226, 281] on input "text" at bounding box center [410, 286] width 679 height 34
click at [374, 293] on input "text" at bounding box center [410, 286] width 679 height 34
click at [175, 281] on input "text" at bounding box center [410, 286] width 679 height 34
paste input "masouza@credicitrus.com.br"
type input "masouza@credicitrus.com.br"
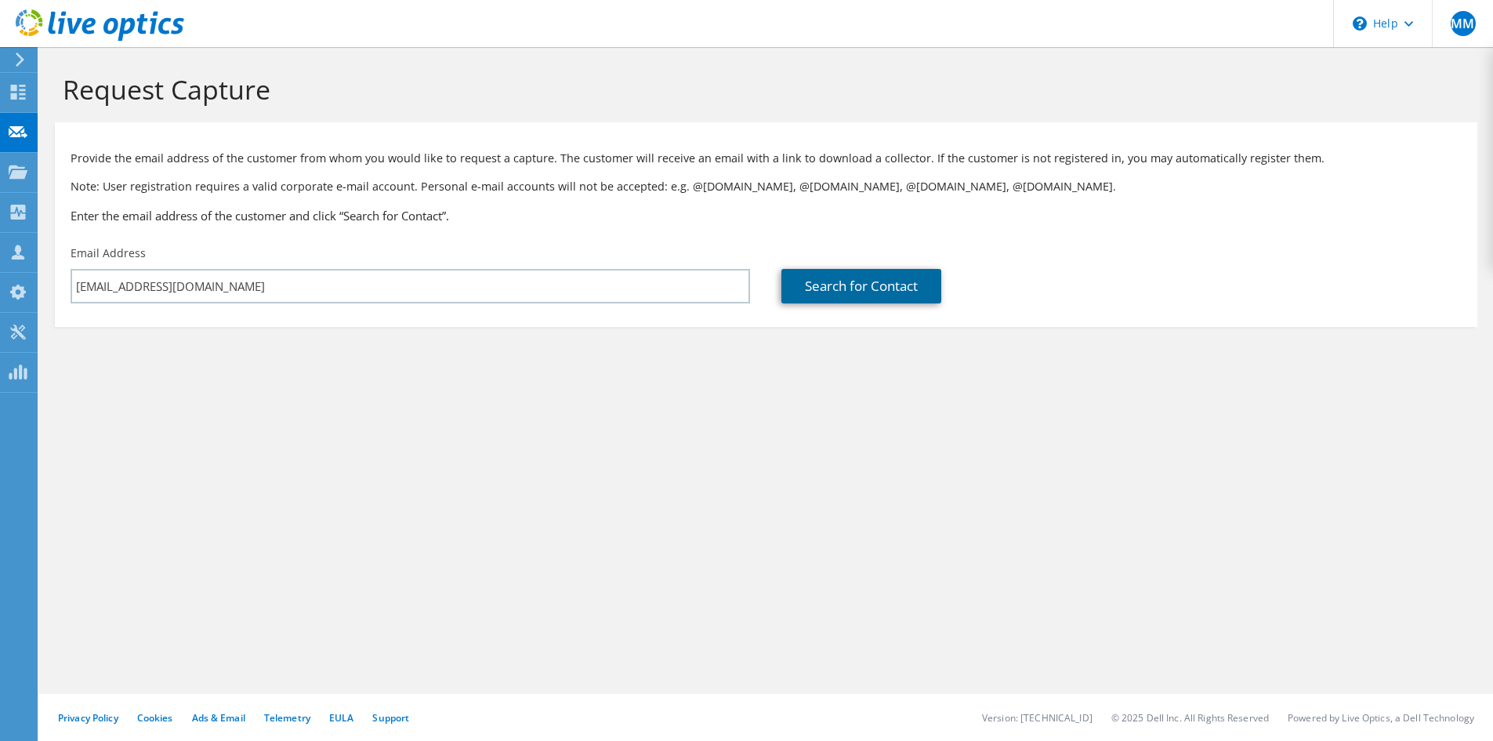
click at [806, 294] on link "Search for Contact" at bounding box center [861, 286] width 160 height 34
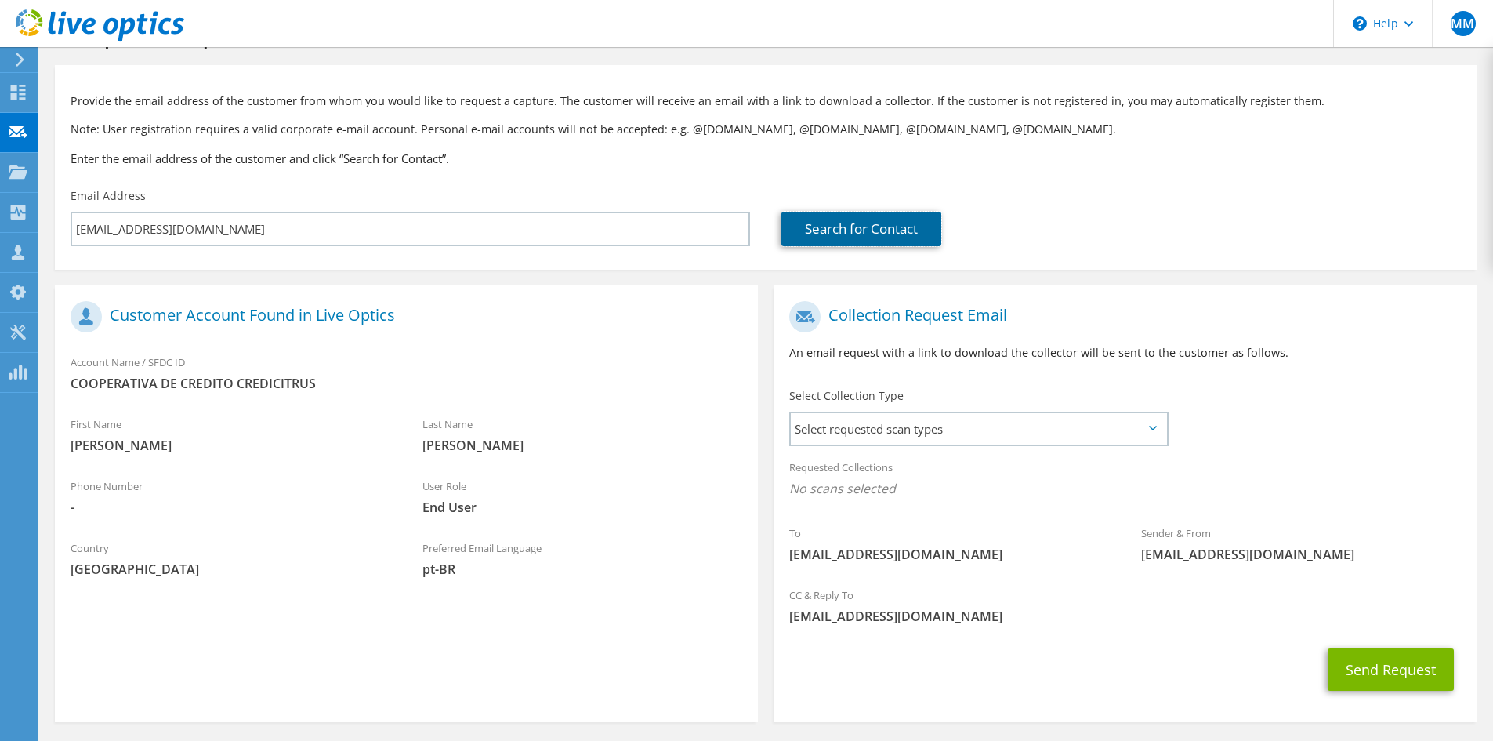
scroll to position [117, 0]
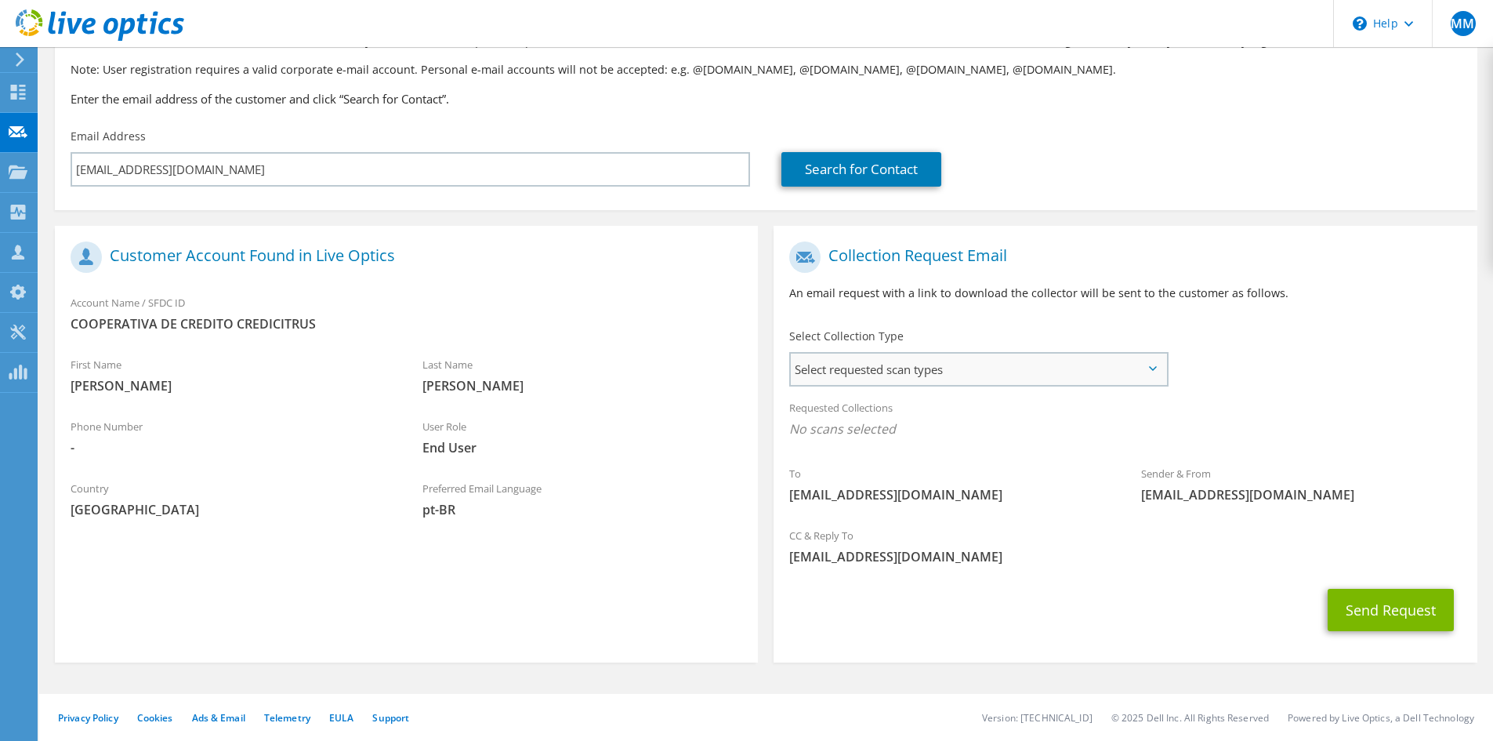
click at [886, 369] on span "Select requested scan types" at bounding box center [978, 368] width 375 height 31
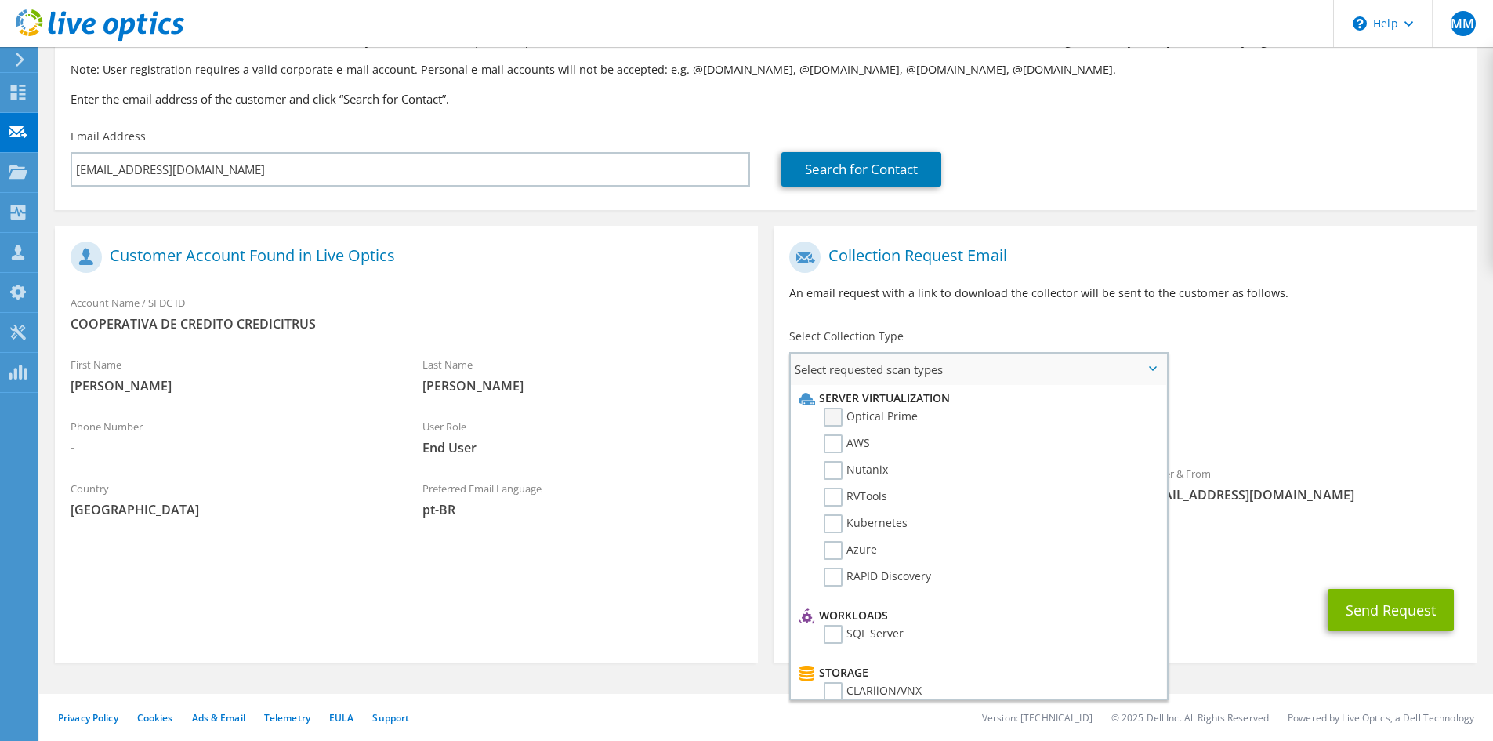
click at [844, 421] on label "Optical Prime" at bounding box center [871, 417] width 94 height 19
click at [0, 0] on input "Optical Prime" at bounding box center [0, 0] width 0 height 0
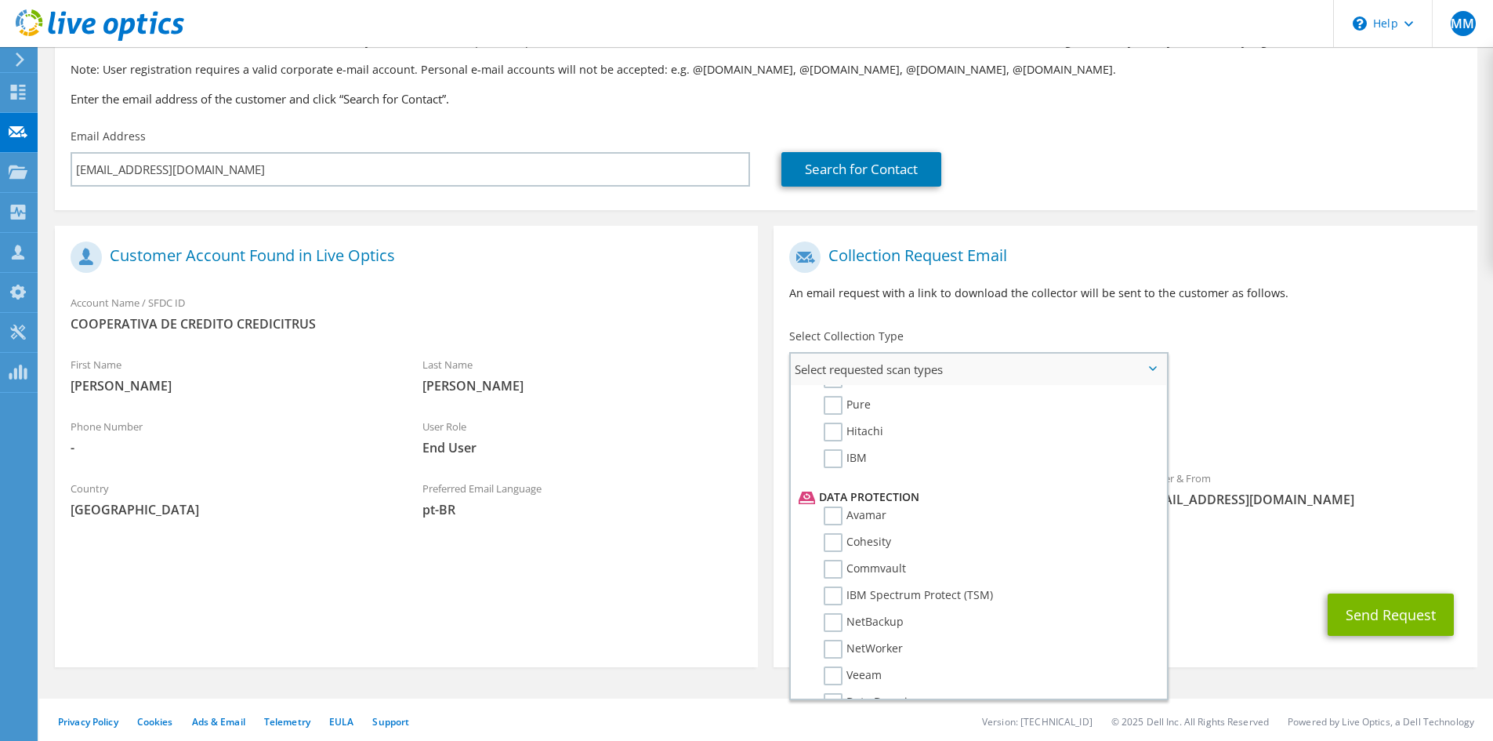
scroll to position [0, 0]
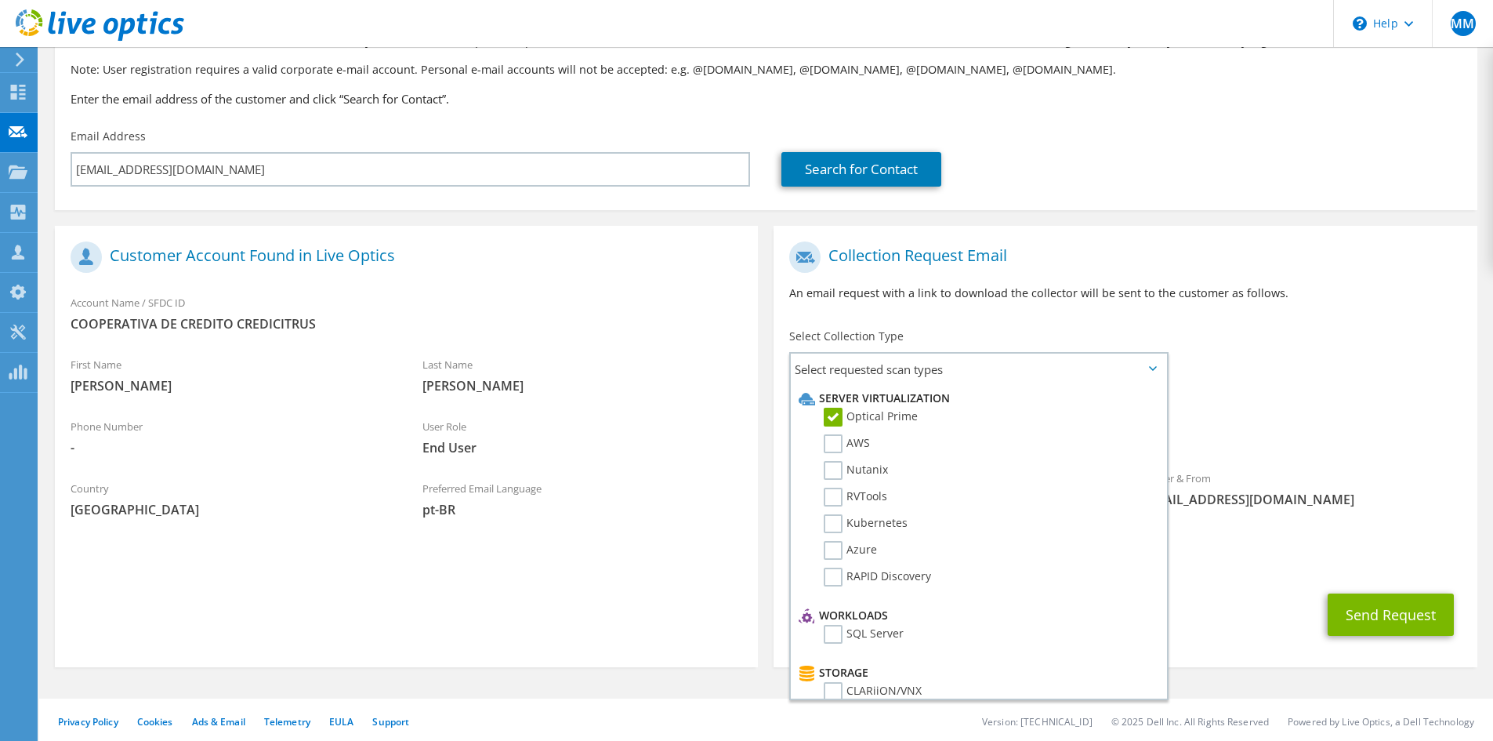
click at [1374, 284] on p "An email request with a link to download the collector will be sent to the cust…" at bounding box center [1125, 292] width 672 height 17
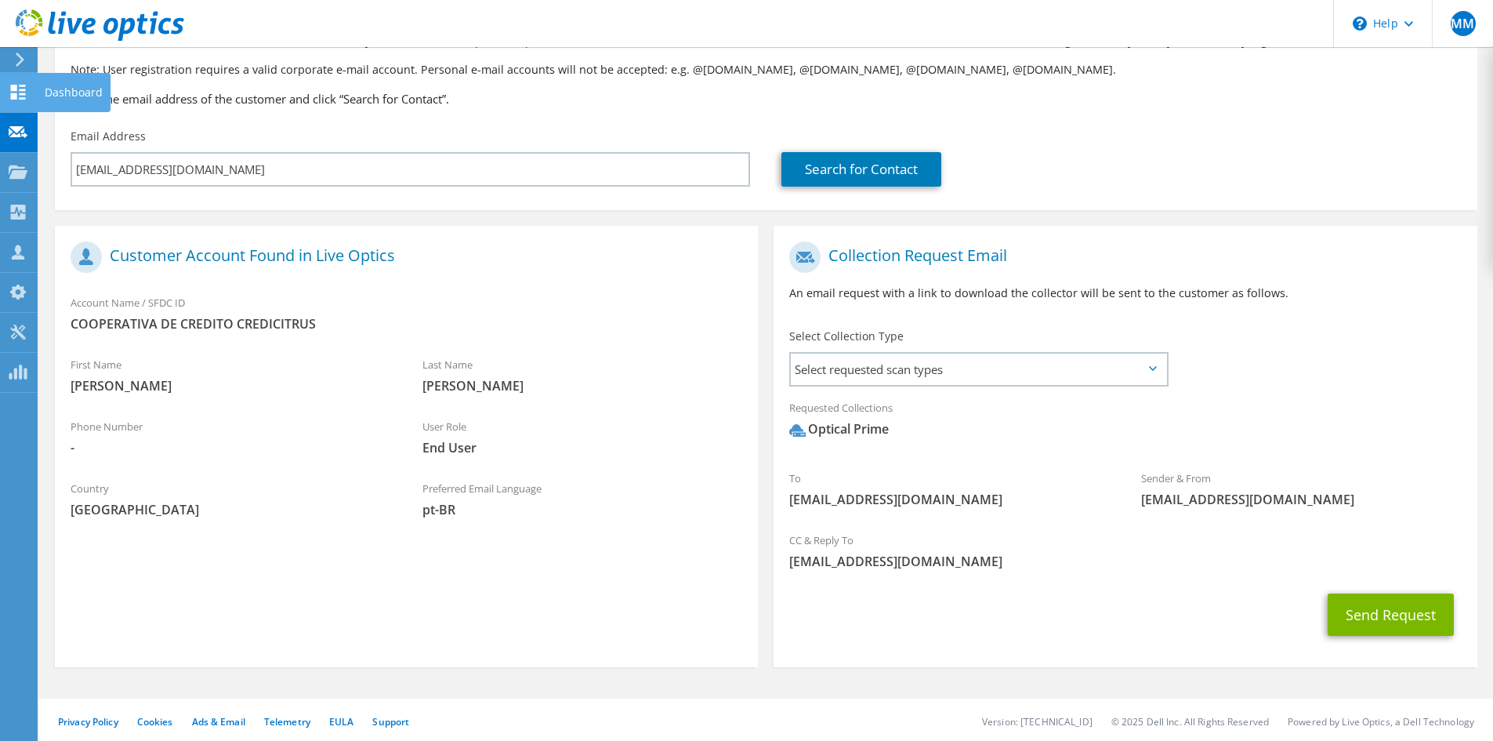
click at [19, 88] on icon at bounding box center [18, 92] width 19 height 15
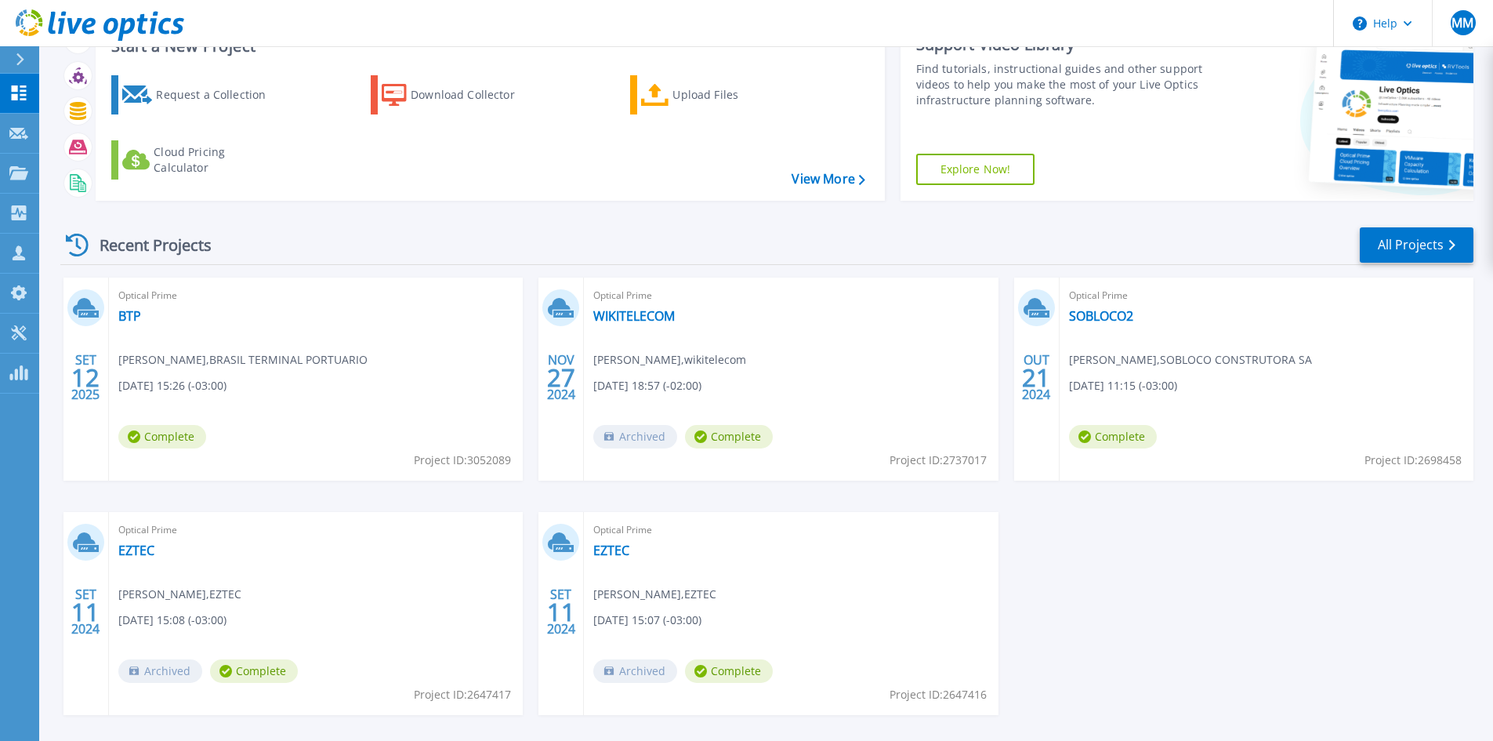
scroll to position [128, 0]
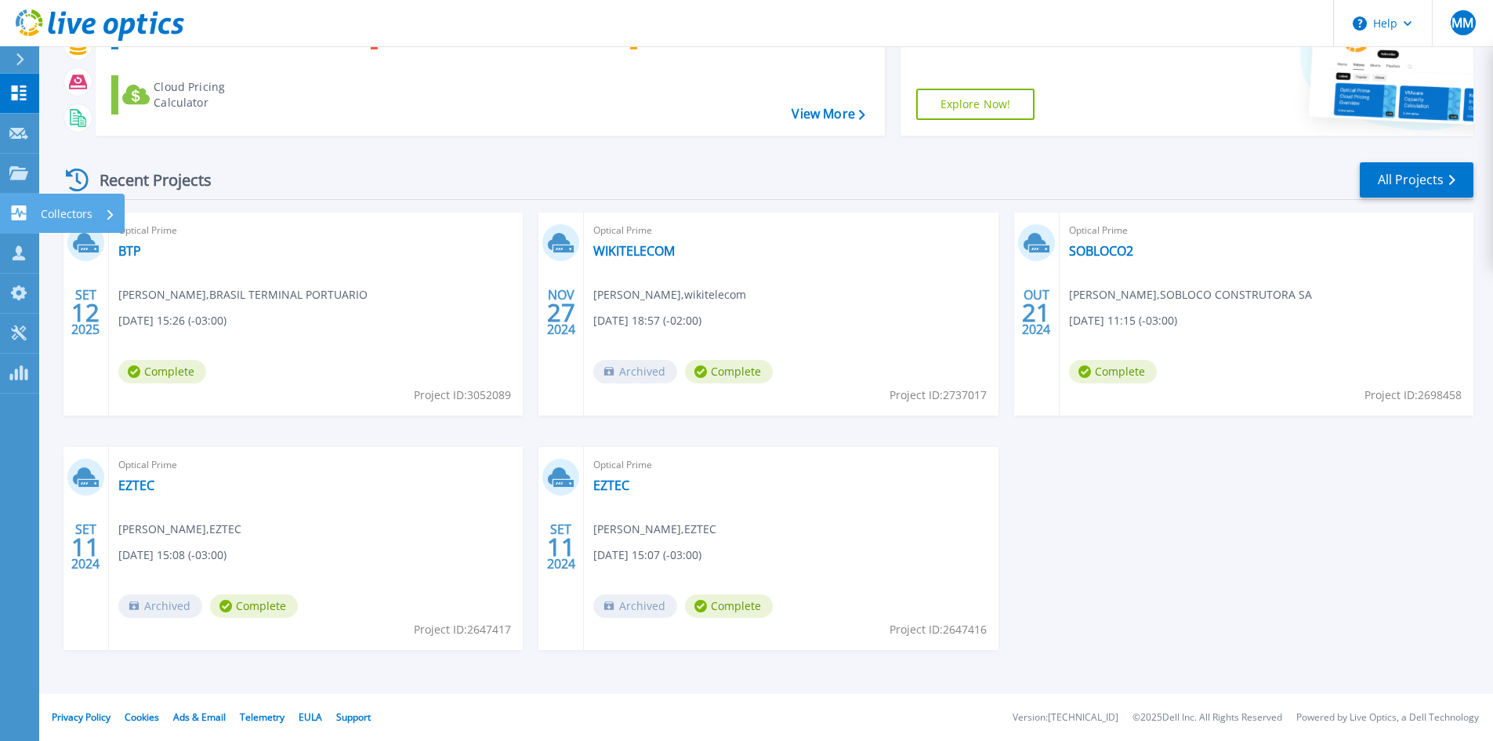
click at [10, 206] on icon at bounding box center [18, 212] width 19 height 15
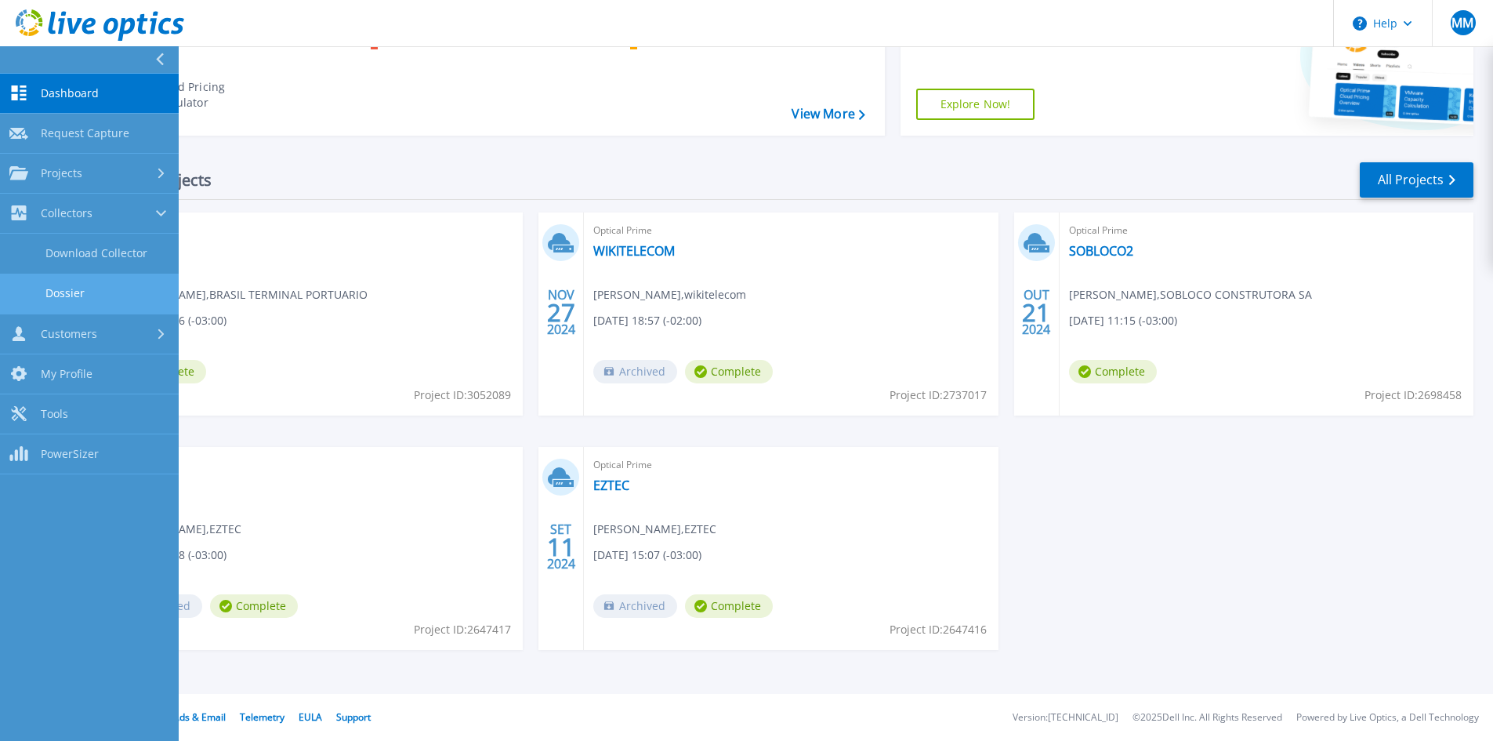
click at [76, 289] on link "Dossier" at bounding box center [89, 294] width 179 height 40
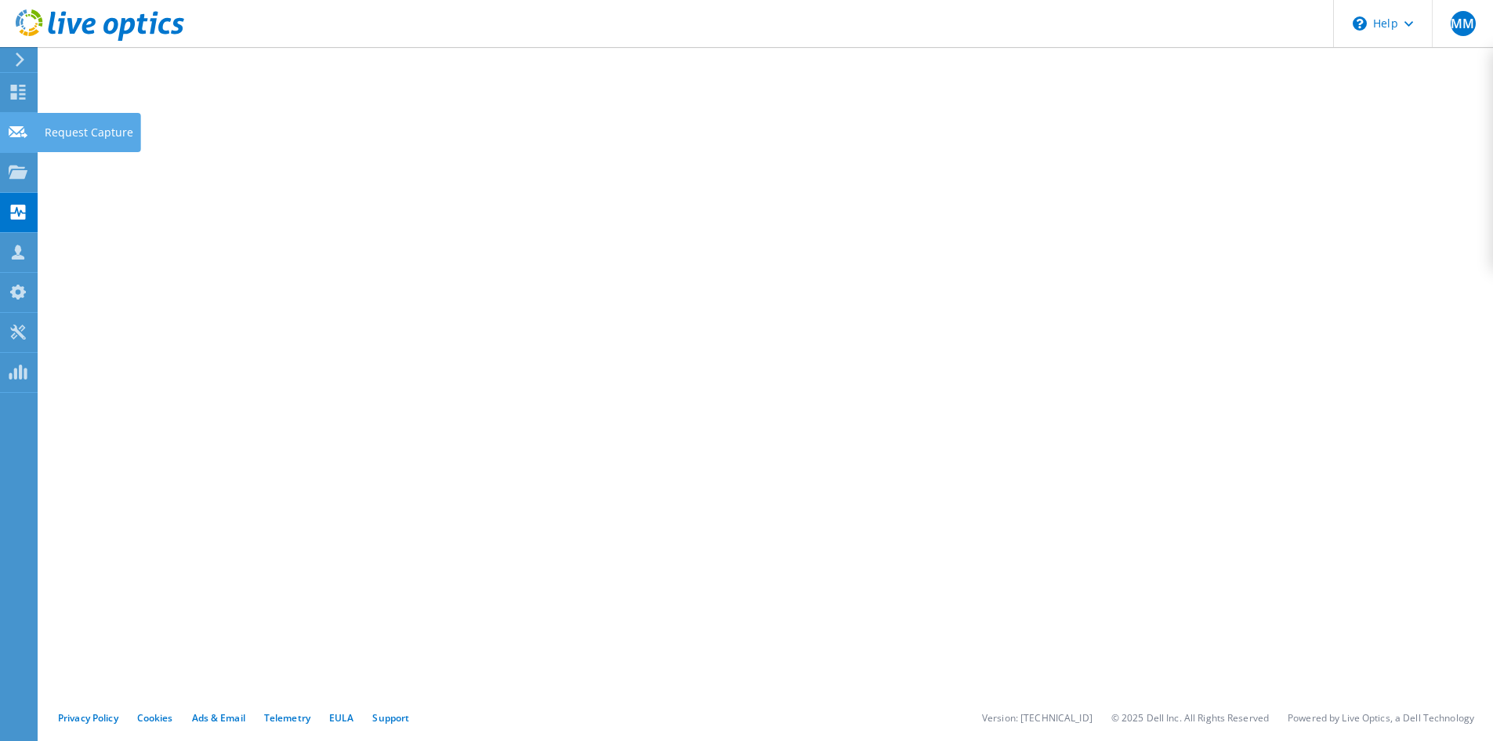
click at [16, 134] on use at bounding box center [18, 131] width 19 height 12
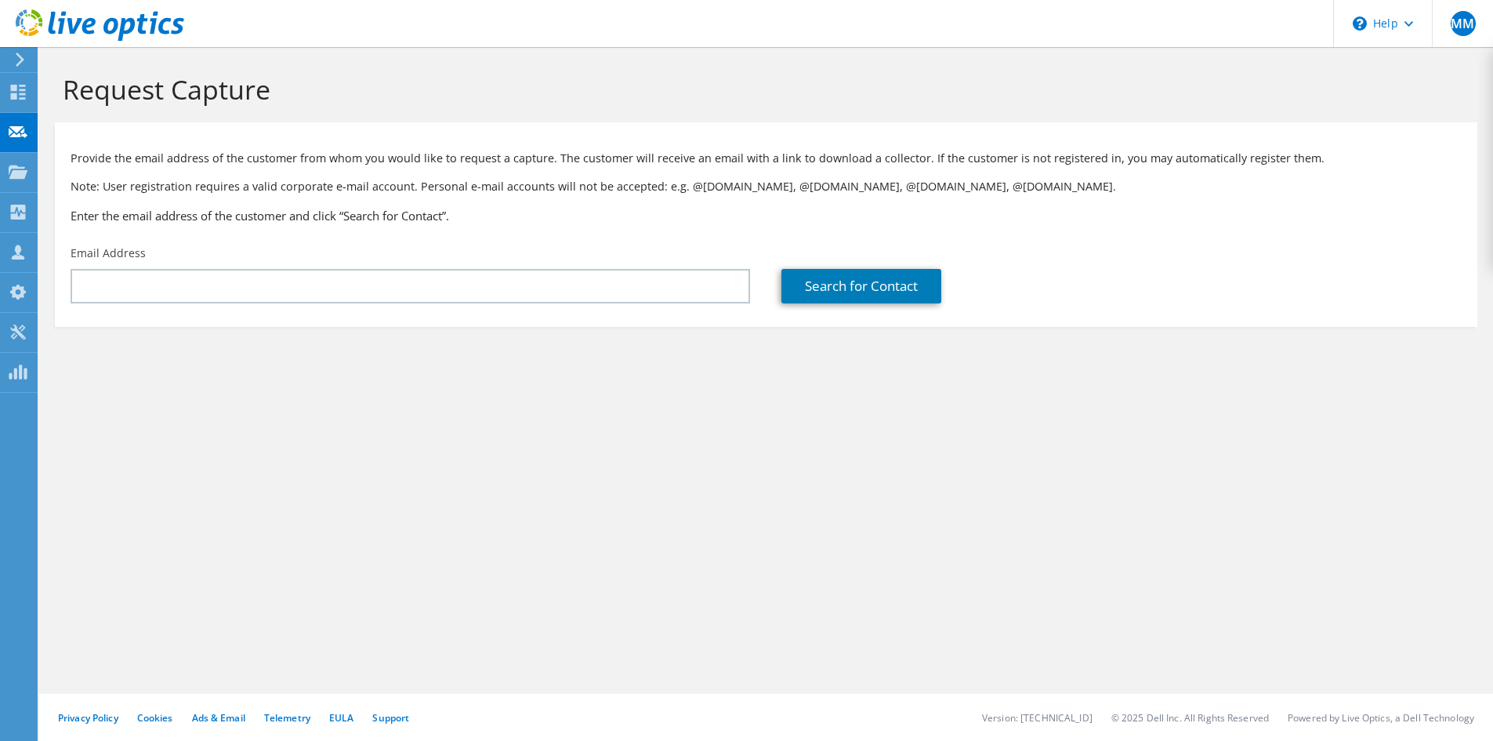
click at [20, 172] on use at bounding box center [18, 171] width 19 height 13
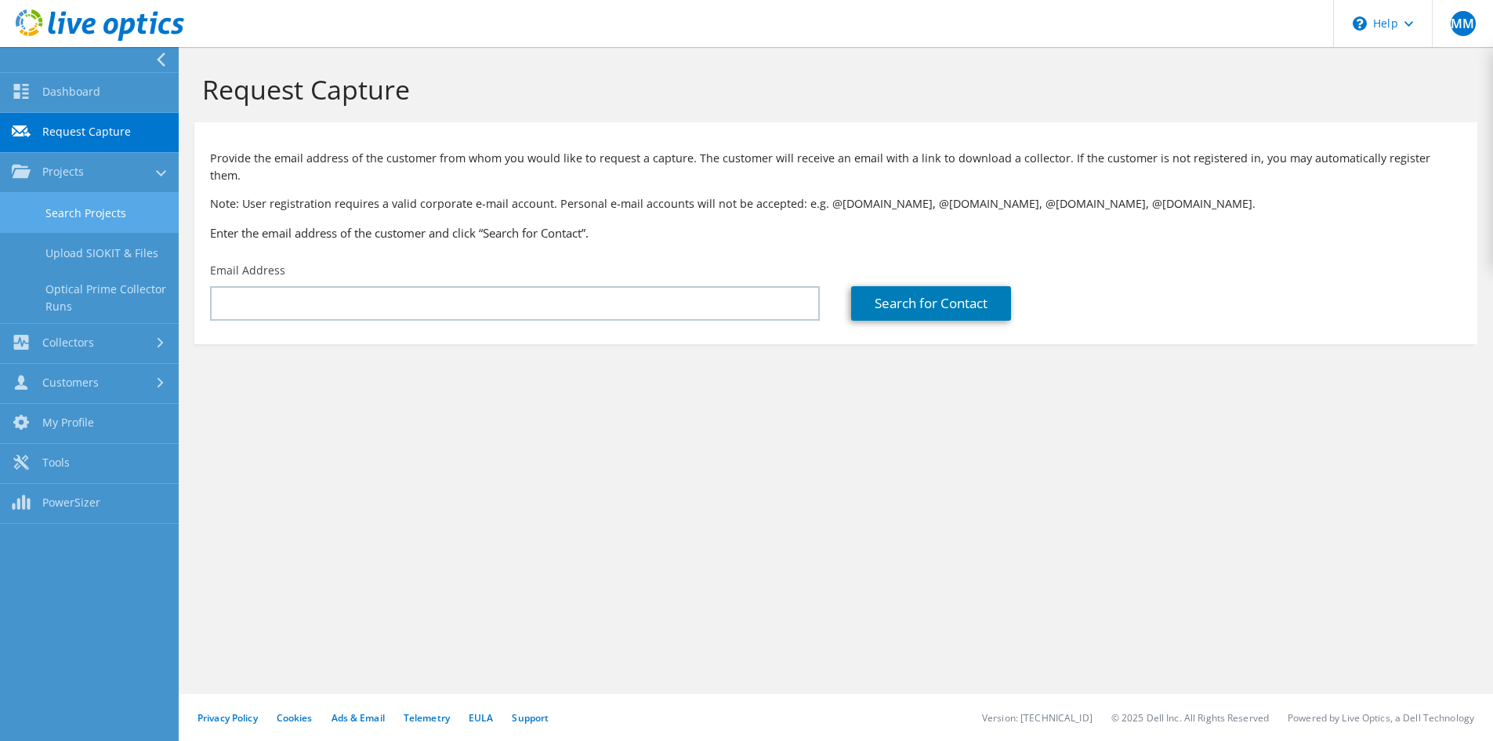
click at [91, 212] on link "Search Projects" at bounding box center [89, 213] width 179 height 40
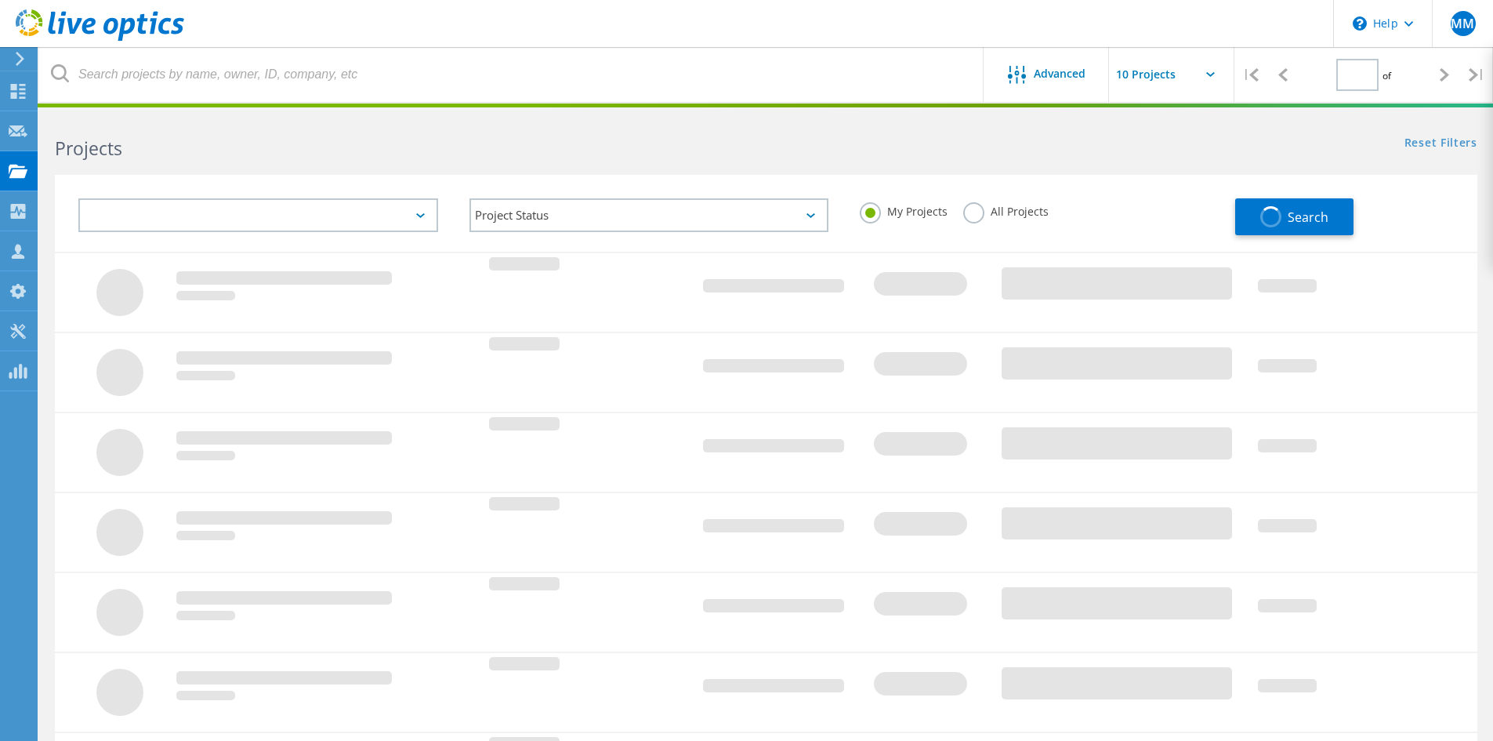
type input "1"
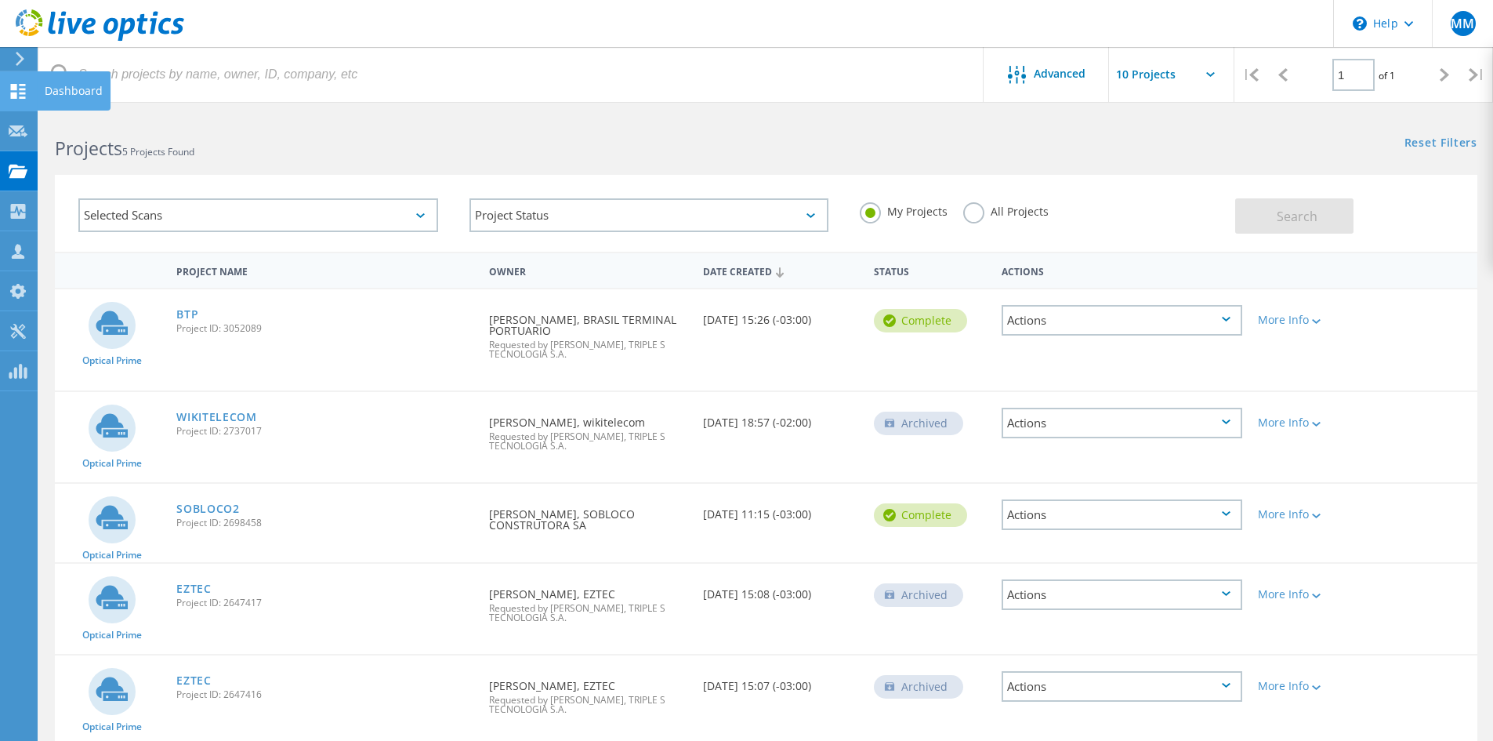
click at [16, 89] on use at bounding box center [18, 91] width 15 height 15
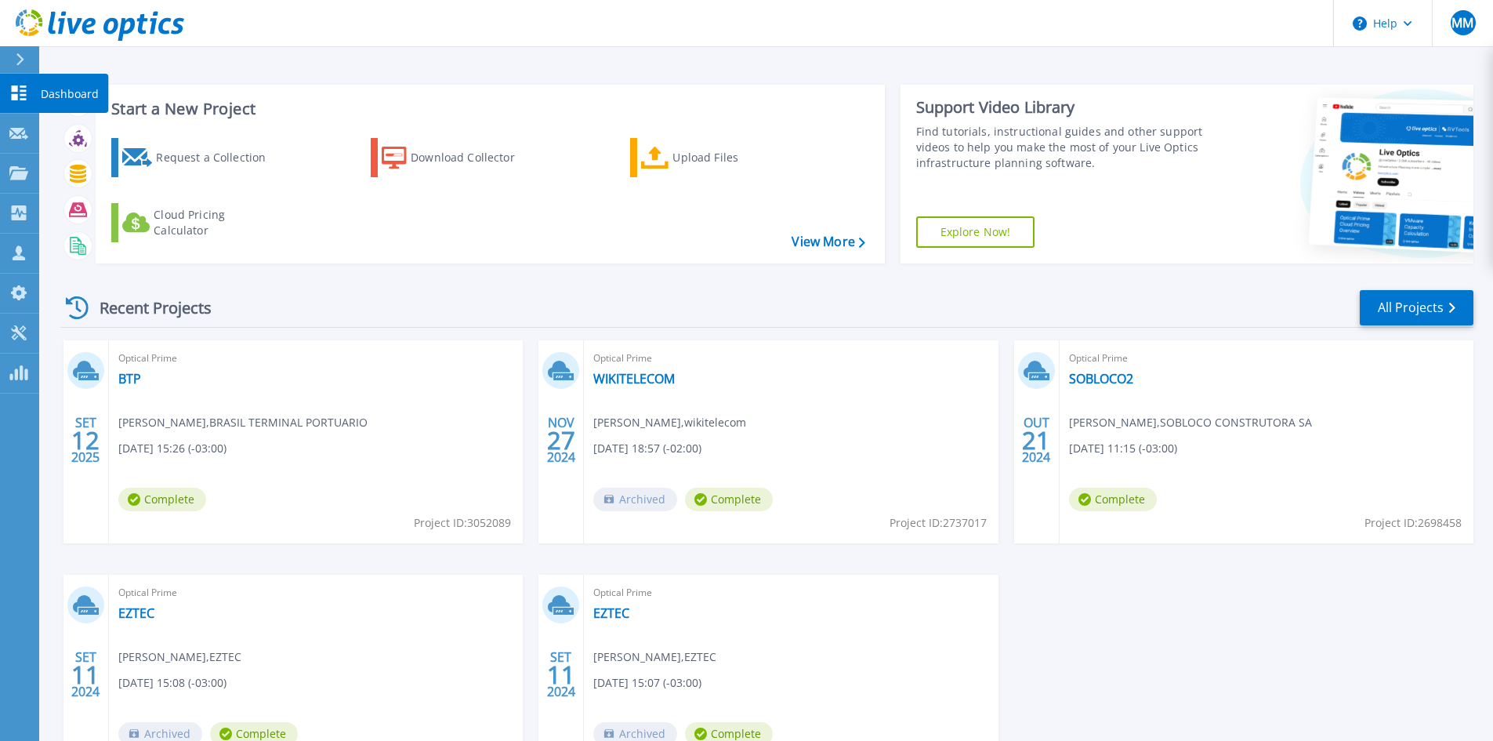
click at [75, 98] on p "Dashboard" at bounding box center [70, 94] width 58 height 41
click at [1407, 660] on div "SET 12 2025 Optical Prime BTP [PERSON_NAME] , [GEOGRAPHIC_DATA] TERMINAL PORTUA…" at bounding box center [761, 574] width 1426 height 469
drag, startPoint x: 1208, startPoint y: 612, endPoint x: 1274, endPoint y: 173, distance: 443.7
click at [1210, 586] on div "SET 12 2025 Optical Prime BTP [PERSON_NAME] , [GEOGRAPHIC_DATA] TERMINAL PORTUA…" at bounding box center [761, 574] width 1426 height 469
